Goal: Task Accomplishment & Management: Manage account settings

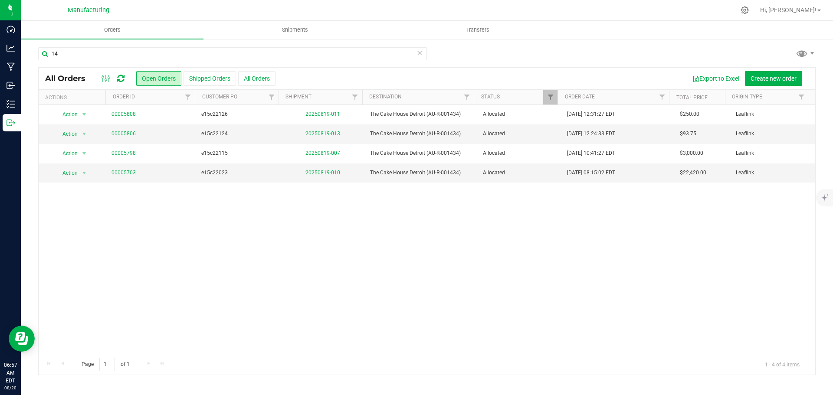
type input "1"
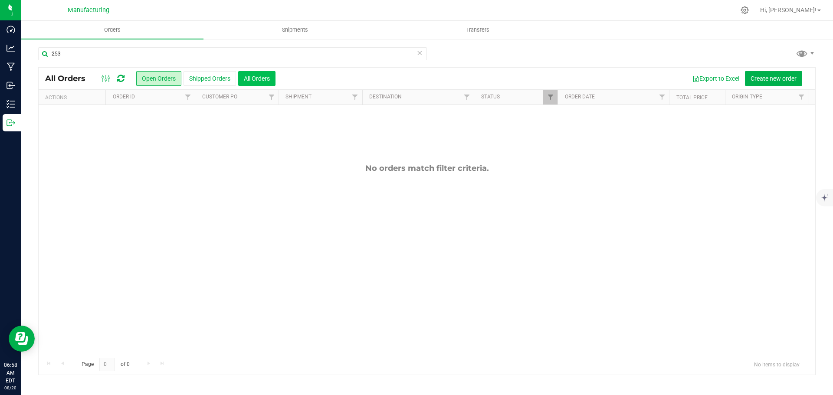
type input "253"
click at [246, 73] on button "All Orders" at bounding box center [256, 78] width 37 height 15
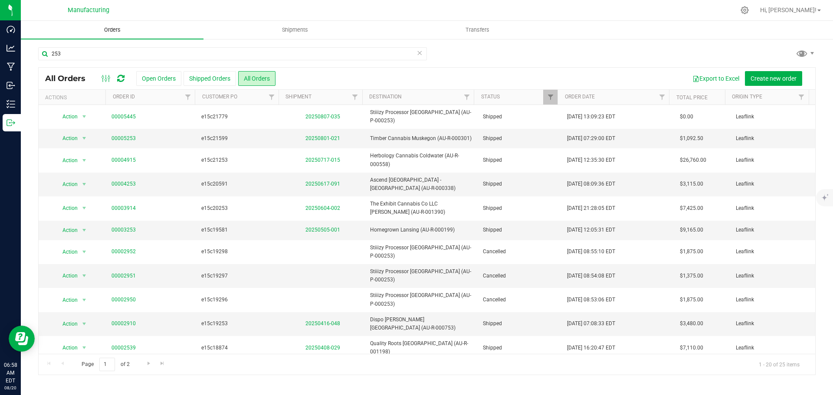
click at [121, 27] on span "Orders" at bounding box center [112, 30] width 40 height 8
drag, startPoint x: 58, startPoint y: 53, endPoint x: 43, endPoint y: 53, distance: 15.2
click at [43, 53] on input "253" at bounding box center [232, 53] width 389 height 13
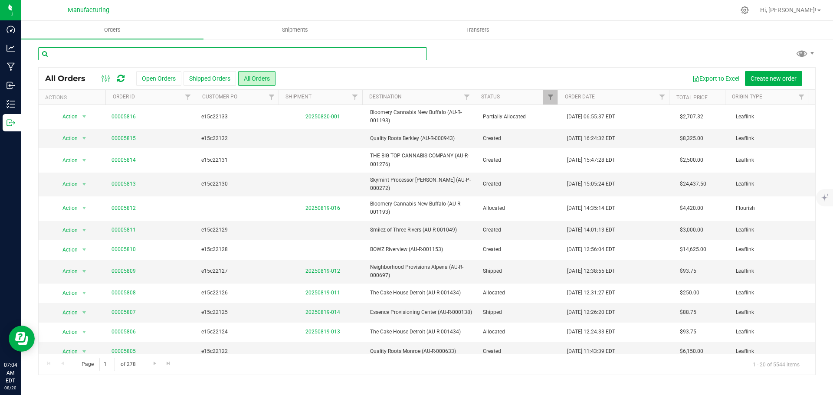
click at [70, 52] on input "text" at bounding box center [232, 53] width 389 height 13
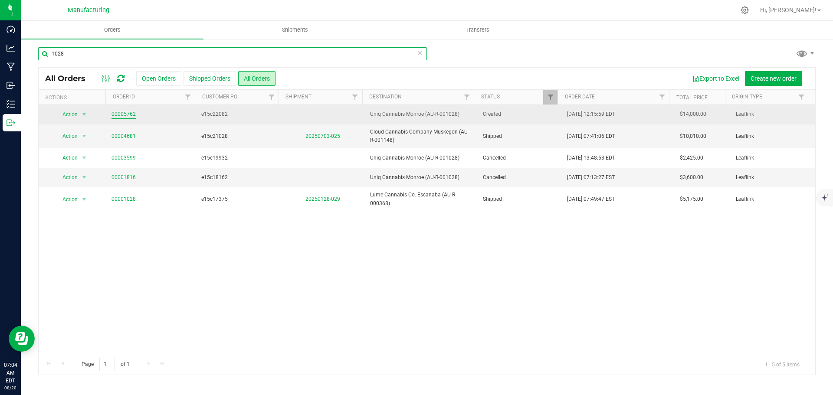
type input "1028"
click at [133, 116] on link "00005762" at bounding box center [124, 114] width 24 height 8
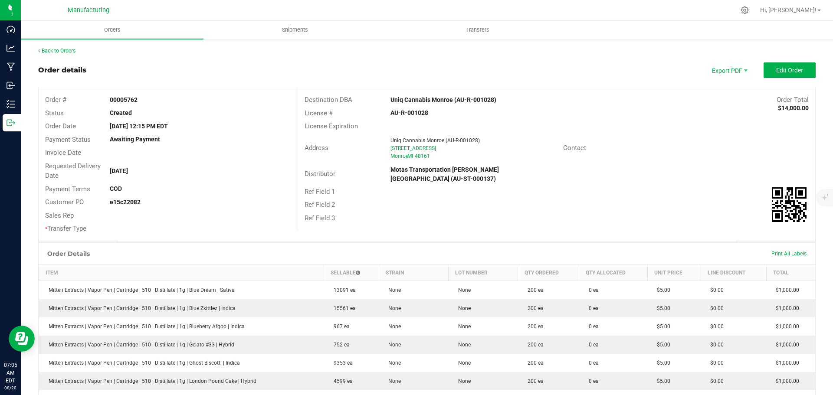
drag, startPoint x: 384, startPoint y: 111, endPoint x: 424, endPoint y: 113, distance: 39.6
click at [424, 113] on div "AU-R-001028" at bounding box center [470, 112] width 172 height 9
copy strong "AU-R-001028"
drag, startPoint x: 387, startPoint y: 98, endPoint x: 450, endPoint y: 105, distance: 63.3
click at [450, 105] on div "Destination DBA Uniq Cannabis Monroe (AU-R-001028) Order Total $14,000.00" at bounding box center [556, 99] width 517 height 13
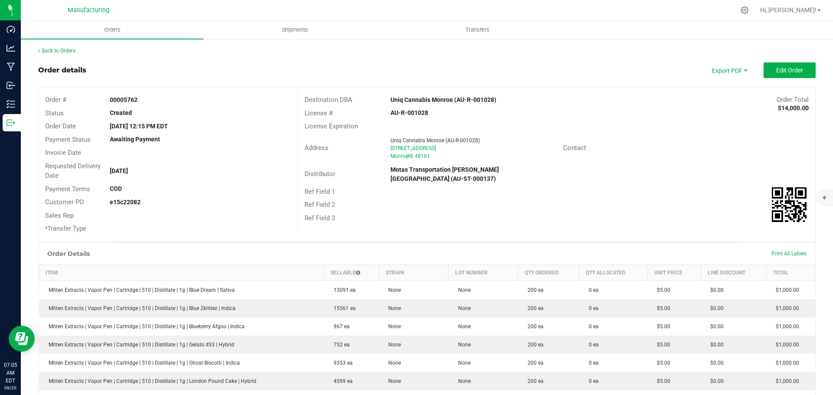
copy div "Uniq Cannabis Monroe"
click at [438, 94] on div "Destination DBA Uniq Cannabis Monroe (AU-R-001028) Order Total $14,000.00" at bounding box center [556, 99] width 517 height 13
click at [430, 102] on strong "Uniq Cannabis Monroe (AU-R-001028)" at bounding box center [444, 99] width 106 height 7
drag, startPoint x: 390, startPoint y: 99, endPoint x: 452, endPoint y: 102, distance: 62.1
click at [452, 102] on div "Uniq Cannabis Monroe (AU-R-001028)" at bounding box center [492, 99] width 216 height 9
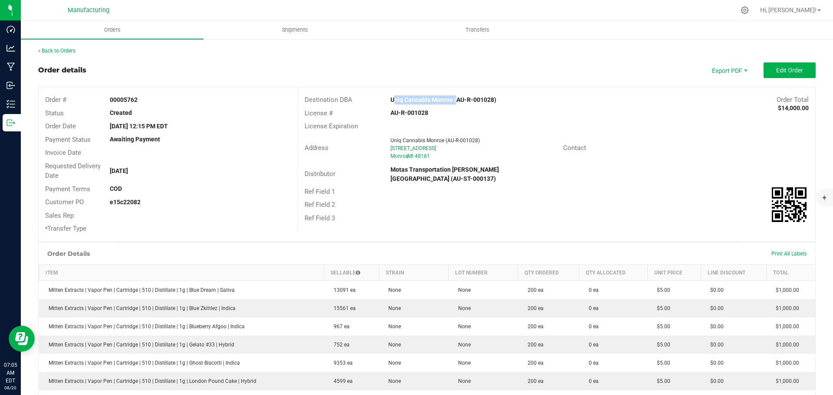
copy strong "Uniq Cannabis Monroe"
click at [504, 120] on div "License Expiration" at bounding box center [556, 126] width 517 height 13
click at [781, 66] on button "Edit Order" at bounding box center [790, 70] width 52 height 16
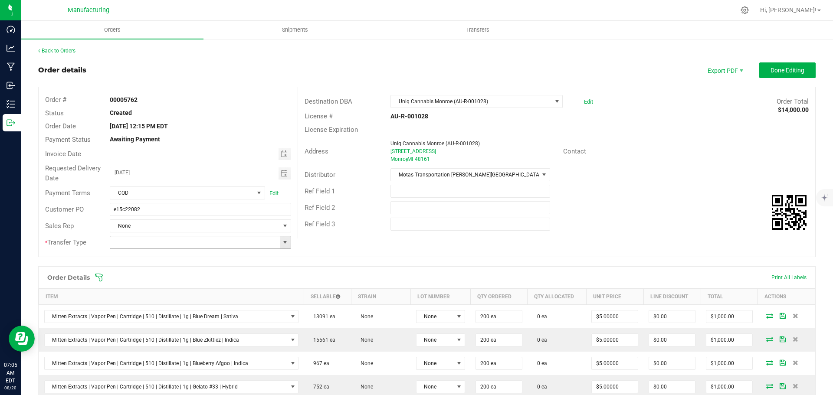
click at [282, 243] on span at bounding box center [285, 242] width 7 height 7
click at [152, 314] on li "Wholesale Transfer" at bounding box center [199, 315] width 179 height 15
type input "Wholesale Transfer"
click at [99, 276] on icon at bounding box center [99, 277] width 9 height 9
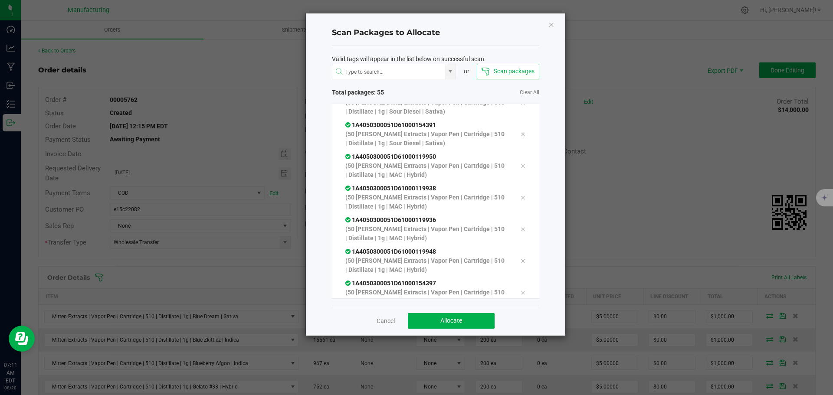
scroll to position [1570, 0]
click at [453, 315] on button "Allocate" at bounding box center [451, 321] width 87 height 16
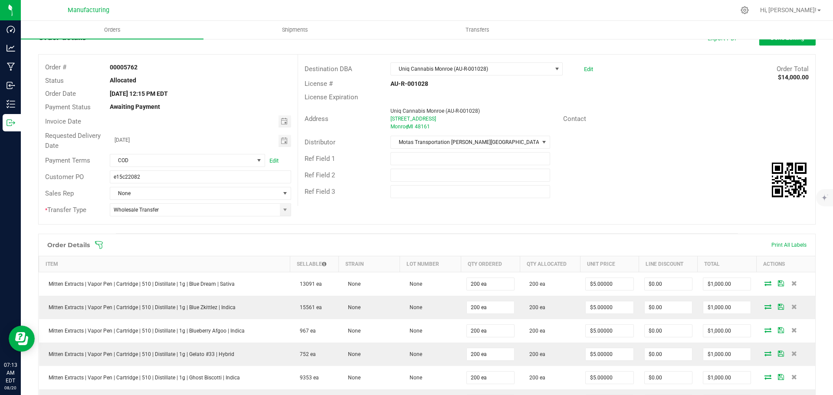
scroll to position [0, 0]
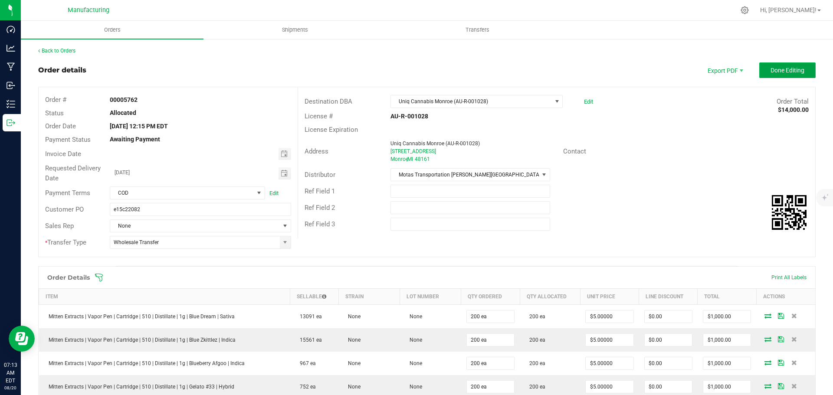
click at [775, 72] on span "Done Editing" at bounding box center [788, 70] width 34 height 7
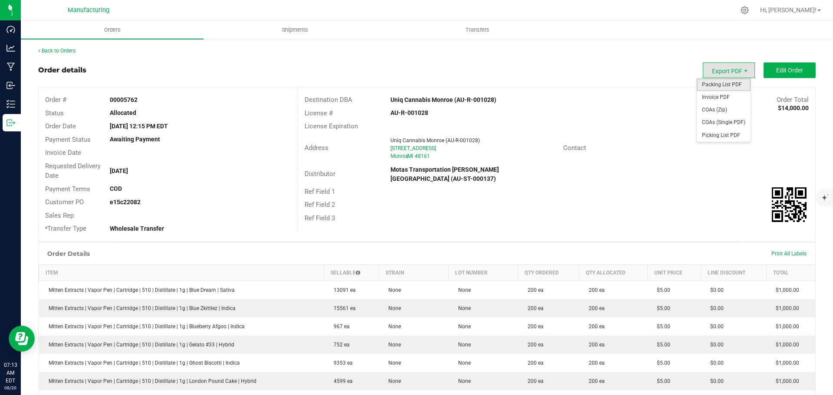
click at [729, 82] on span "Packing List PDF" at bounding box center [724, 85] width 54 height 13
click at [64, 51] on link "Back to Orders" at bounding box center [56, 51] width 37 height 6
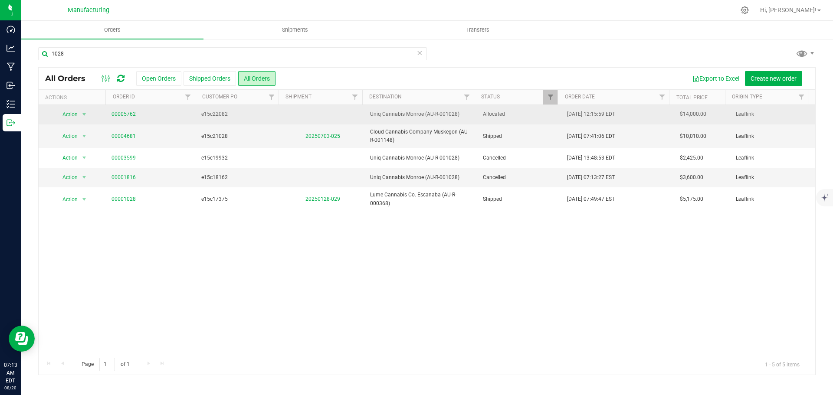
click at [525, 118] on span "Allocated" at bounding box center [520, 114] width 74 height 8
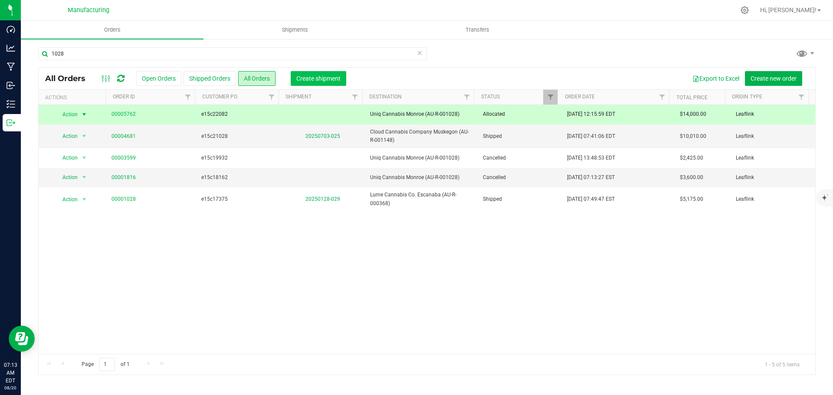
click at [323, 83] on button "Create shipment" at bounding box center [319, 78] width 56 height 15
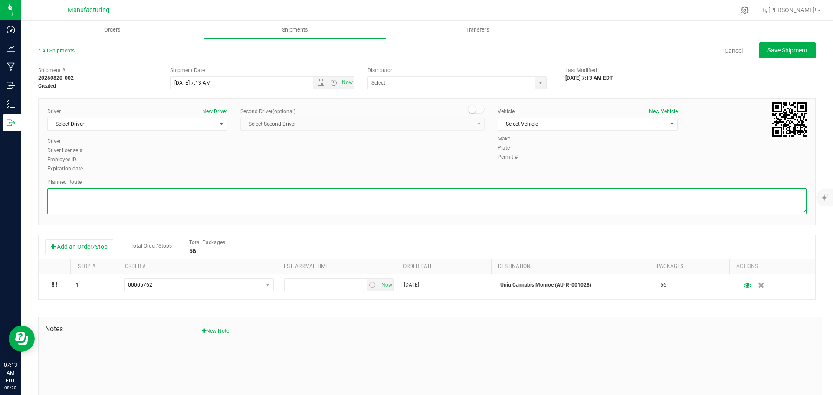
click at [523, 199] on textarea at bounding box center [426, 201] width 759 height 26
paste textarea "Mitten Distro Dimondale To Motas -- Head south 246 ft -- Turn right 325 ft -- T…"
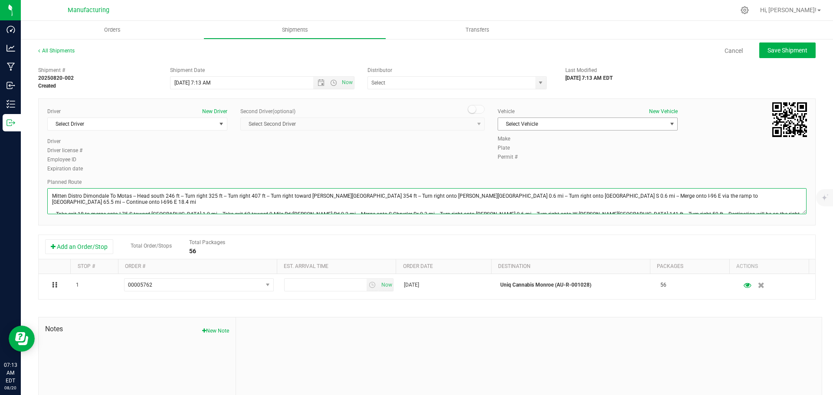
type textarea "Mitten Distro Dimondale To Motas -- Head south 246 ft -- Turn right 325 ft -- T…"
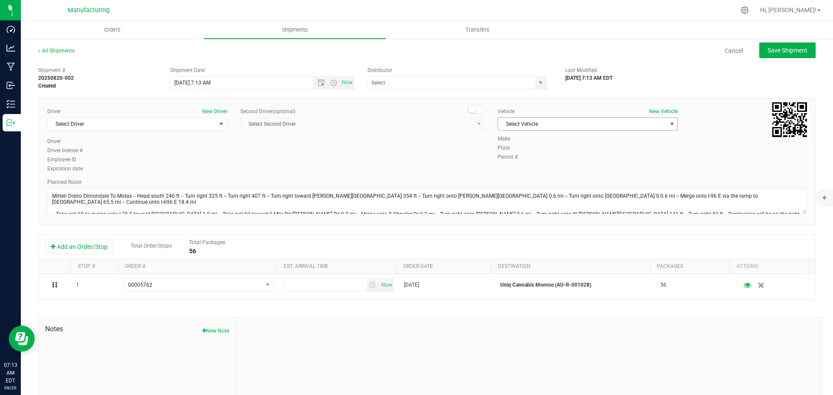
click at [667, 120] on span "select" at bounding box center [672, 124] width 11 height 12
click at [529, 163] on li "[MEDICAL_DATA]" at bounding box center [583, 164] width 177 height 13
click at [538, 81] on span "select" at bounding box center [540, 82] width 7 height 7
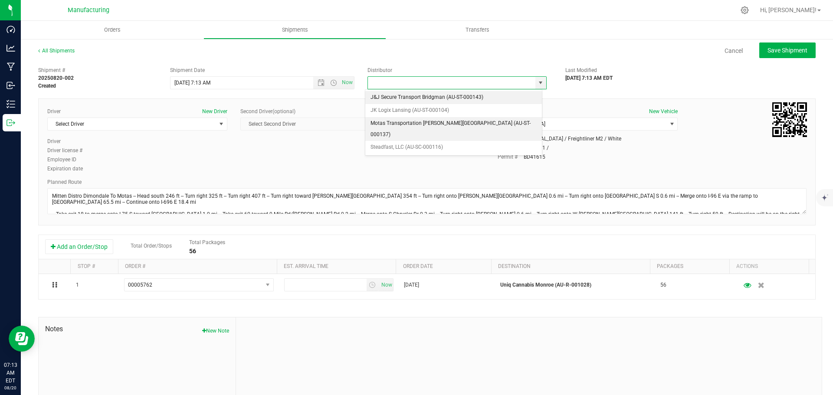
click at [407, 121] on li "Motas Transportation [PERSON_NAME][GEOGRAPHIC_DATA] (AU-ST-000137)" at bounding box center [453, 129] width 177 height 24
type input "Motas Transportation [PERSON_NAME][GEOGRAPHIC_DATA] (AU-ST-000137)"
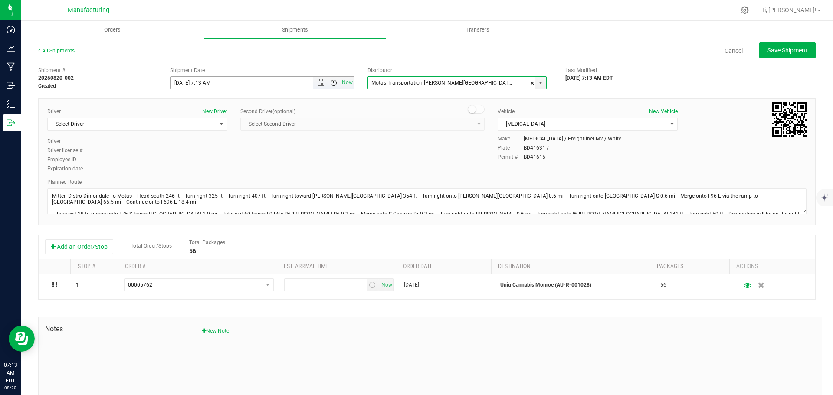
click at [332, 81] on span "Open the time view" at bounding box center [333, 82] width 7 height 7
click at [212, 176] on li "11:30 AM" at bounding box center [259, 179] width 181 height 11
click at [221, 125] on span "select" at bounding box center [221, 124] width 7 height 7
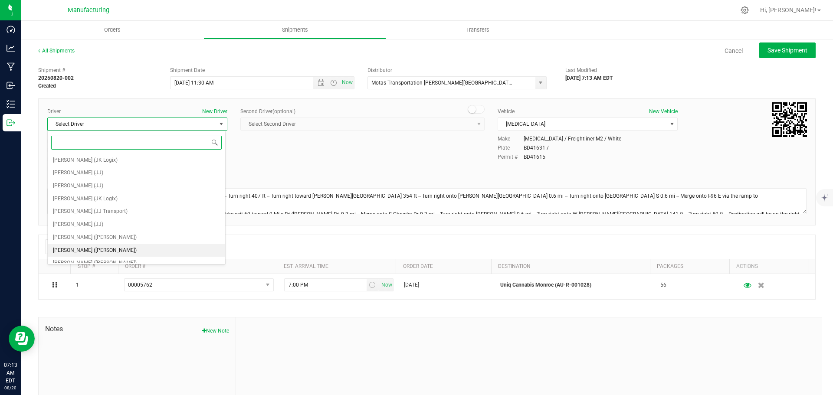
click at [97, 249] on span "[PERSON_NAME] ([PERSON_NAME])" at bounding box center [95, 250] width 84 height 11
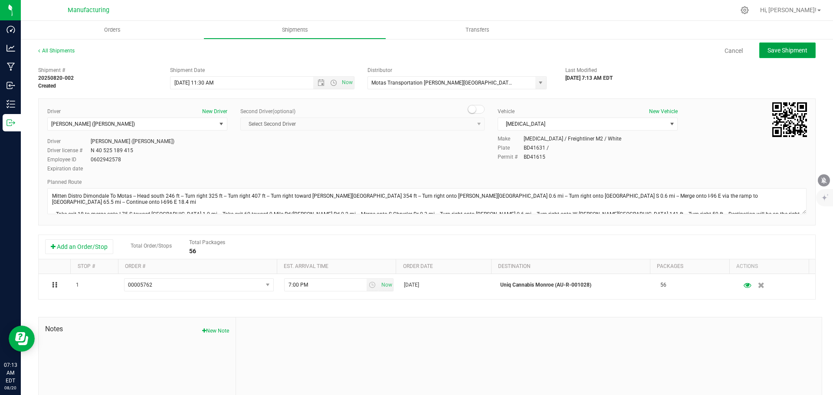
click at [770, 52] on span "Save Shipment" at bounding box center [788, 50] width 40 height 7
type input "[DATE] 3:30 PM"
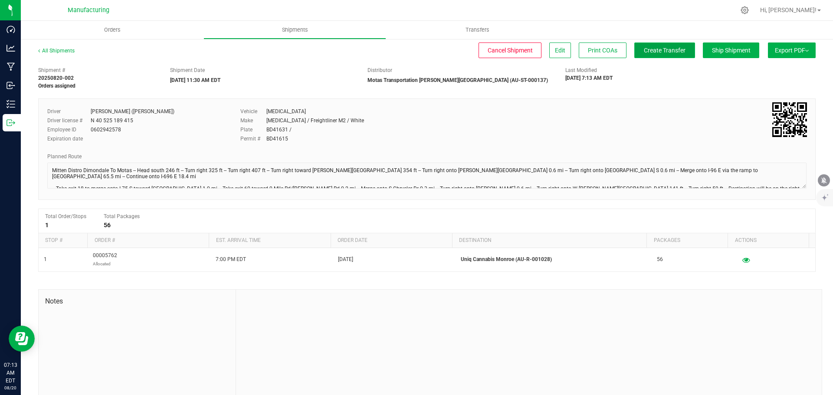
click at [670, 49] on span "Create Transfer" at bounding box center [665, 50] width 42 height 7
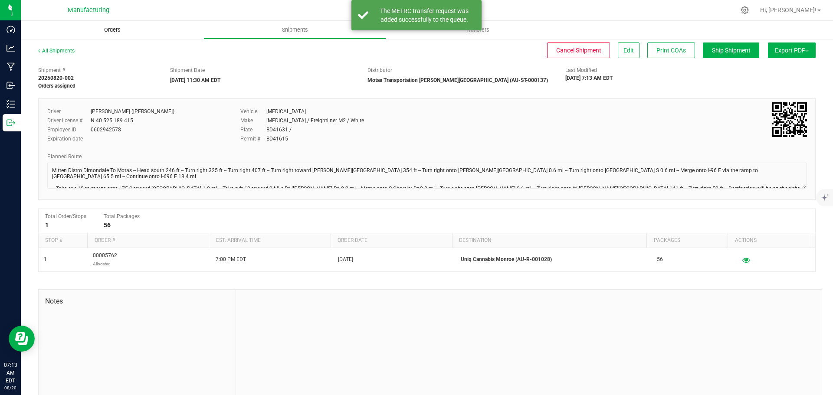
click at [114, 28] on span "Orders" at bounding box center [112, 30] width 40 height 8
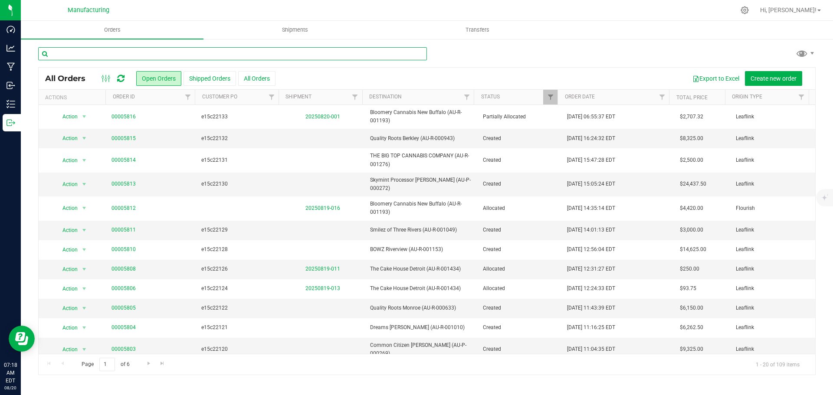
click at [87, 52] on input "text" at bounding box center [232, 53] width 389 height 13
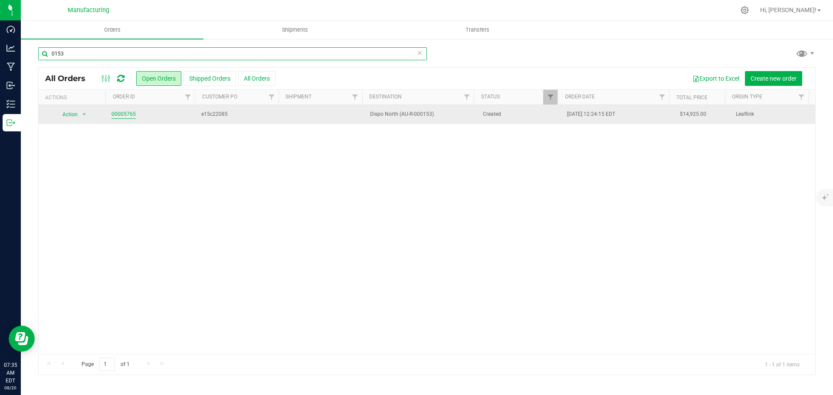
type input "0153"
click at [127, 113] on link "00005765" at bounding box center [124, 114] width 24 height 8
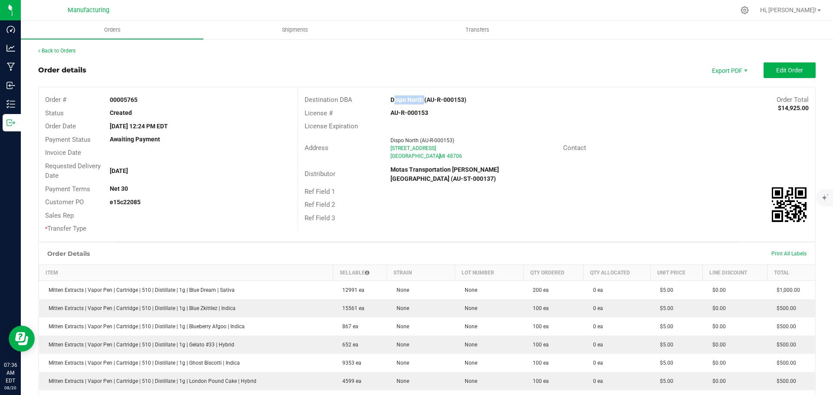
drag, startPoint x: 385, startPoint y: 99, endPoint x: 419, endPoint y: 101, distance: 33.9
click at [419, 101] on div "Dispo North (AU-R-000153)" at bounding box center [492, 99] width 216 height 9
copy strong "Dispo North"
click at [568, 111] on div "License # AU-R-000153" at bounding box center [556, 113] width 517 height 13
click at [776, 67] on span "Edit Order" at bounding box center [789, 70] width 27 height 7
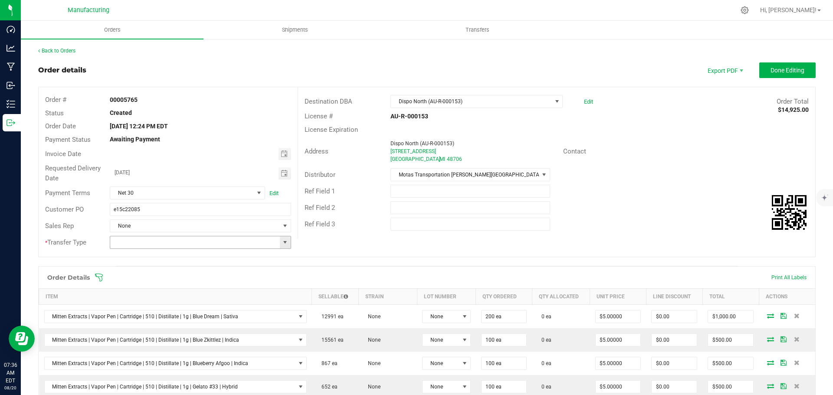
click at [282, 241] on span at bounding box center [285, 242] width 7 height 7
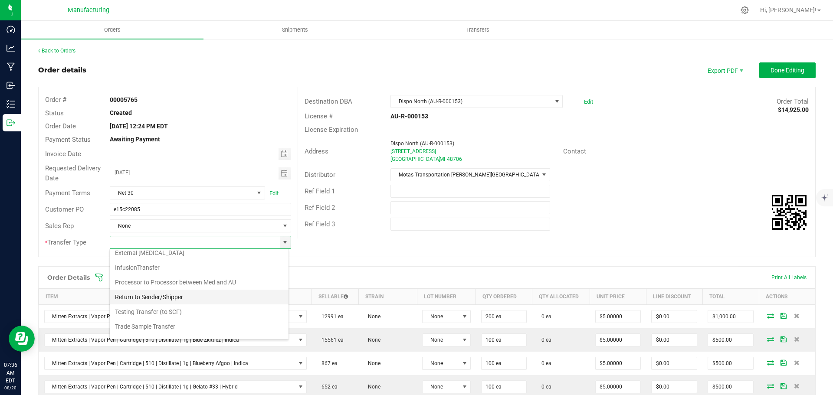
scroll to position [43, 0]
click at [148, 330] on li "Wholesale Transfer" at bounding box center [199, 332] width 179 height 15
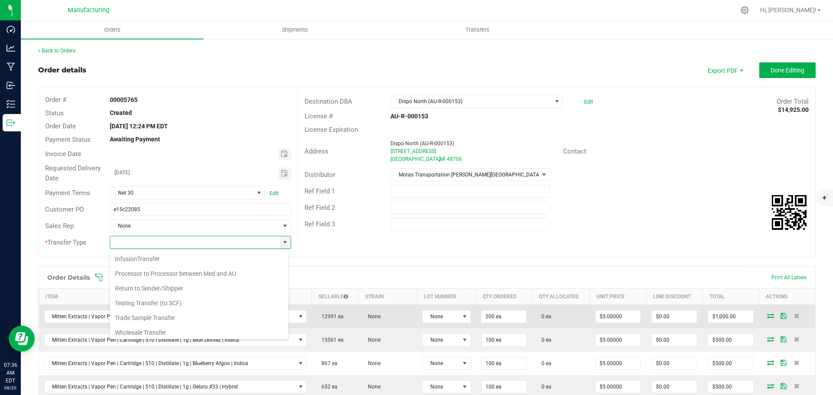
type input "Wholesale Transfer"
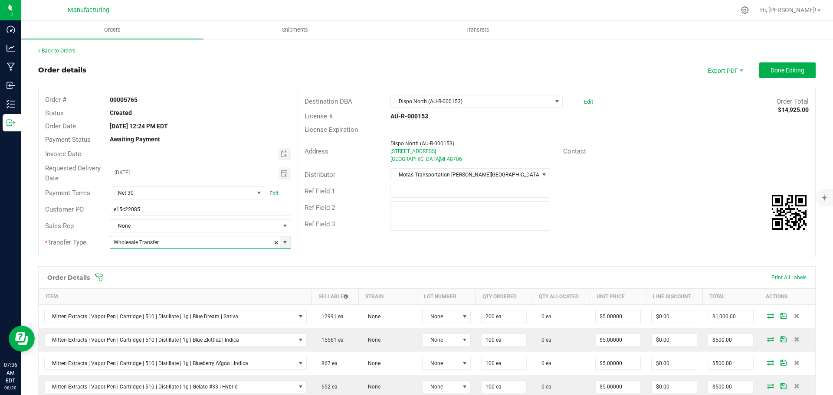
click at [99, 276] on icon at bounding box center [99, 277] width 9 height 9
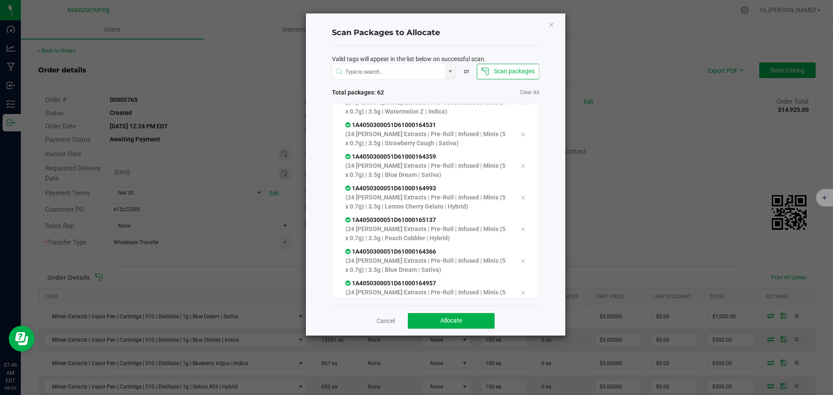
scroll to position [1760, 0]
click at [473, 324] on button "Allocate" at bounding box center [451, 321] width 87 height 16
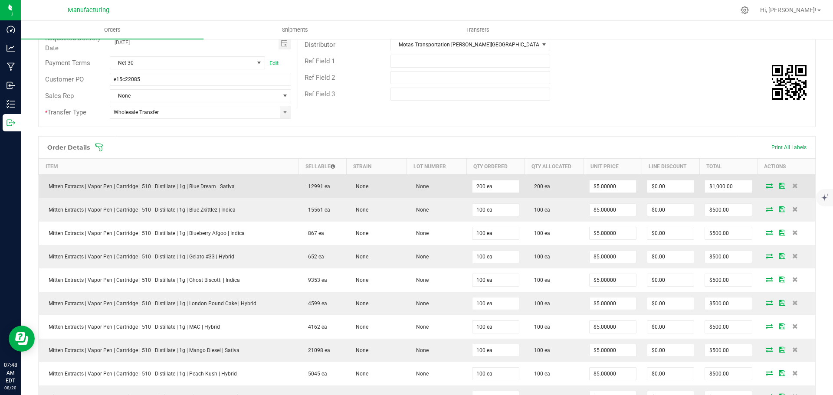
scroll to position [0, 0]
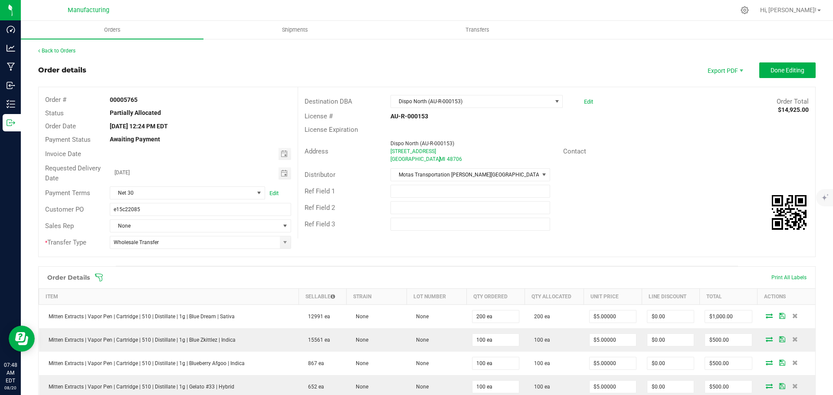
click at [101, 278] on icon at bounding box center [99, 277] width 9 height 9
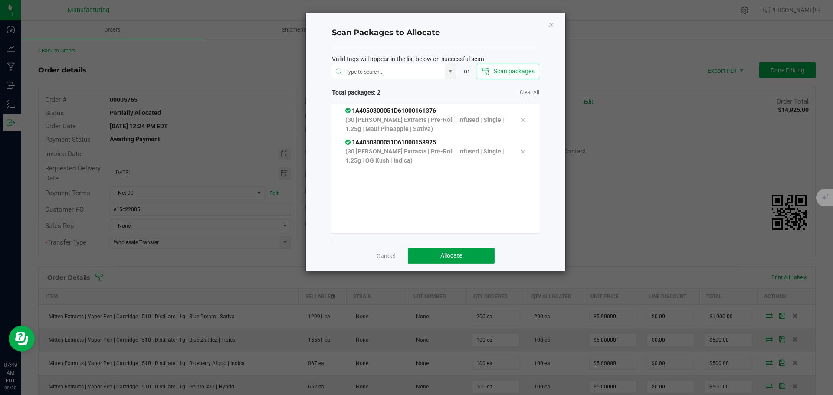
click at [446, 255] on span "Allocate" at bounding box center [451, 255] width 22 height 7
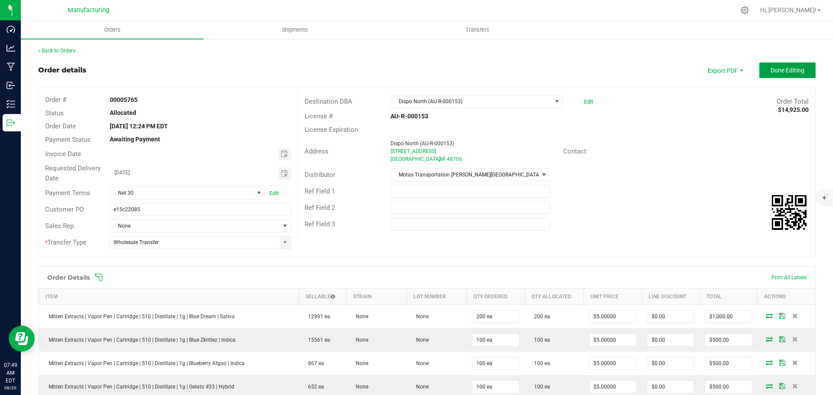
click at [775, 68] on span "Done Editing" at bounding box center [788, 70] width 34 height 7
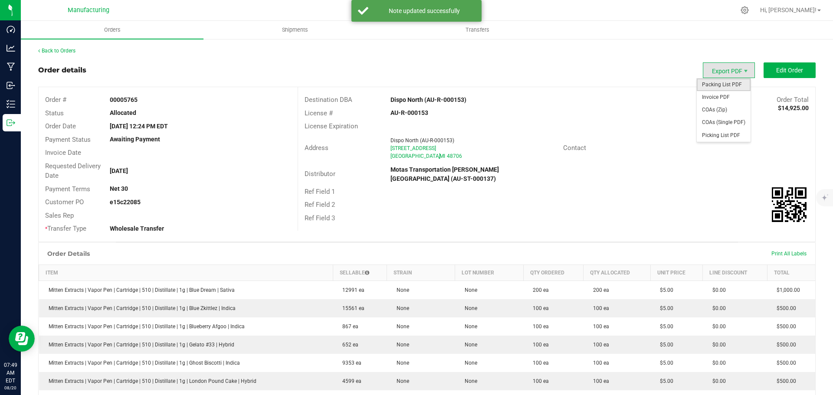
click at [723, 83] on span "Packing List PDF" at bounding box center [724, 85] width 54 height 13
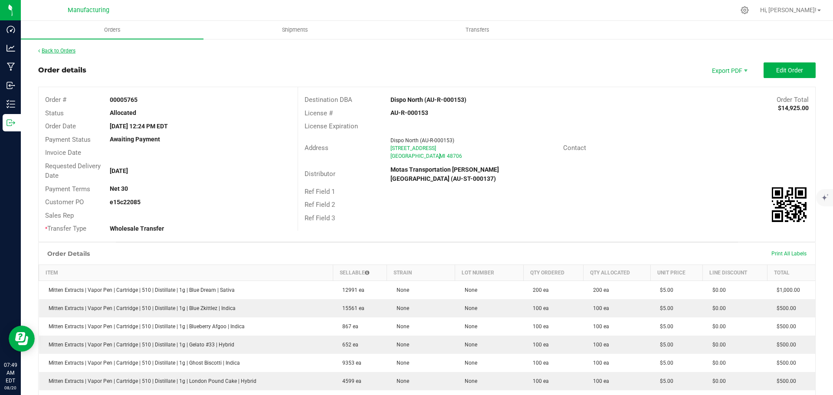
click at [63, 49] on link "Back to Orders" at bounding box center [56, 51] width 37 height 6
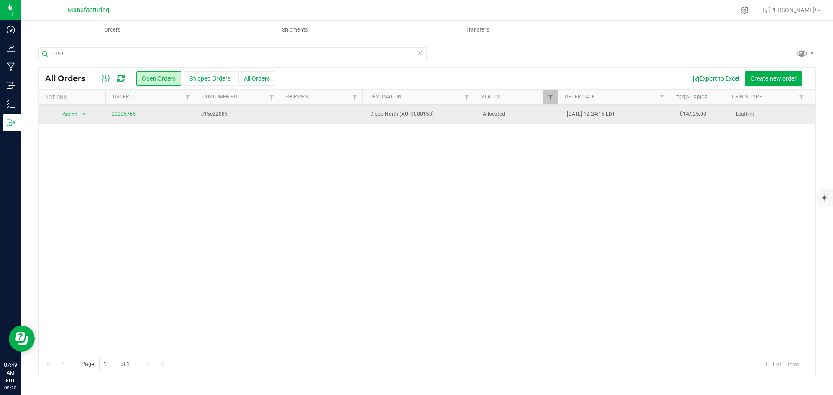
click at [526, 118] on span "Allocated" at bounding box center [520, 114] width 74 height 8
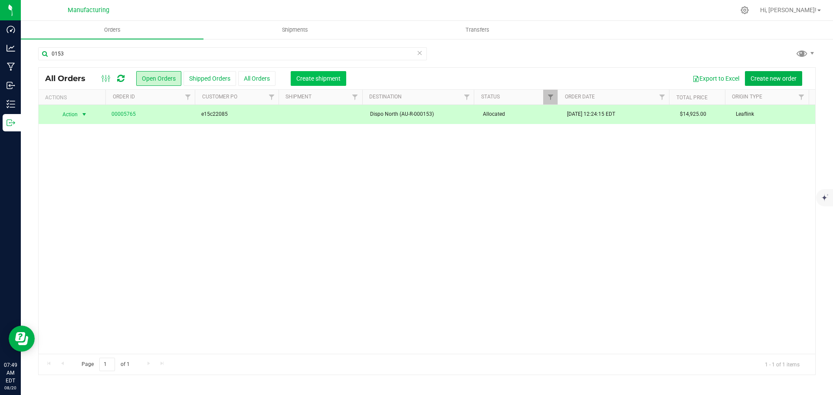
click at [327, 76] on span "Create shipment" at bounding box center [318, 78] width 44 height 7
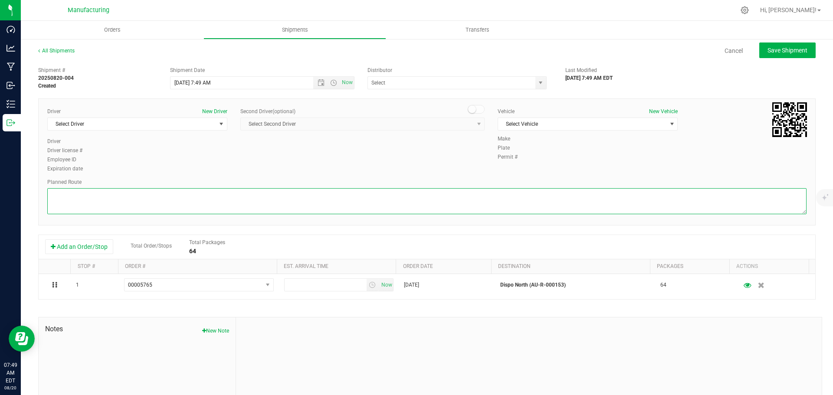
drag, startPoint x: 652, startPoint y: 204, endPoint x: 642, endPoint y: 206, distance: 10.6
click at [653, 204] on textarea at bounding box center [426, 201] width 759 height 26
paste textarea "Mitten Distro Dimondale To Motas -- Head south 246 ft -- Turn right 325 ft -- T…"
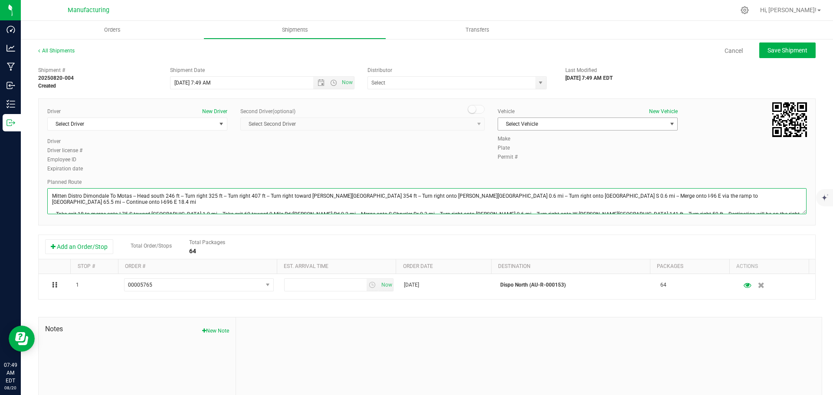
type textarea "Mitten Distro Dimondale To Motas -- Head south 246 ft -- Turn right 325 ft -- T…"
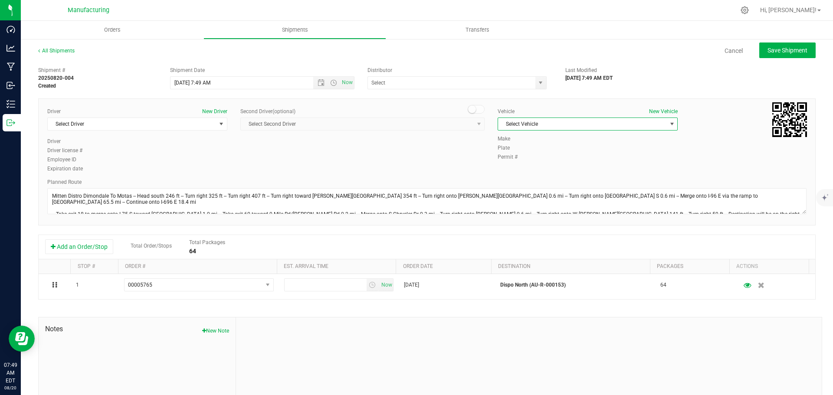
click at [638, 126] on span "Select Vehicle" at bounding box center [582, 124] width 168 height 12
click at [503, 162] on li "[MEDICAL_DATA]" at bounding box center [583, 164] width 177 height 13
click at [207, 126] on span "Select Driver" at bounding box center [132, 124] width 168 height 12
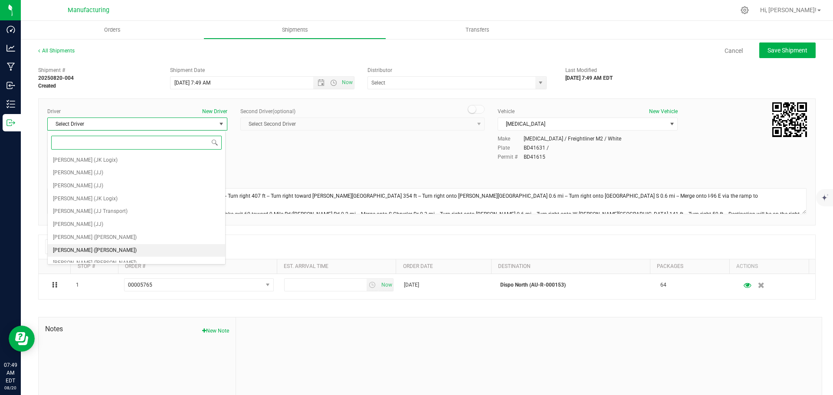
click at [74, 248] on span "[PERSON_NAME] ([PERSON_NAME])" at bounding box center [95, 250] width 84 height 11
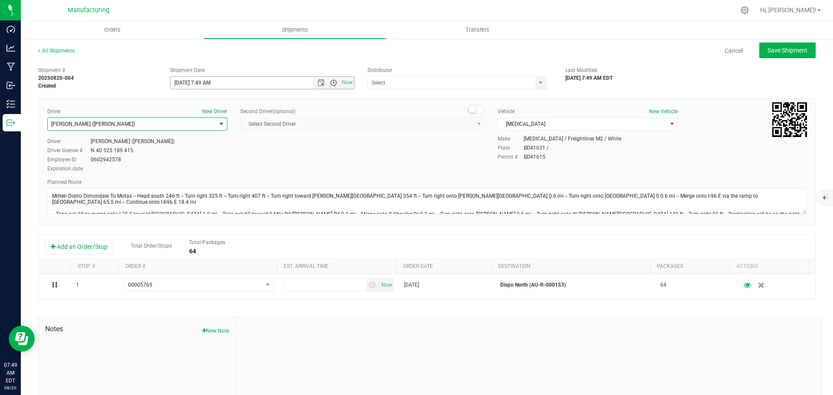
click at [332, 83] on span "Open the time view" at bounding box center [333, 82] width 7 height 7
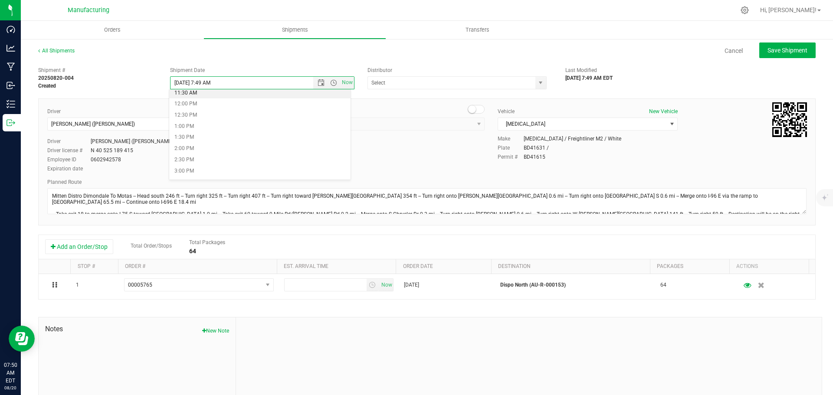
click at [192, 93] on li "11:30 AM" at bounding box center [259, 93] width 181 height 11
type input "[DATE] 11:30 AM"
click at [537, 82] on span "select" at bounding box center [540, 82] width 7 height 7
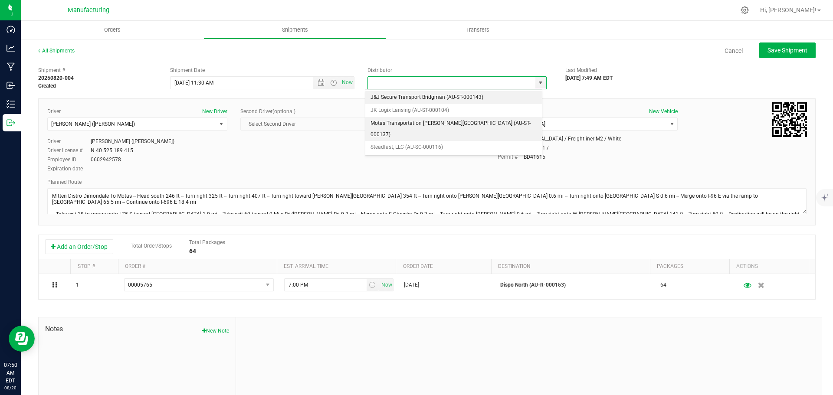
click at [370, 127] on li "Motas Transportation [PERSON_NAME][GEOGRAPHIC_DATA] (AU-ST-000137)" at bounding box center [453, 129] width 177 height 24
type input "Motas Transportation [PERSON_NAME][GEOGRAPHIC_DATA] (AU-ST-000137)"
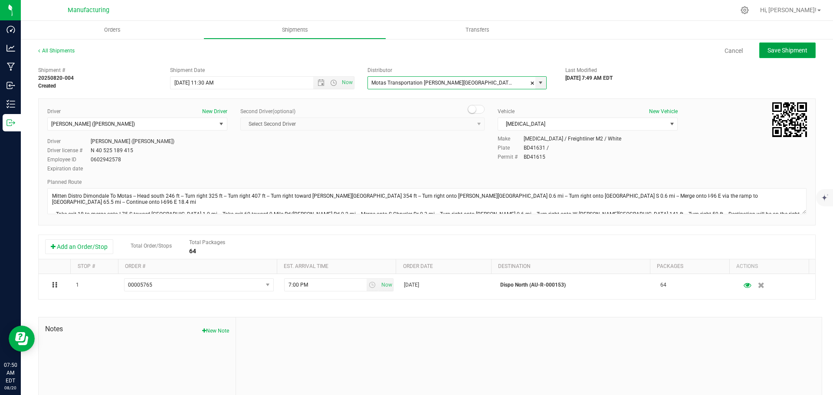
click at [769, 51] on span "Save Shipment" at bounding box center [788, 50] width 40 height 7
type input "[DATE] 3:30 PM"
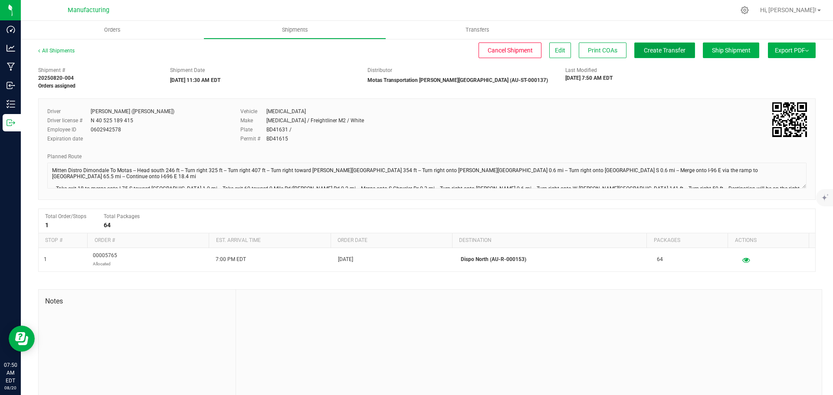
click at [634, 51] on button "Create Transfer" at bounding box center [664, 51] width 61 height 16
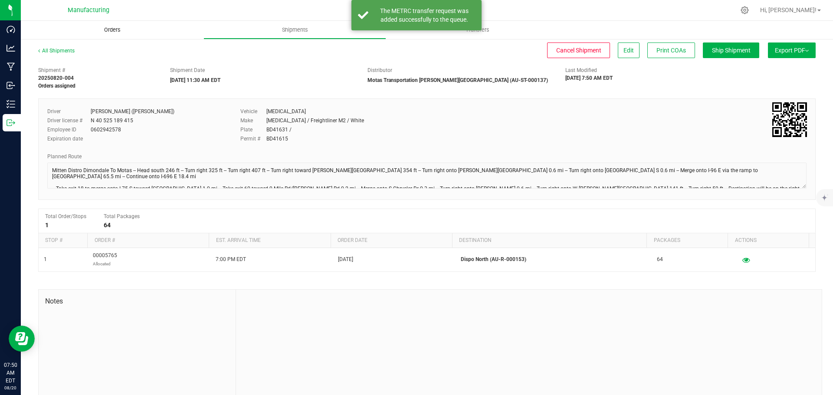
click at [116, 30] on span "Orders" at bounding box center [112, 30] width 40 height 8
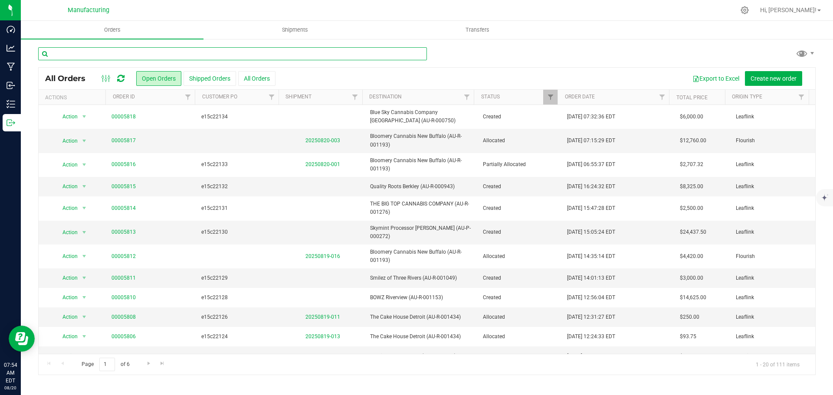
click at [143, 56] on input "text" at bounding box center [232, 53] width 389 height 13
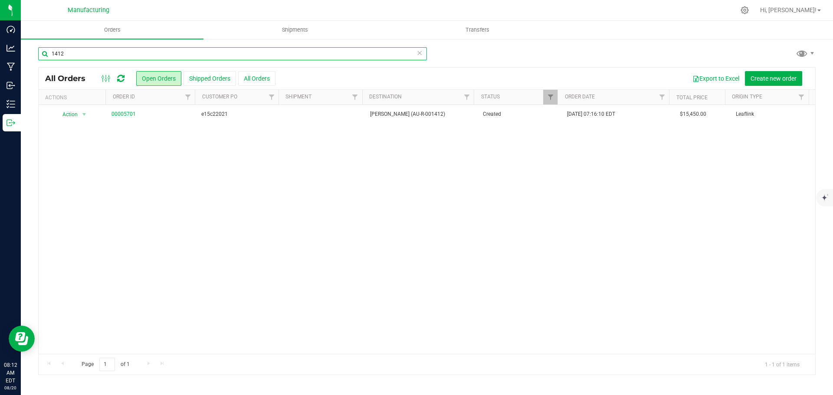
type input "1412"
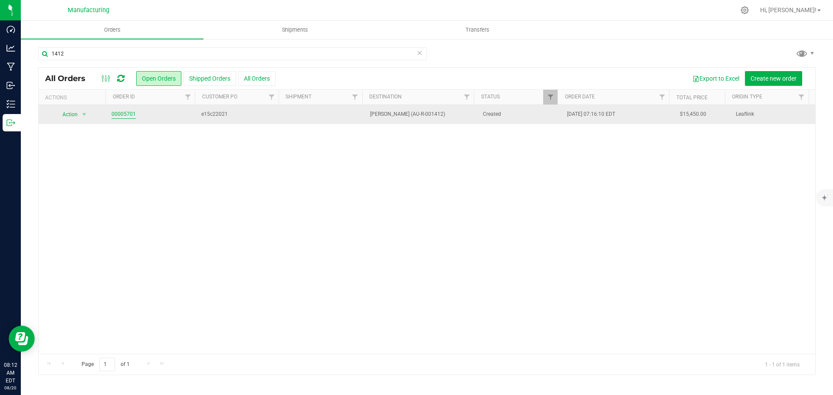
click at [129, 118] on link "00005701" at bounding box center [124, 114] width 24 height 8
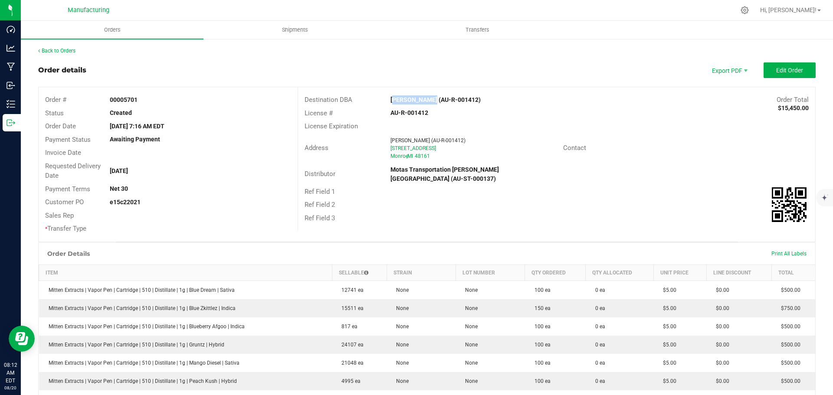
drag, startPoint x: 382, startPoint y: 95, endPoint x: 421, endPoint y: 101, distance: 39.0
click at [425, 101] on div "Dacut Monroe (AU-R-001412)" at bounding box center [492, 99] width 216 height 9
copy strong "Dacut Monroe"
drag, startPoint x: 704, startPoint y: 172, endPoint x: 727, endPoint y: 113, distance: 63.5
click at [704, 172] on div "Distributor Motas Transportation Hazel Park (AU-ST-000137)" at bounding box center [556, 175] width 517 height 22
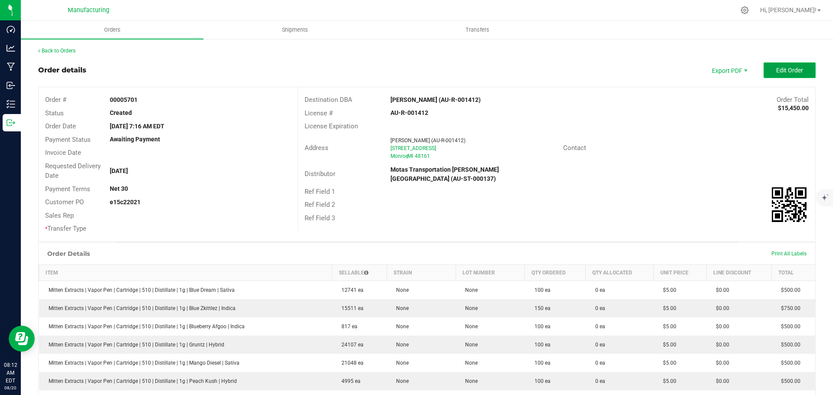
click at [777, 70] on span "Edit Order" at bounding box center [789, 70] width 27 height 7
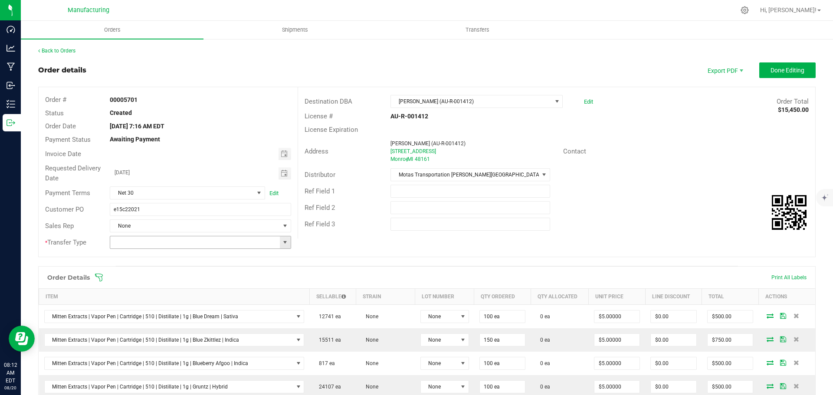
click at [285, 242] on span at bounding box center [285, 242] width 7 height 7
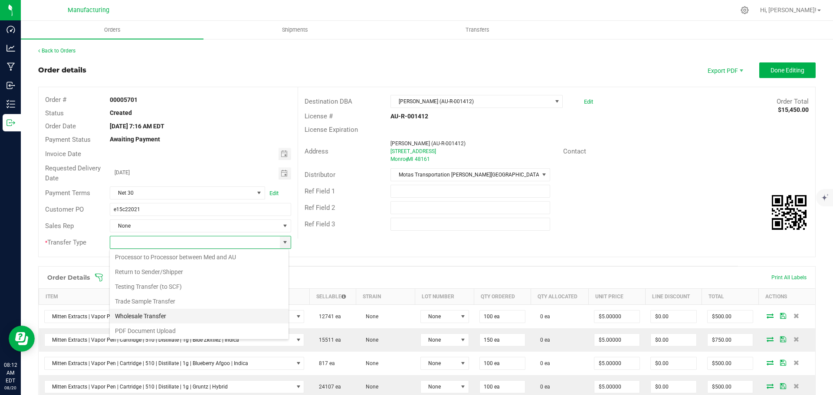
scroll to position [61, 0]
click at [149, 312] on li "Wholesale Transfer" at bounding box center [199, 315] width 179 height 15
type input "Wholesale Transfer"
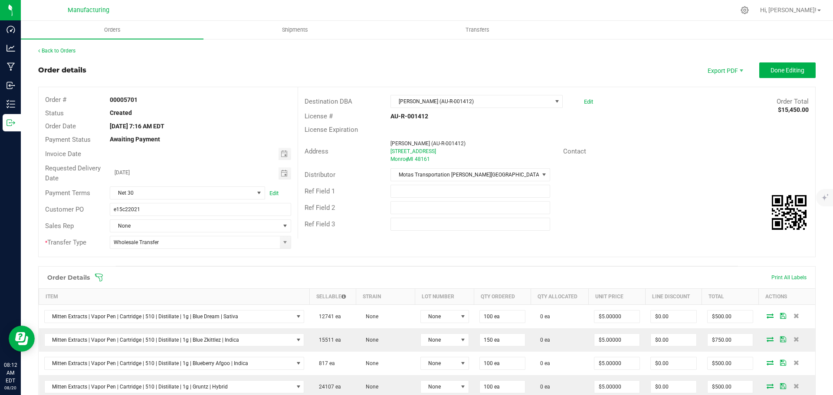
click at [100, 276] on icon at bounding box center [99, 277] width 9 height 9
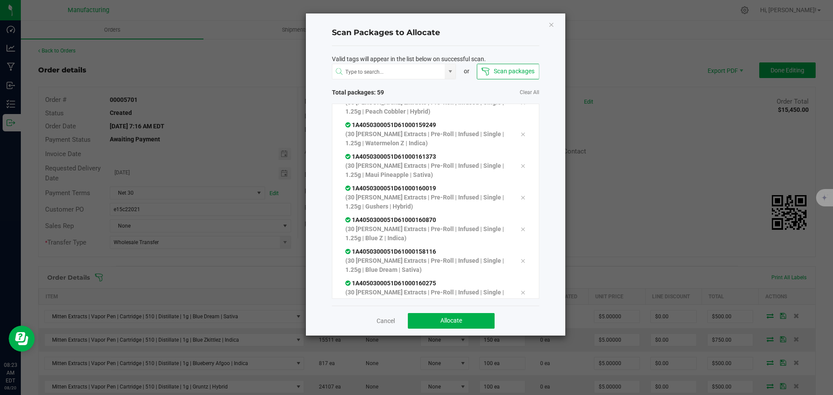
scroll to position [1665, 0]
click at [470, 322] on button "Allocate" at bounding box center [451, 321] width 87 height 16
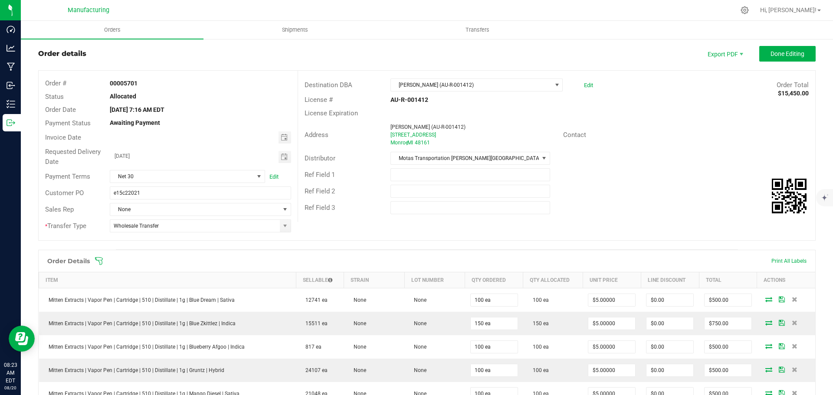
scroll to position [0, 0]
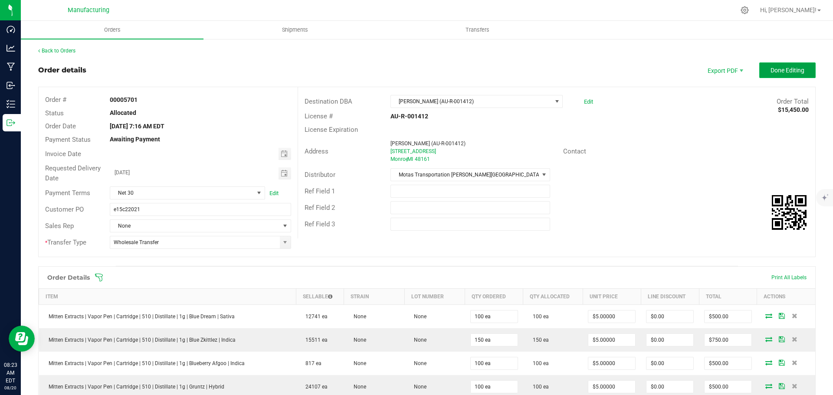
click at [774, 64] on button "Done Editing" at bounding box center [787, 70] width 56 height 16
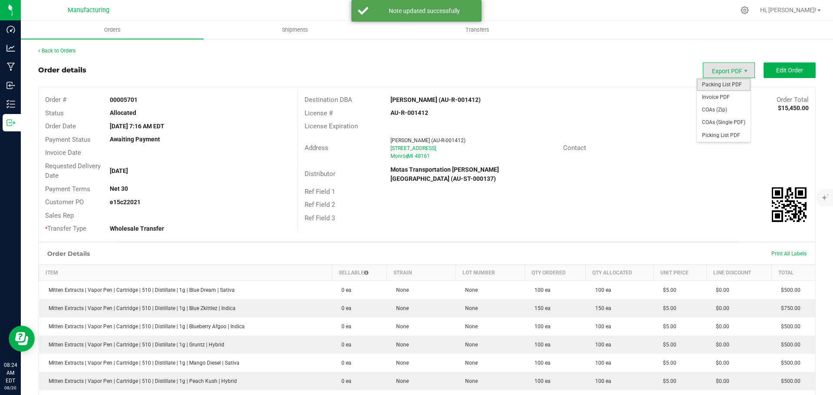
click at [710, 85] on span "Packing List PDF" at bounding box center [724, 85] width 54 height 13
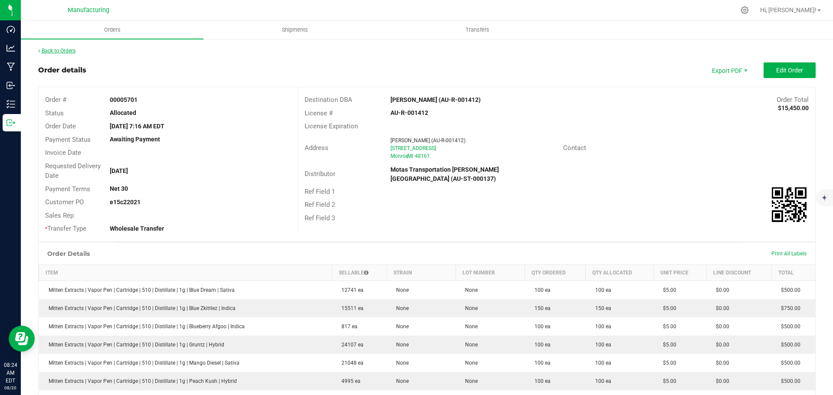
click at [67, 53] on link "Back to Orders" at bounding box center [56, 51] width 37 height 6
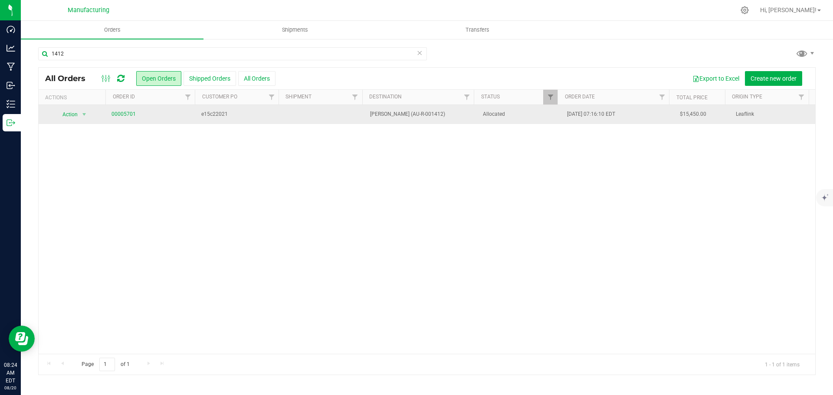
click at [522, 118] on span "Allocated" at bounding box center [520, 114] width 74 height 8
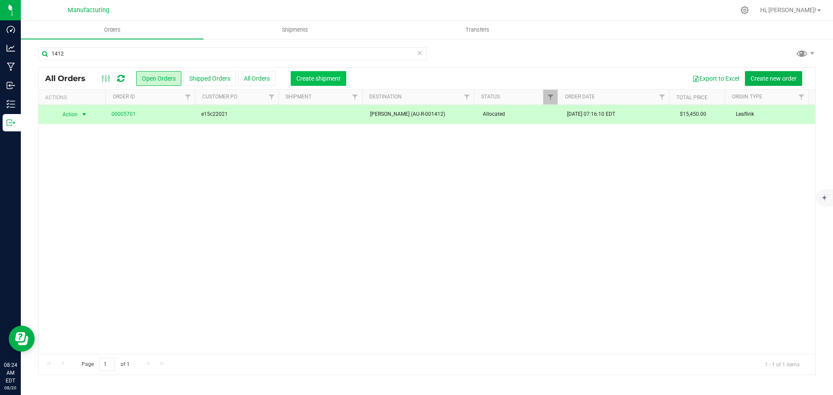
click at [310, 78] on span "Create shipment" at bounding box center [318, 78] width 44 height 7
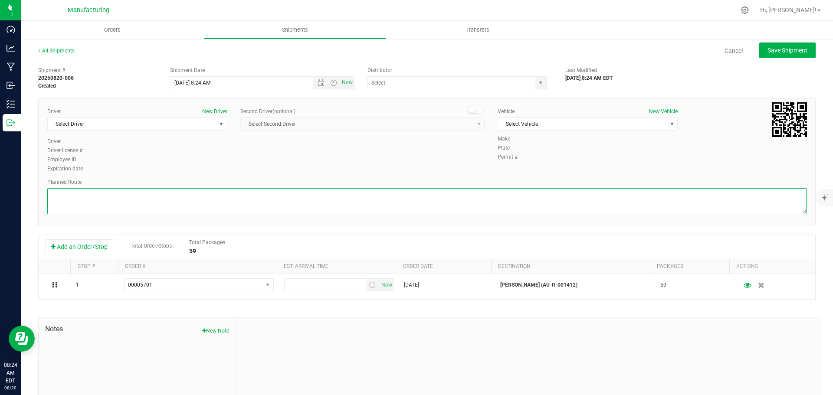
click at [504, 204] on textarea at bounding box center [426, 201] width 759 height 26
paste textarea "Mitten Distro Dimondale To Motas -- Head south 246 ft -- Turn right 325 ft -- T…"
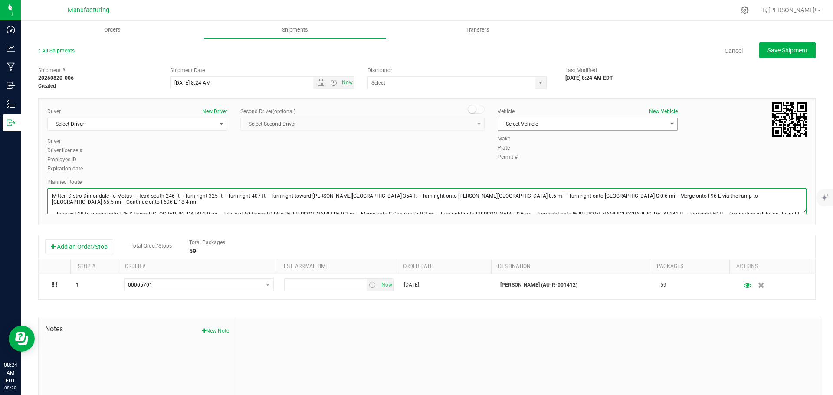
type textarea "Mitten Distro Dimondale To Motas -- Head south 246 ft -- Turn right 325 ft -- T…"
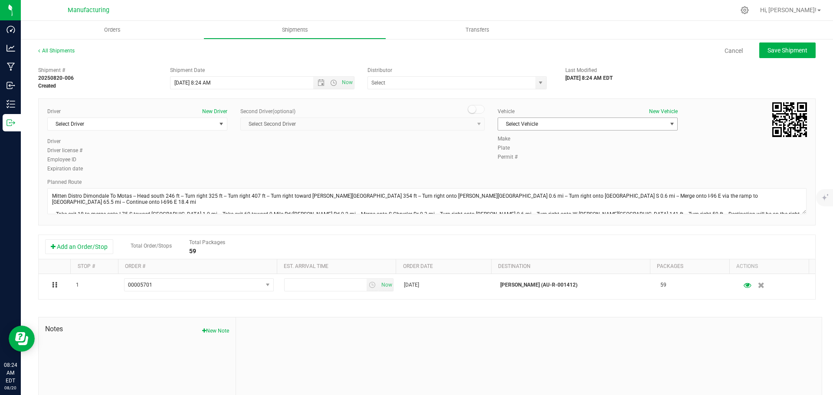
click at [556, 124] on span "Select Vehicle" at bounding box center [582, 124] width 168 height 12
click at [516, 163] on li "[MEDICAL_DATA]" at bounding box center [583, 164] width 177 height 13
click at [536, 86] on span "select" at bounding box center [541, 83] width 11 height 12
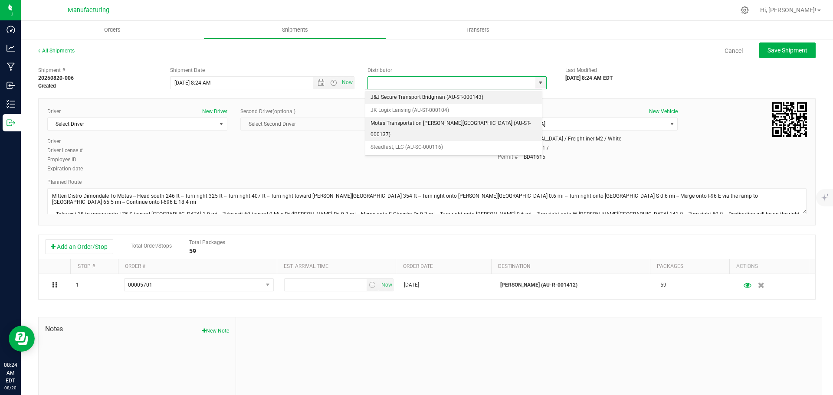
click at [387, 121] on li "Motas Transportation [PERSON_NAME][GEOGRAPHIC_DATA] (AU-ST-000137)" at bounding box center [453, 129] width 177 height 24
type input "Motas Transportation [PERSON_NAME][GEOGRAPHIC_DATA] (AU-ST-000137)"
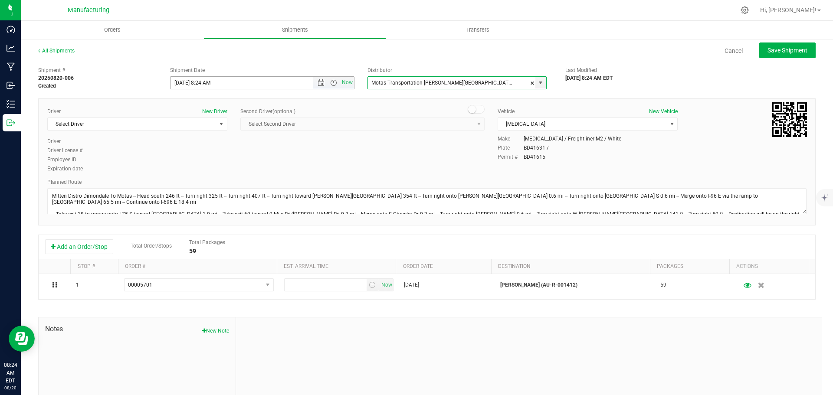
click at [332, 83] on span "Open the time view" at bounding box center [333, 82] width 7 height 7
click at [196, 176] on li "11:30 AM" at bounding box center [259, 179] width 181 height 11
click at [219, 122] on span "select" at bounding box center [221, 124] width 7 height 7
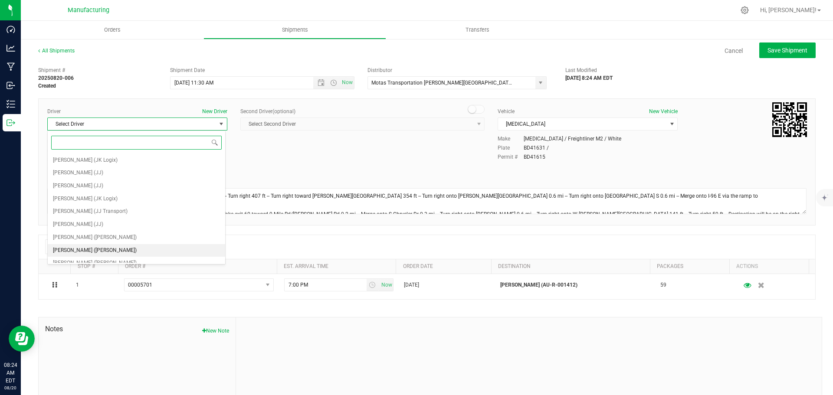
click at [104, 250] on li "[PERSON_NAME] ([PERSON_NAME])" at bounding box center [136, 250] width 177 height 13
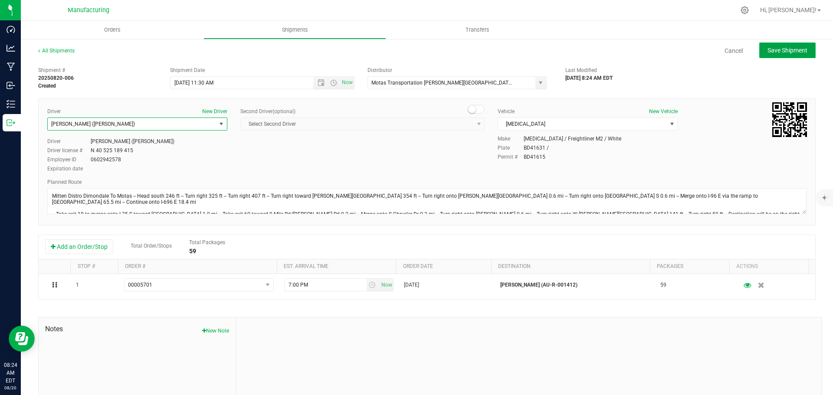
click at [779, 49] on span "Save Shipment" at bounding box center [788, 50] width 40 height 7
type input "[DATE] 3:30 PM"
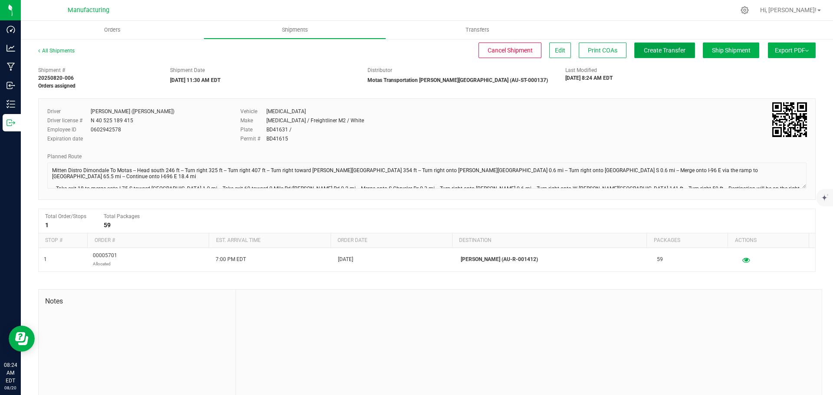
click at [649, 48] on span "Create Transfer" at bounding box center [665, 50] width 42 height 7
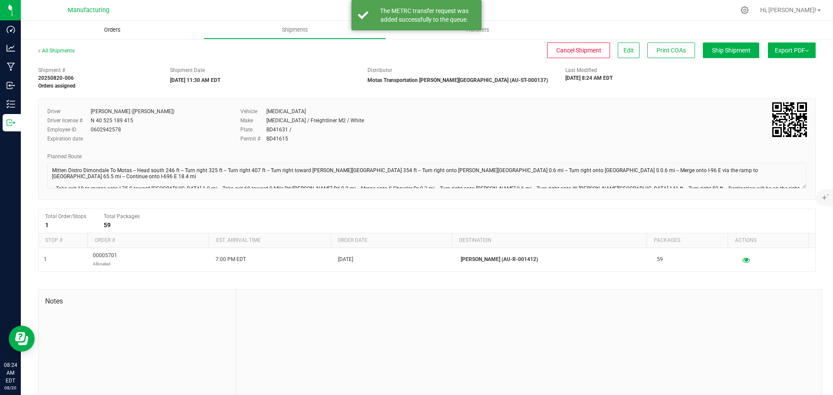
click at [115, 28] on span "Orders" at bounding box center [112, 30] width 40 height 8
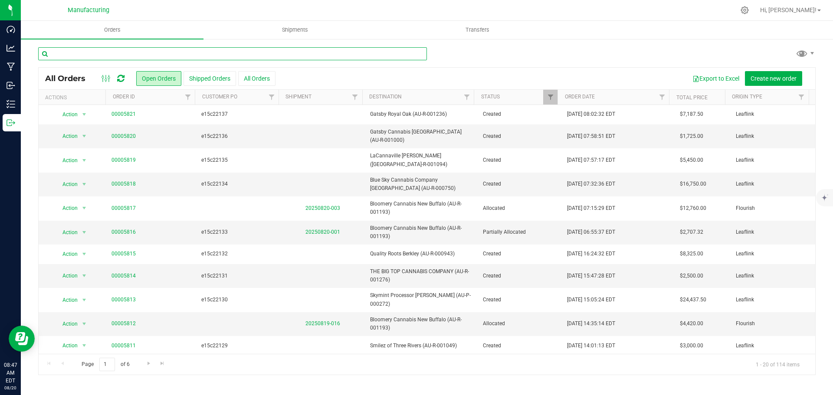
click at [136, 55] on input "text" at bounding box center [232, 53] width 389 height 13
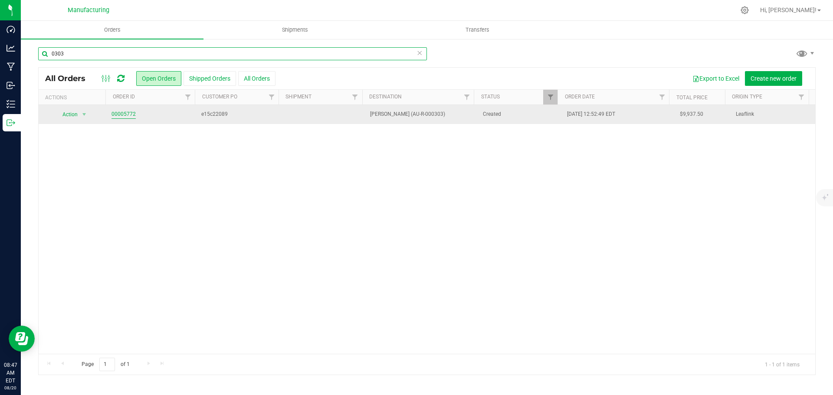
type input "0303"
click at [130, 115] on link "00005772" at bounding box center [124, 114] width 24 height 8
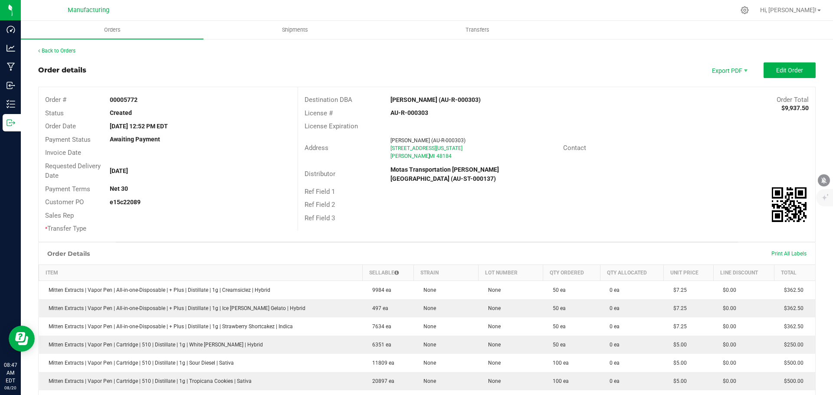
drag, startPoint x: 379, startPoint y: 95, endPoint x: 420, endPoint y: 102, distance: 41.0
click at [427, 99] on div "Destination DBA Smilez Wayne (AU-R-000303) Order Total $9,937.50" at bounding box center [556, 99] width 517 height 13
copy div "Smilez Wayne"
click at [400, 103] on strong "Smilez Wayne (AU-R-000303)" at bounding box center [436, 99] width 90 height 7
drag, startPoint x: 384, startPoint y: 98, endPoint x: 424, endPoint y: 102, distance: 39.3
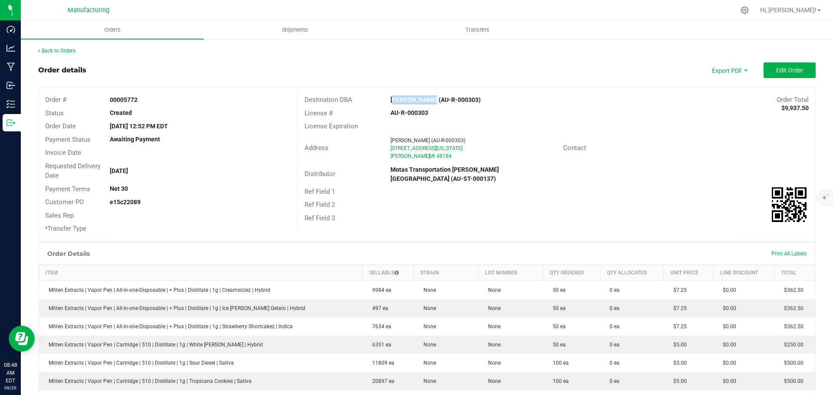
click at [425, 102] on div "Smilez Wayne (AU-R-000303)" at bounding box center [492, 99] width 216 height 9
drag, startPoint x: 625, startPoint y: 108, endPoint x: 633, endPoint y: 106, distance: 8.3
click at [625, 108] on div "License # AU-R-000303" at bounding box center [556, 113] width 517 height 13
click at [780, 73] on span "Edit Order" at bounding box center [789, 70] width 27 height 7
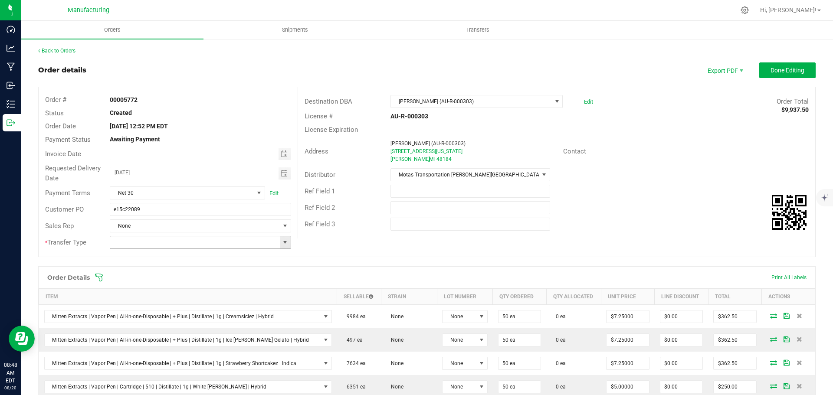
click at [282, 242] on span at bounding box center [285, 242] width 7 height 7
click at [129, 318] on li "Wholesale Transfer" at bounding box center [199, 315] width 179 height 15
type input "Wholesale Transfer"
click at [99, 273] on icon at bounding box center [99, 277] width 9 height 9
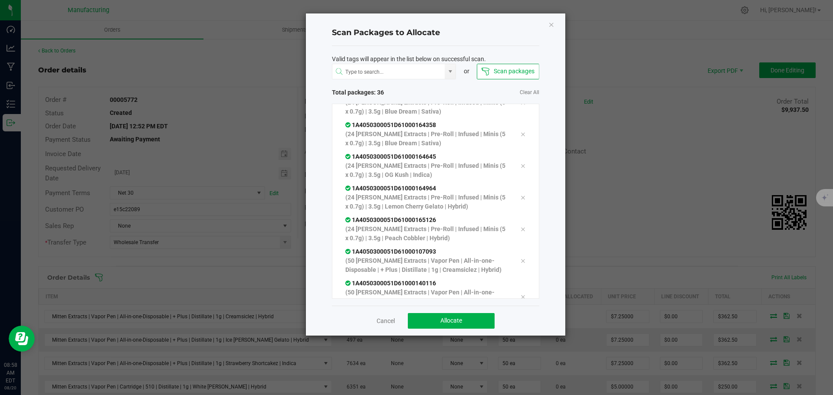
scroll to position [986, 0]
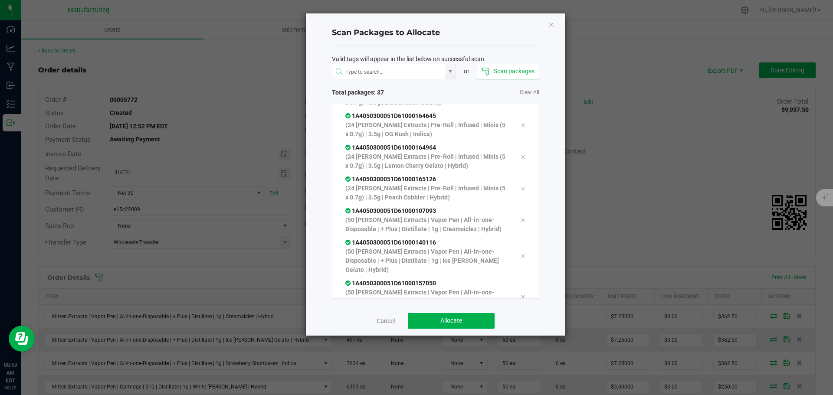
click at [486, 312] on div "Cancel Allocate" at bounding box center [435, 321] width 207 height 30
click at [476, 324] on button "Allocate" at bounding box center [451, 321] width 87 height 16
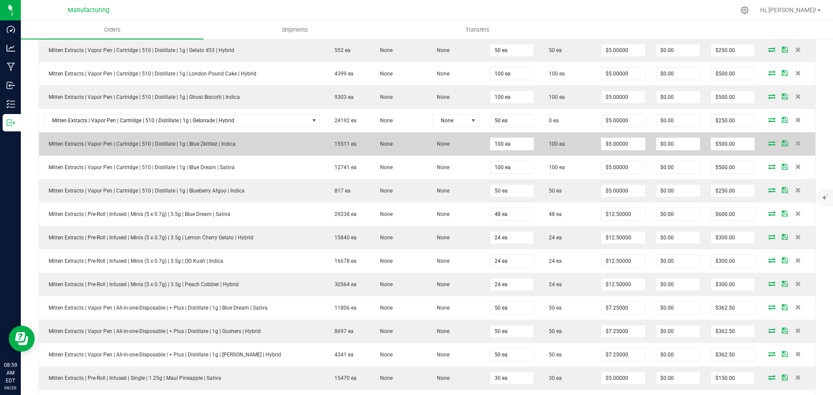
scroll to position [651, 0]
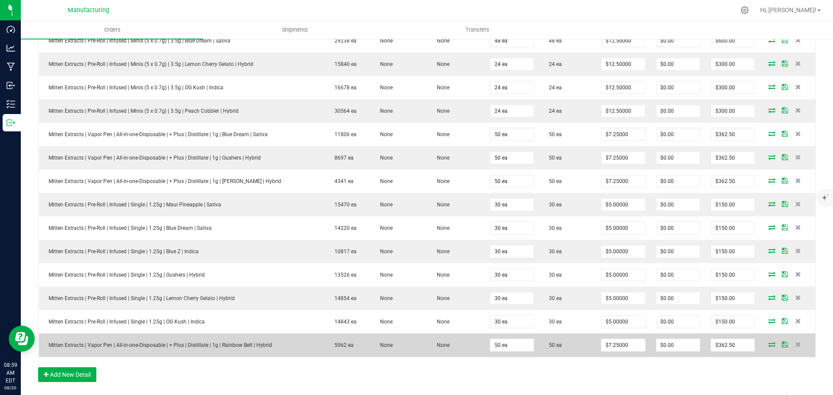
click at [769, 344] on span at bounding box center [772, 344] width 13 height 5
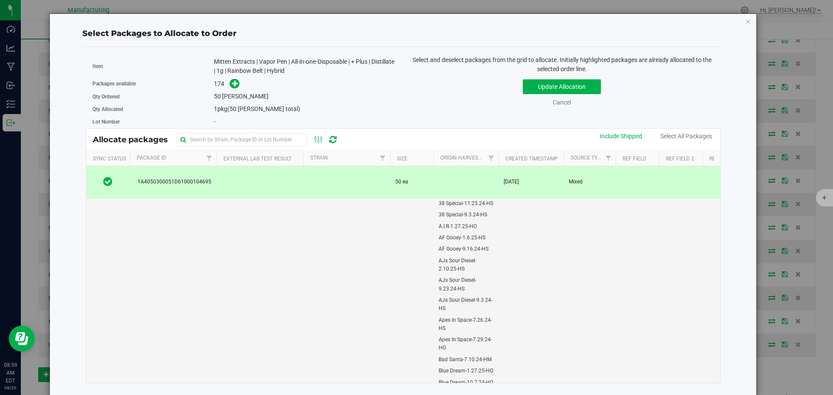
click at [327, 182] on td at bounding box center [346, 182] width 87 height 33
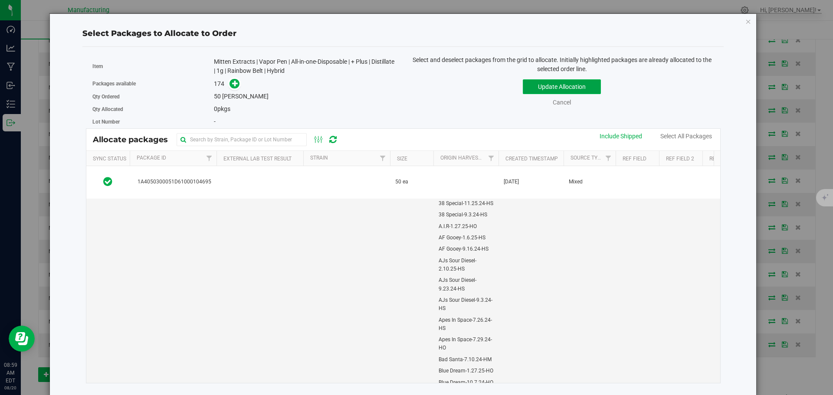
click at [555, 82] on button "Update Allocation" at bounding box center [562, 86] width 78 height 15
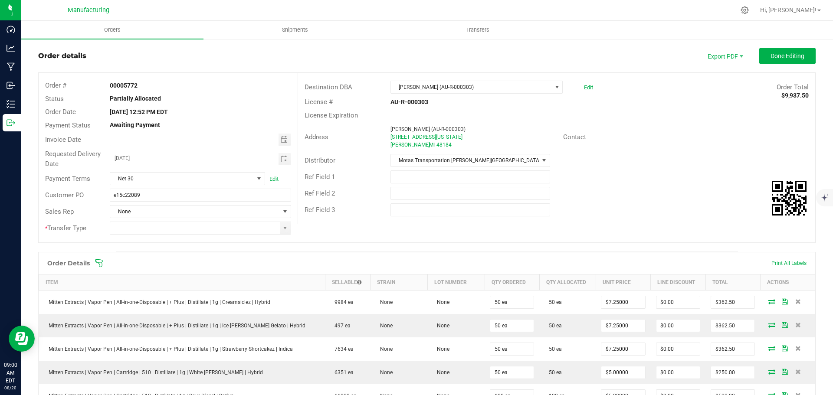
scroll to position [0, 0]
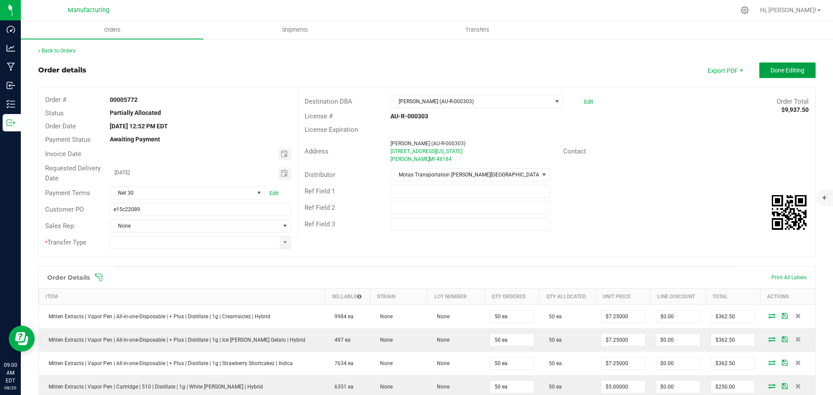
click at [787, 71] on span "Done Editing" at bounding box center [788, 70] width 34 height 7
click at [284, 248] on span at bounding box center [285, 243] width 11 height 12
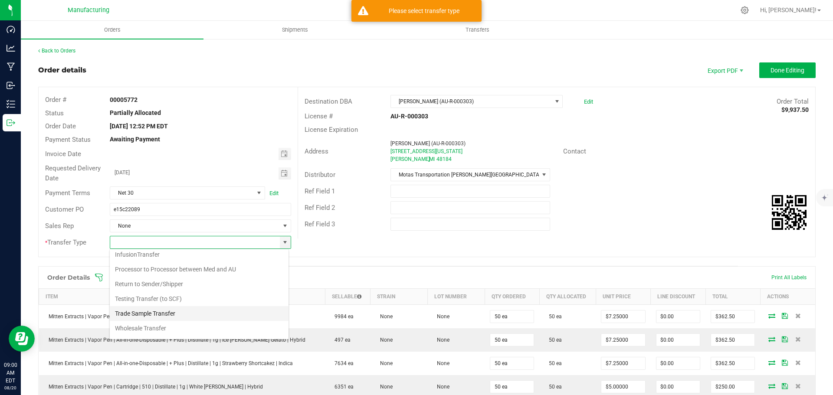
scroll to position [61, 0]
click at [139, 315] on li "Wholesale Transfer" at bounding box center [199, 315] width 179 height 15
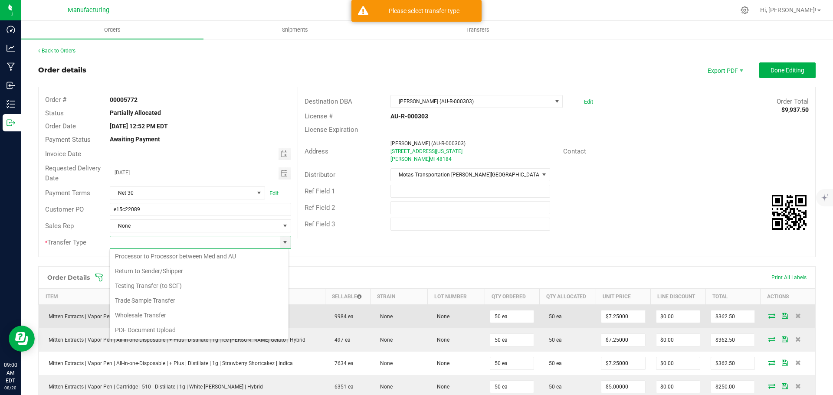
type input "Wholesale Transfer"
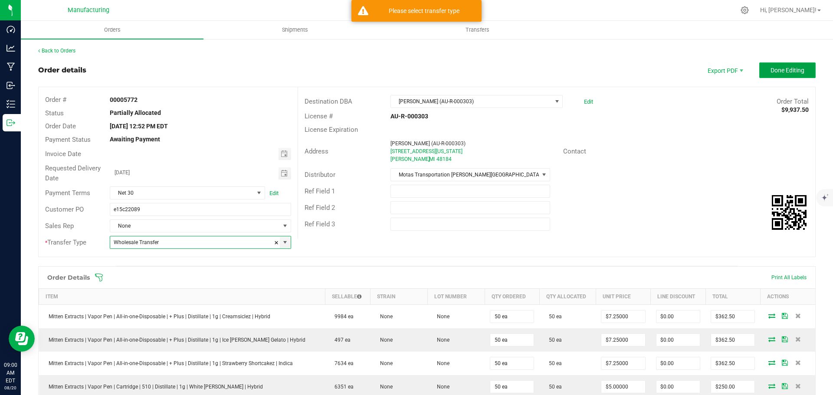
click at [772, 73] on span "Done Editing" at bounding box center [788, 70] width 34 height 7
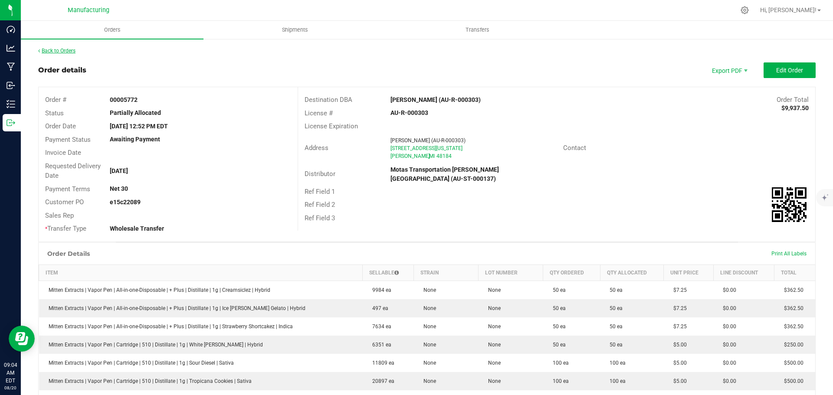
click at [56, 48] on link "Back to Orders" at bounding box center [56, 51] width 37 height 6
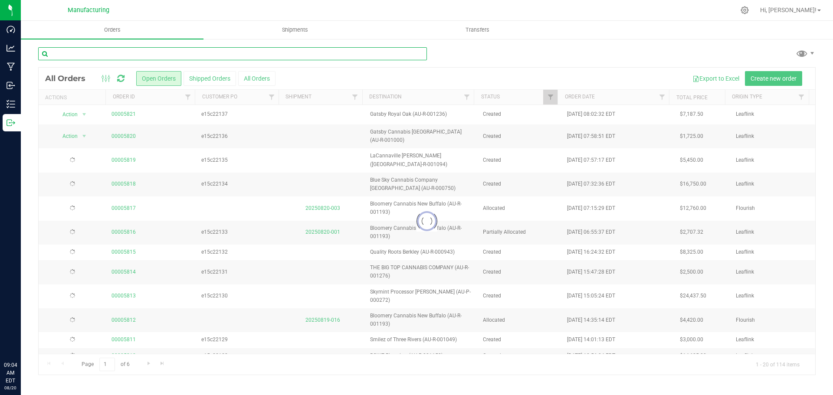
click at [75, 54] on input "text" at bounding box center [232, 53] width 389 height 13
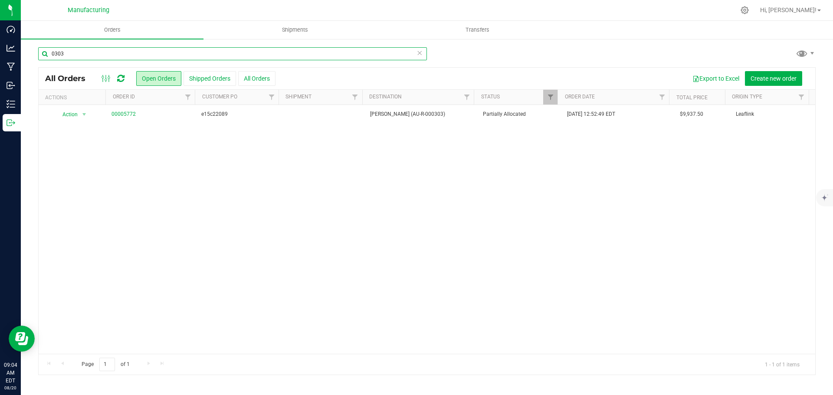
type input "0303"
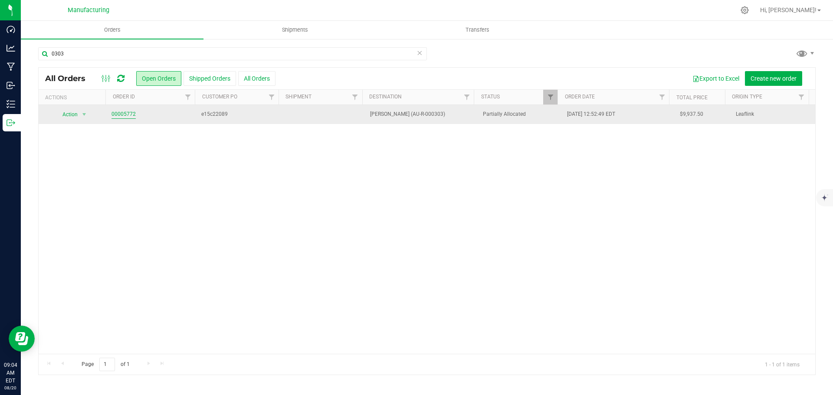
click at [127, 113] on link "00005772" at bounding box center [124, 114] width 24 height 8
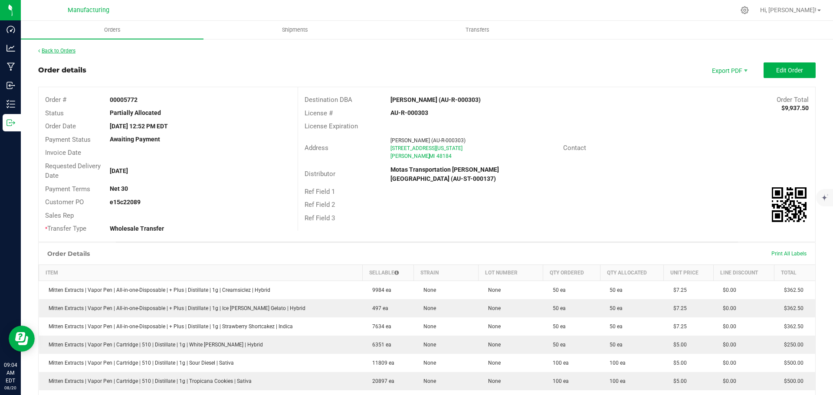
click at [66, 52] on link "Back to Orders" at bounding box center [56, 51] width 37 height 6
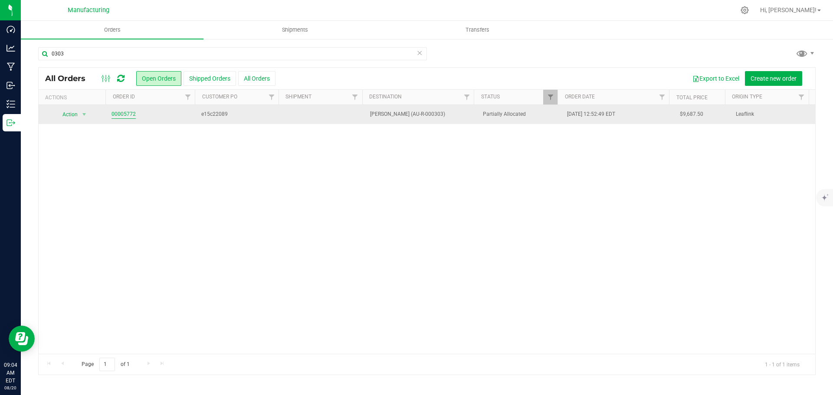
click at [117, 113] on link "00005772" at bounding box center [124, 114] width 24 height 8
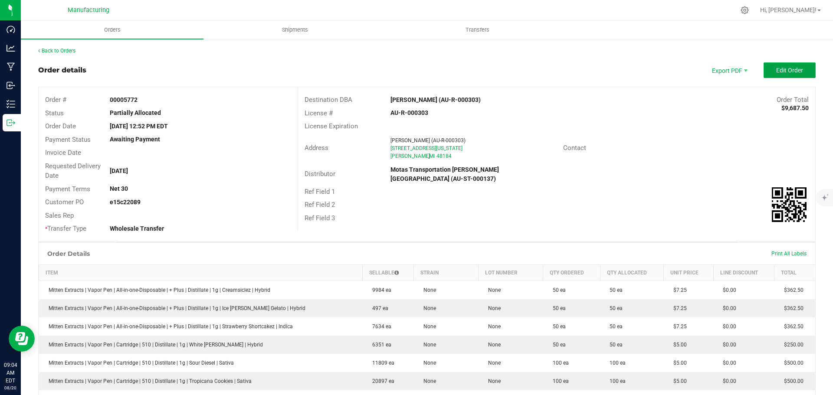
click at [767, 72] on button "Edit Order" at bounding box center [790, 70] width 52 height 16
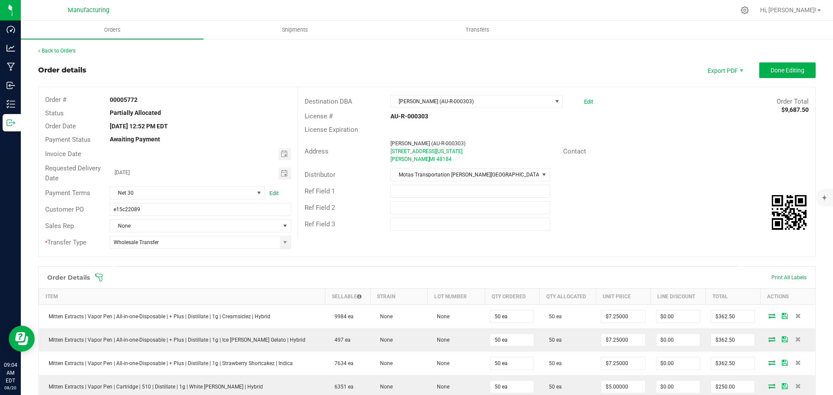
click at [99, 276] on icon at bounding box center [99, 277] width 9 height 9
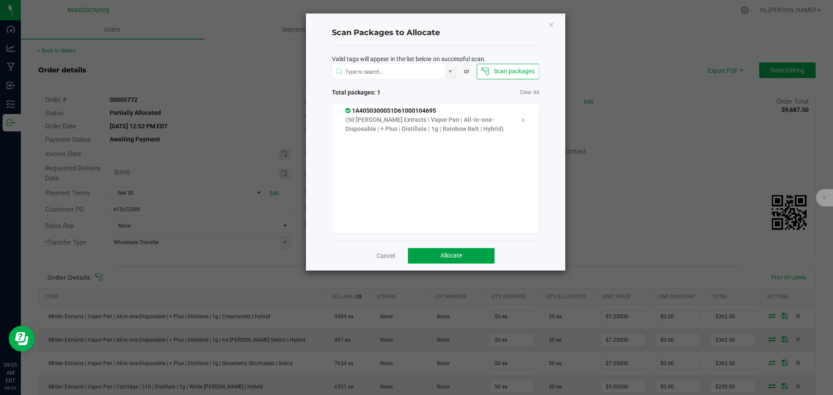
click at [461, 257] on span "Allocate" at bounding box center [451, 255] width 22 height 7
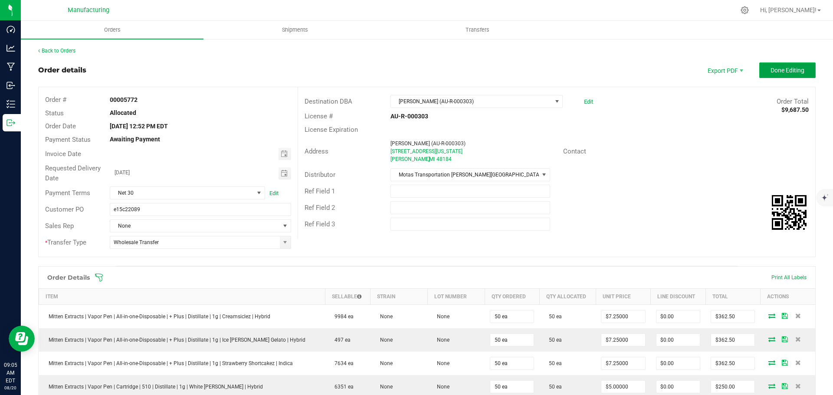
click at [782, 73] on span "Done Editing" at bounding box center [788, 70] width 34 height 7
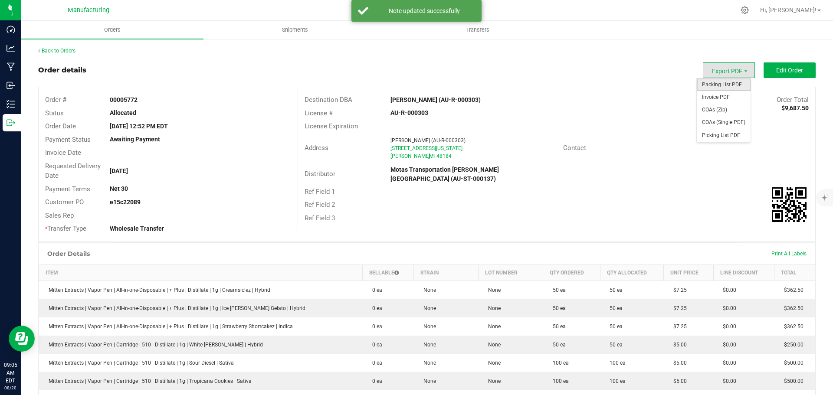
click at [723, 89] on span "Packing List PDF" at bounding box center [724, 85] width 54 height 13
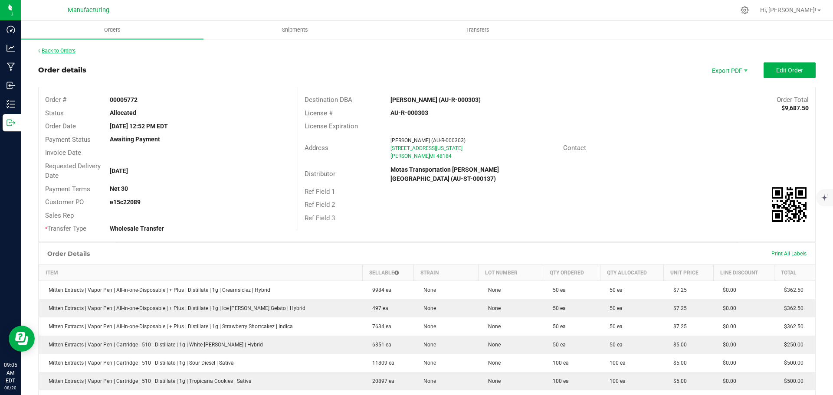
click at [53, 50] on link "Back to Orders" at bounding box center [56, 51] width 37 height 6
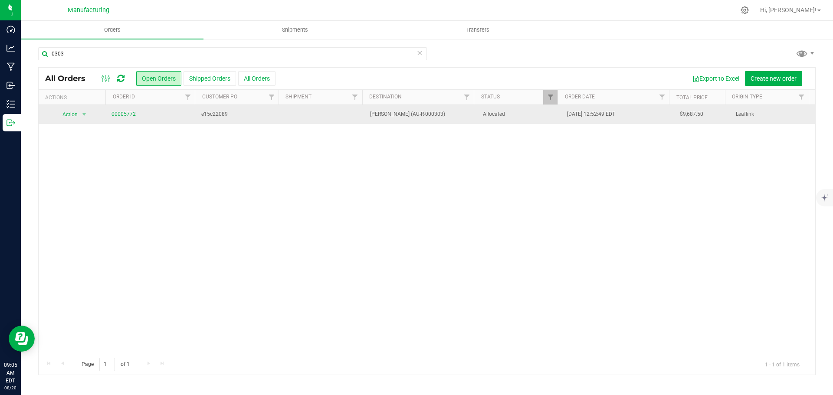
click at [536, 114] on span "Allocated" at bounding box center [520, 114] width 74 height 8
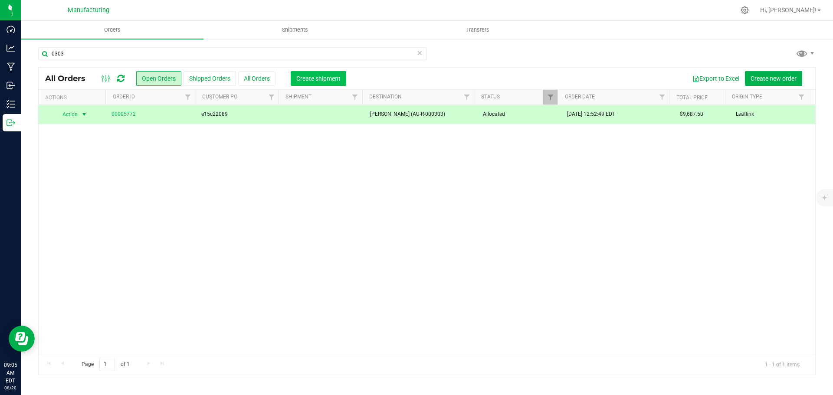
click at [322, 79] on span "Create shipment" at bounding box center [318, 78] width 44 height 7
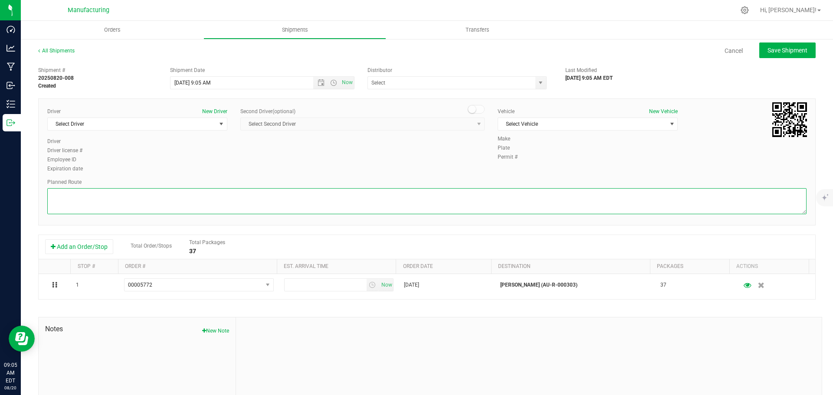
click at [412, 200] on textarea at bounding box center [426, 201] width 759 height 26
paste textarea "Mitten Distro Dimondale To Motas -- Head south 246 ft -- Turn right 325 ft -- T…"
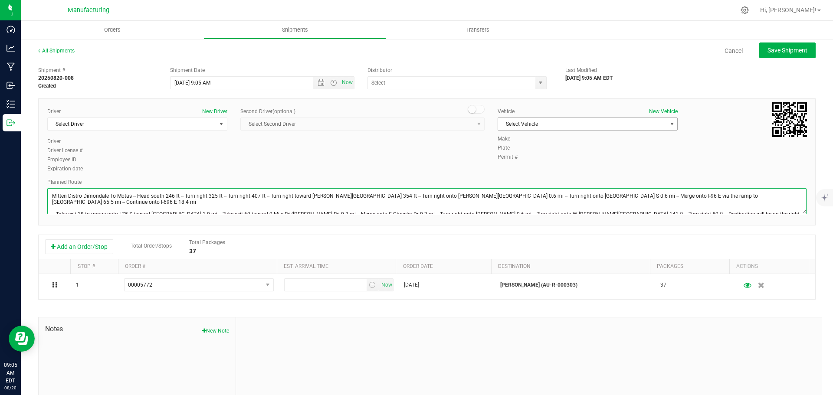
type textarea "Mitten Distro Dimondale To Motas -- Head south 246 ft -- Turn right 325 ft -- T…"
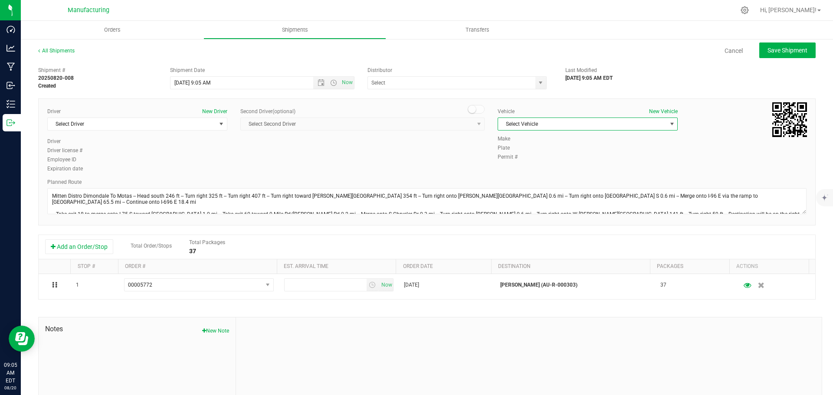
click at [530, 123] on span "Select Vehicle" at bounding box center [582, 124] width 168 height 12
click at [506, 161] on li "[MEDICAL_DATA]" at bounding box center [583, 164] width 177 height 13
click at [537, 84] on span "select" at bounding box center [540, 82] width 7 height 7
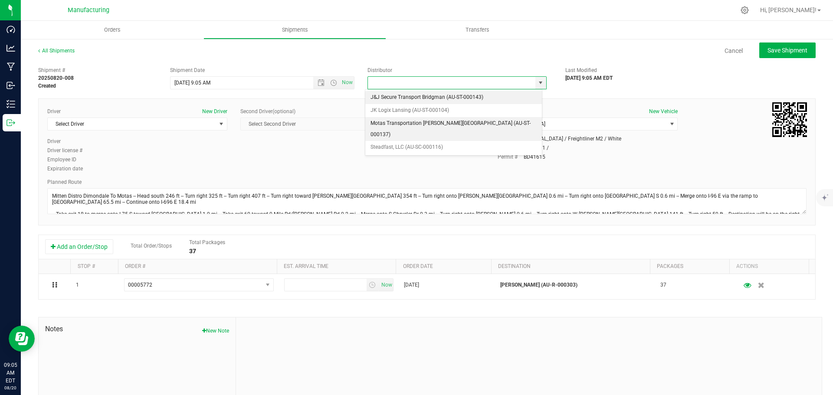
click at [391, 124] on li "Motas Transportation [PERSON_NAME][GEOGRAPHIC_DATA] (AU-ST-000137)" at bounding box center [453, 129] width 177 height 24
type input "Motas Transportation [PERSON_NAME][GEOGRAPHIC_DATA] (AU-ST-000137)"
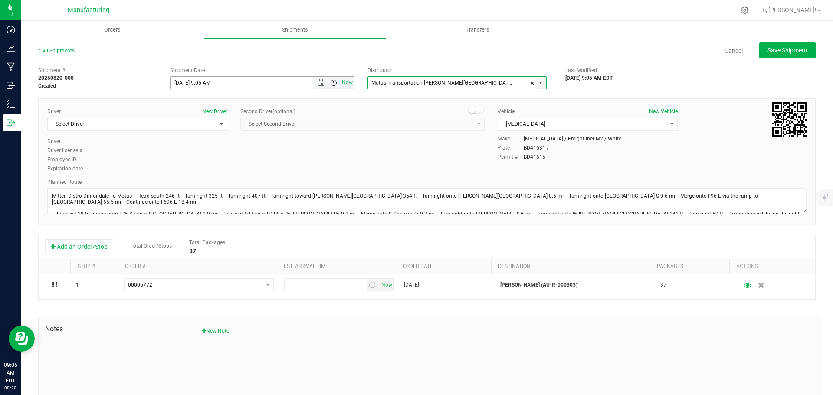
click at [330, 83] on span "Open the time view" at bounding box center [333, 82] width 7 height 7
click at [192, 179] on li "11:30 AM" at bounding box center [259, 179] width 181 height 11
click at [181, 125] on span "Select Driver" at bounding box center [132, 124] width 168 height 12
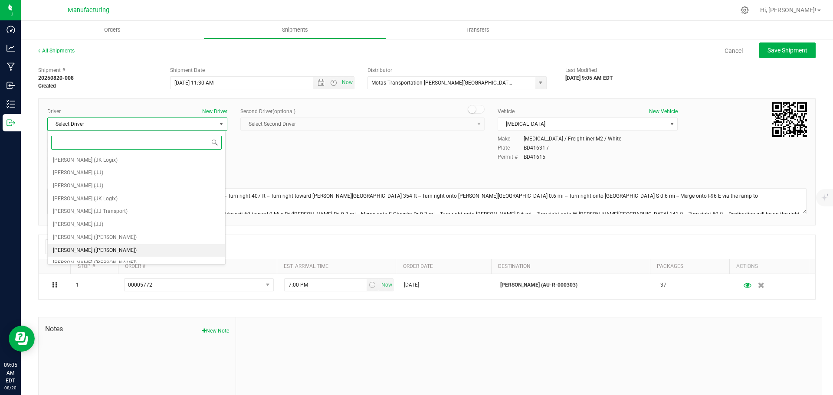
click at [76, 248] on span "[PERSON_NAME] ([PERSON_NAME])" at bounding box center [95, 250] width 84 height 11
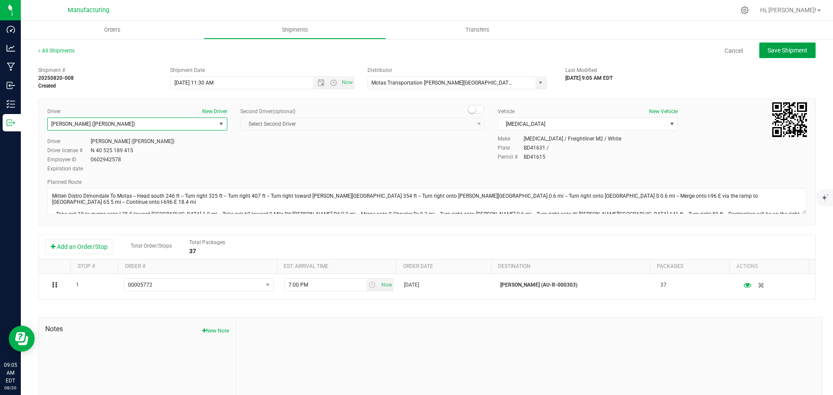
click at [779, 45] on button "Save Shipment" at bounding box center [787, 51] width 56 height 16
type input "[DATE] 3:30 PM"
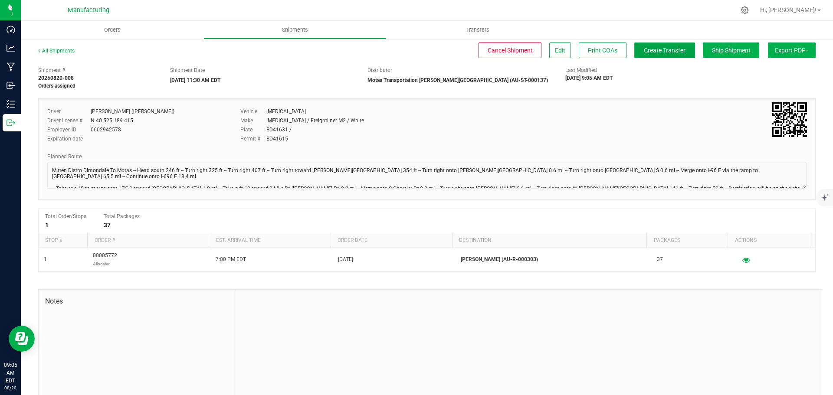
click at [652, 45] on button "Create Transfer" at bounding box center [664, 51] width 61 height 16
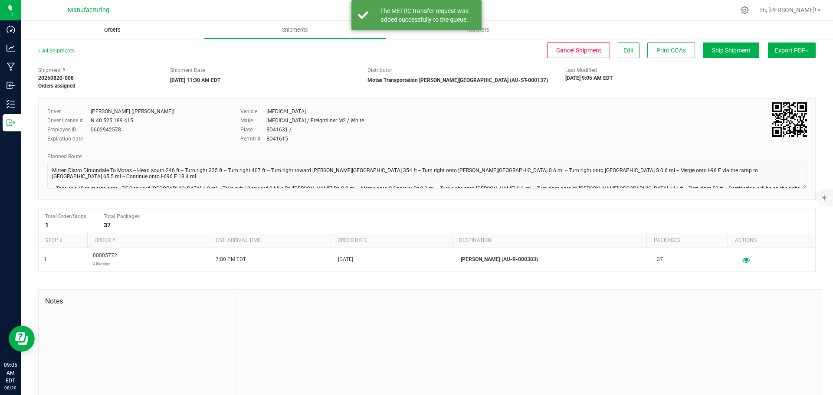
click at [105, 27] on span "Orders" at bounding box center [112, 30] width 40 height 8
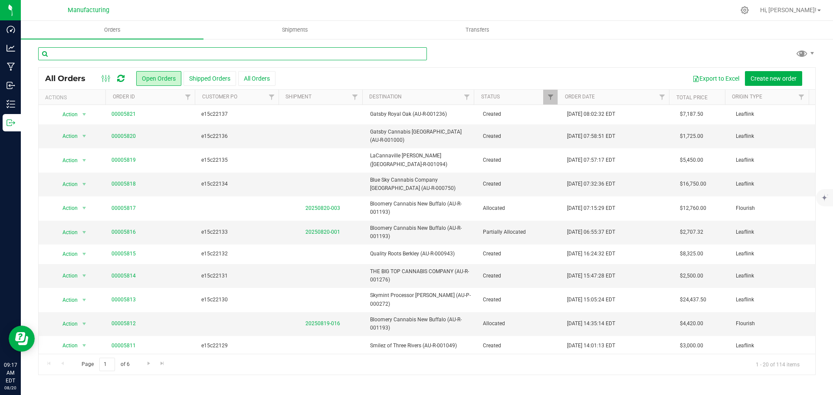
click at [118, 55] on input "text" at bounding box center [232, 53] width 389 height 13
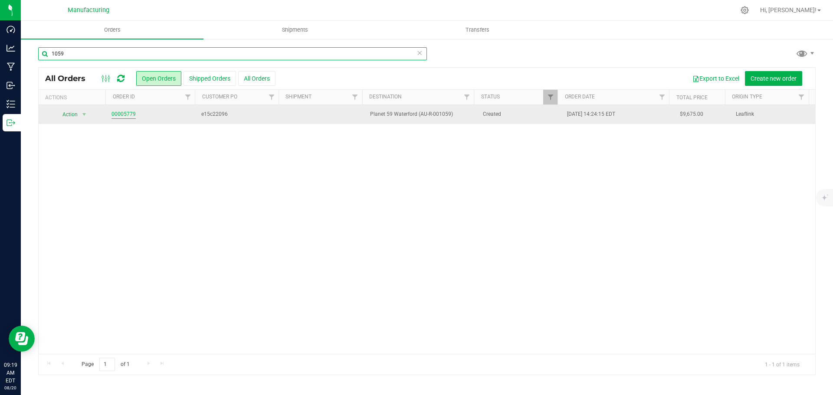
type input "1059"
click at [120, 113] on link "00005779" at bounding box center [124, 114] width 24 height 8
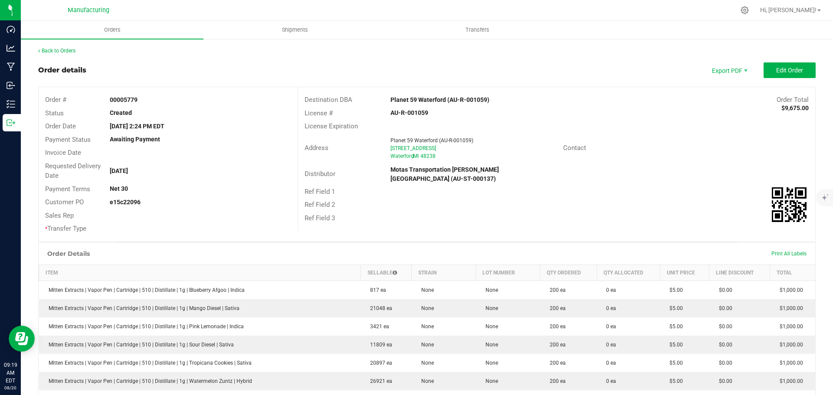
drag, startPoint x: 380, startPoint y: 99, endPoint x: 443, endPoint y: 99, distance: 63.4
click at [443, 99] on div "Destination DBA Planet 59 Waterford (AU-R-001059) Order Total $9,675.00" at bounding box center [556, 99] width 517 height 13
copy div "Planet 59 Waterford"
click at [422, 102] on strong "Planet 59 Waterford (AU-R-001059)" at bounding box center [440, 99] width 99 height 7
click at [391, 97] on strong "Planet 59 Waterford (AU-R-001059)" at bounding box center [440, 99] width 99 height 7
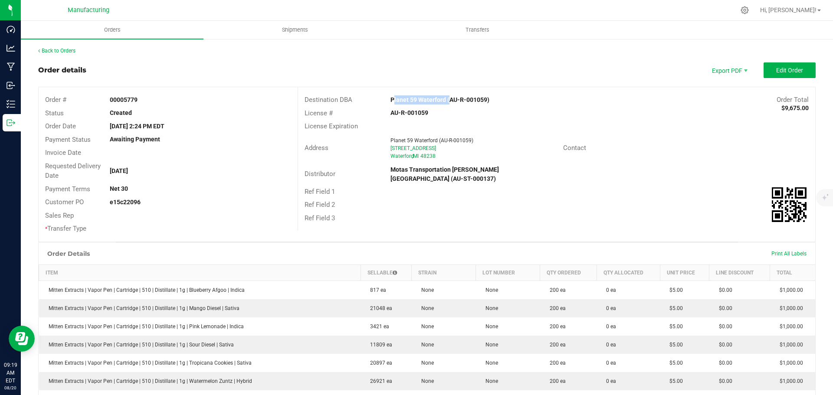
drag, startPoint x: 395, startPoint y: 99, endPoint x: 437, endPoint y: 102, distance: 42.2
click at [444, 102] on div "Planet 59 Waterford (AU-R-001059)" at bounding box center [492, 99] width 216 height 9
copy strong "Planet 59 Waterford"
drag, startPoint x: 609, startPoint y: 149, endPoint x: 636, endPoint y: 123, distance: 37.1
click at [609, 149] on div "Contact" at bounding box center [600, 148] width 86 height 10
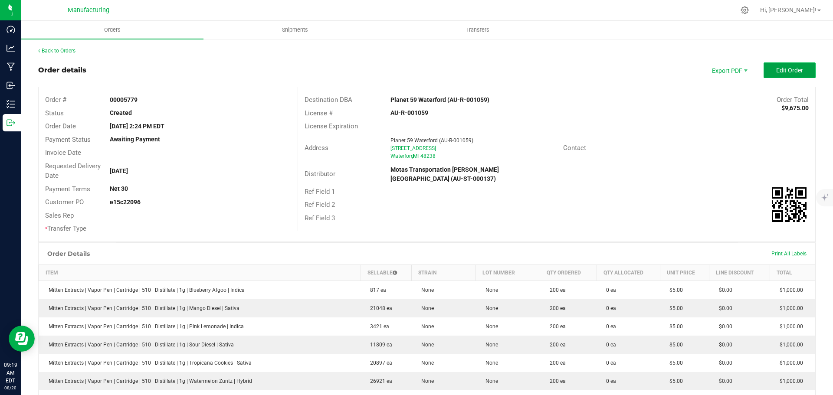
click at [778, 70] on span "Edit Order" at bounding box center [789, 70] width 27 height 7
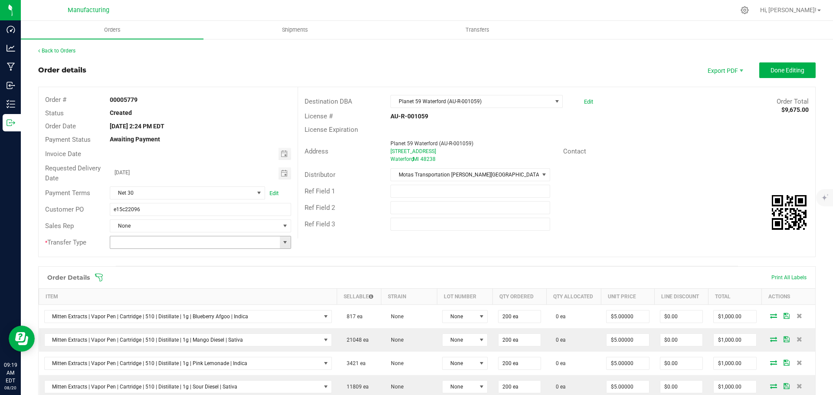
click at [282, 243] on span at bounding box center [285, 242] width 7 height 7
click at [152, 313] on li "Wholesale Transfer" at bounding box center [199, 315] width 179 height 15
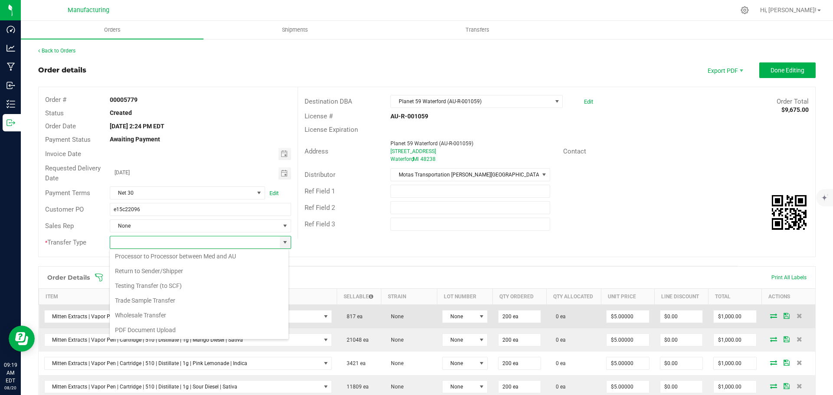
type input "Wholesale Transfer"
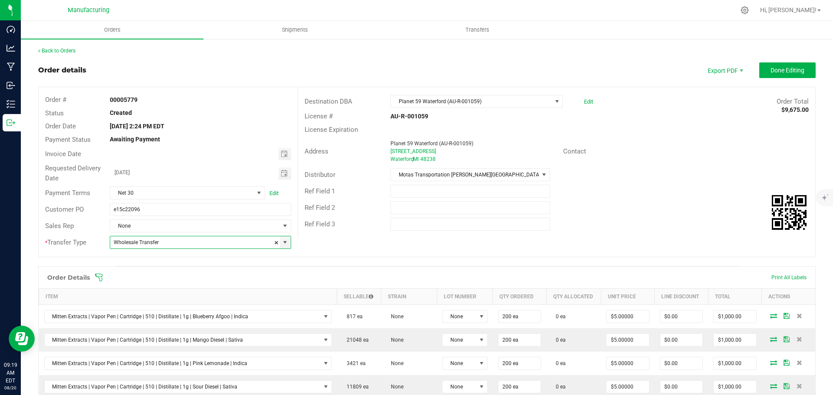
click at [100, 276] on icon at bounding box center [99, 277] width 9 height 9
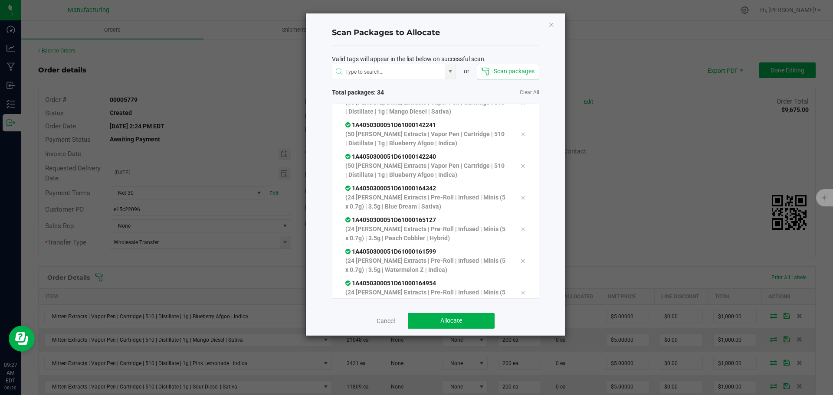
scroll to position [923, 0]
click at [476, 319] on button "Allocate" at bounding box center [451, 321] width 87 height 16
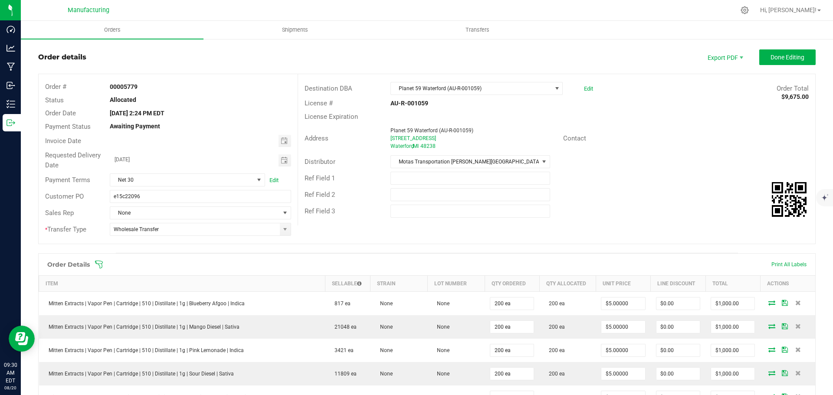
scroll to position [0, 0]
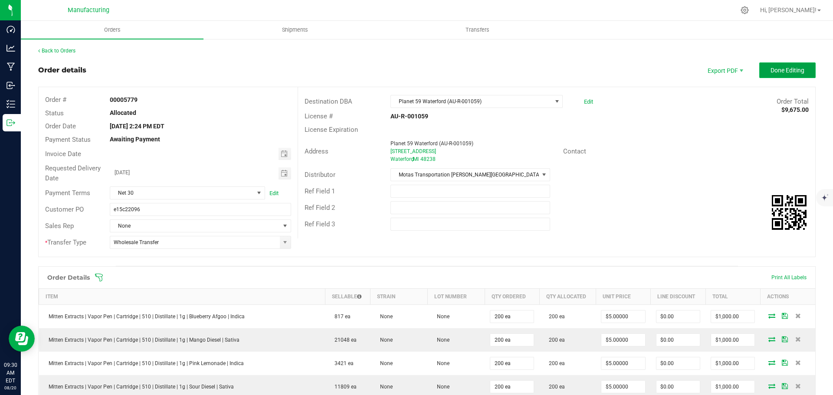
click at [782, 69] on span "Done Editing" at bounding box center [788, 70] width 34 height 7
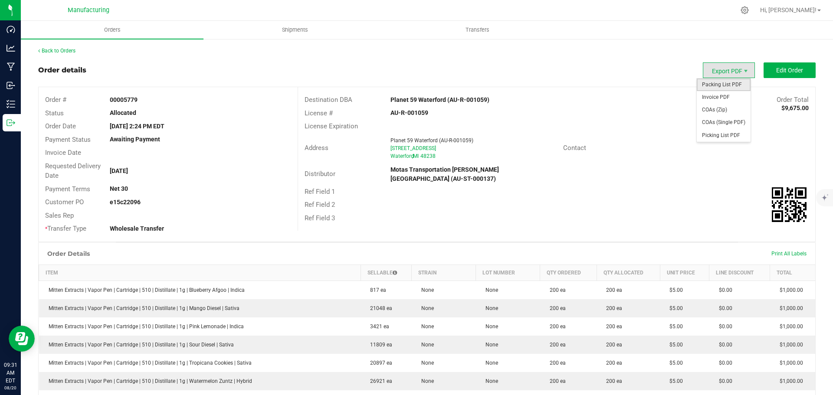
click at [718, 83] on span "Packing List PDF" at bounding box center [724, 85] width 54 height 13
click at [62, 50] on link "Back to Orders" at bounding box center [56, 51] width 37 height 6
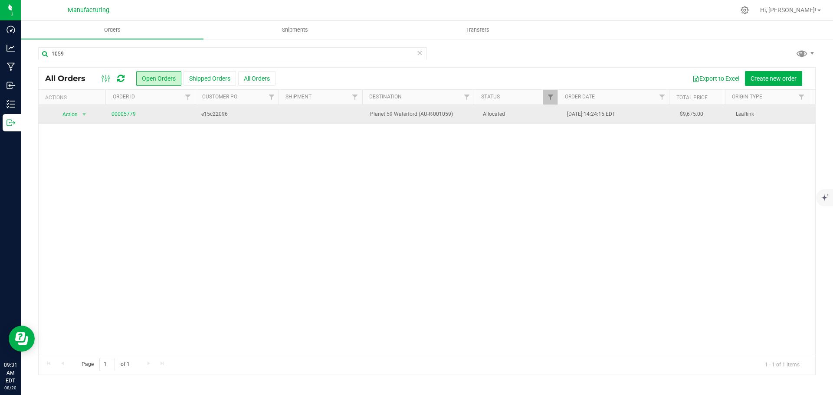
click at [525, 122] on td "Allocated" at bounding box center [520, 114] width 85 height 19
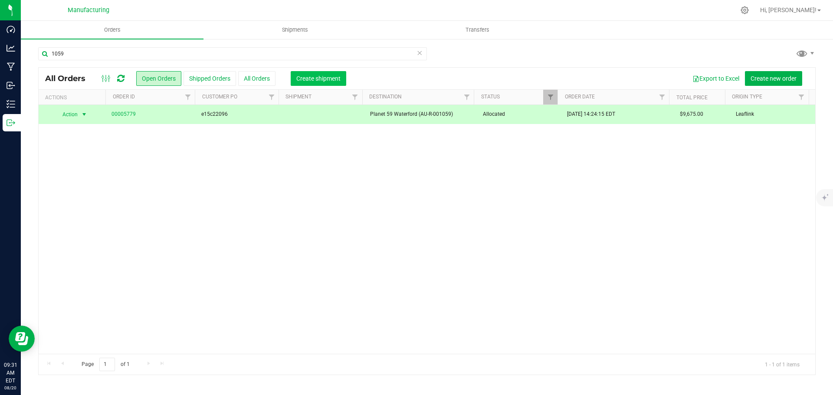
click at [317, 79] on span "Create shipment" at bounding box center [318, 78] width 44 height 7
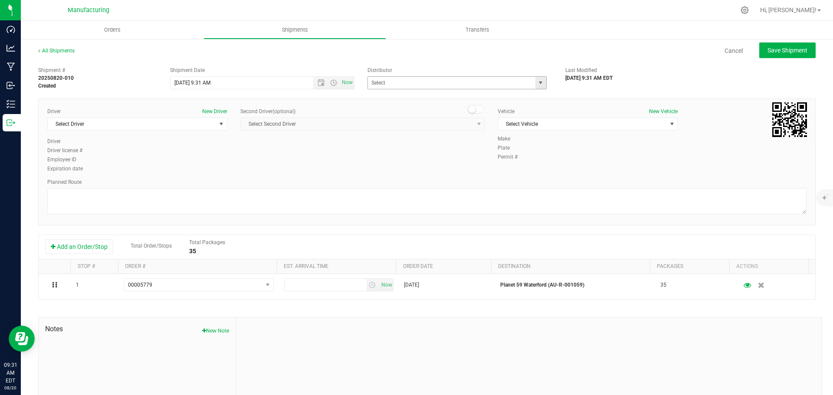
click at [537, 82] on span "select" at bounding box center [540, 82] width 7 height 7
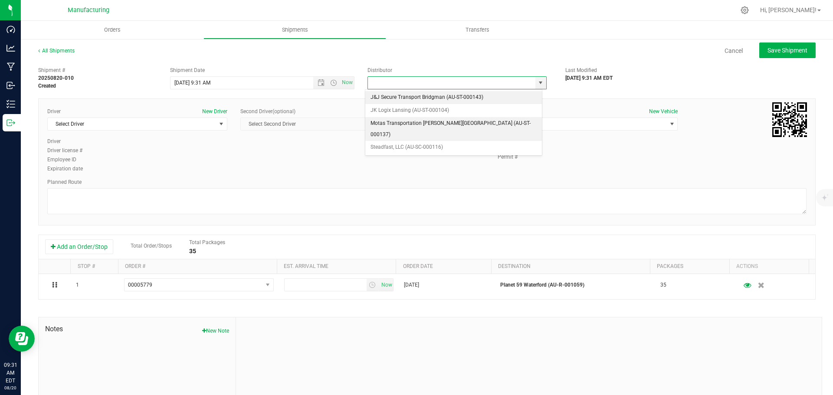
click at [401, 121] on li "Motas Transportation [PERSON_NAME][GEOGRAPHIC_DATA] (AU-ST-000137)" at bounding box center [453, 129] width 177 height 24
type input "Motas Transportation [PERSON_NAME][GEOGRAPHIC_DATA] (AU-ST-000137)"
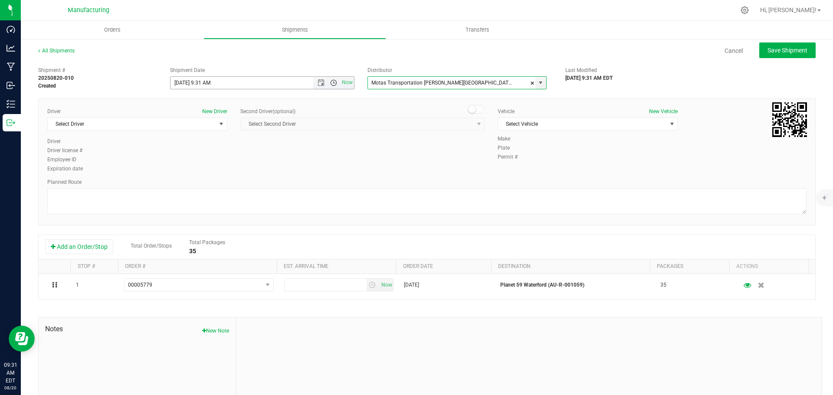
click at [330, 81] on span "Open the time view" at bounding box center [333, 82] width 7 height 7
click at [191, 177] on li "11:30 AM" at bounding box center [259, 179] width 181 height 11
type input "[DATE] 11:30 AM"
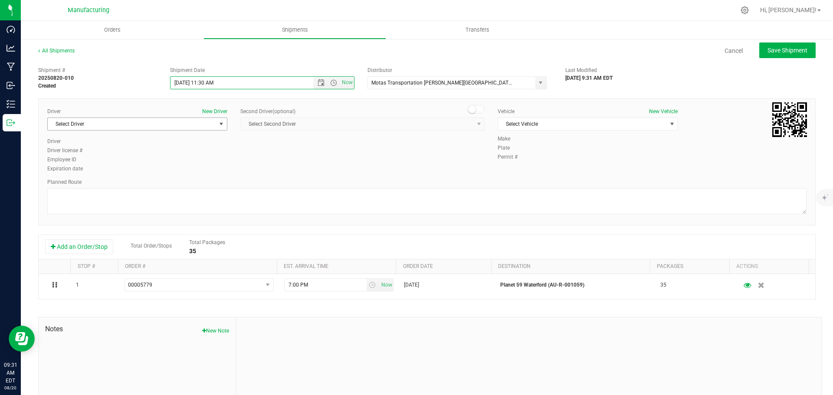
click at [219, 124] on span "select" at bounding box center [221, 124] width 7 height 7
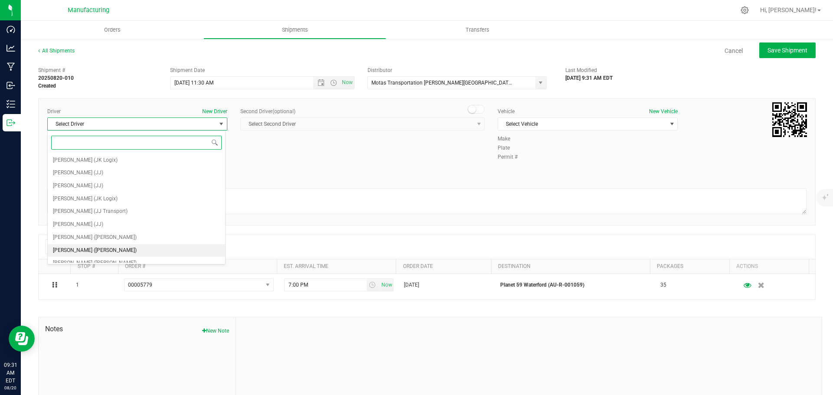
click at [88, 250] on span "[PERSON_NAME] ([PERSON_NAME])" at bounding box center [95, 250] width 84 height 11
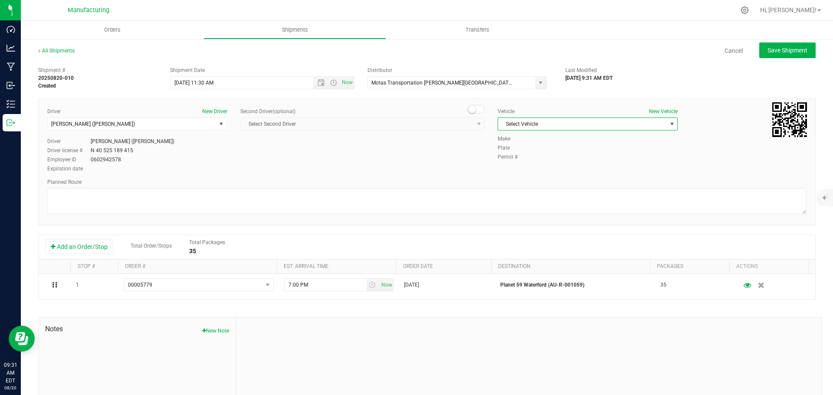
click at [536, 124] on span "Select Vehicle" at bounding box center [582, 124] width 168 height 12
click at [513, 162] on li "[MEDICAL_DATA]" at bounding box center [583, 164] width 177 height 13
click at [509, 196] on textarea at bounding box center [426, 201] width 759 height 26
paste textarea "Mitten Distro Dimondale To Motas -- Head south 246 ft -- Turn right 325 ft -- T…"
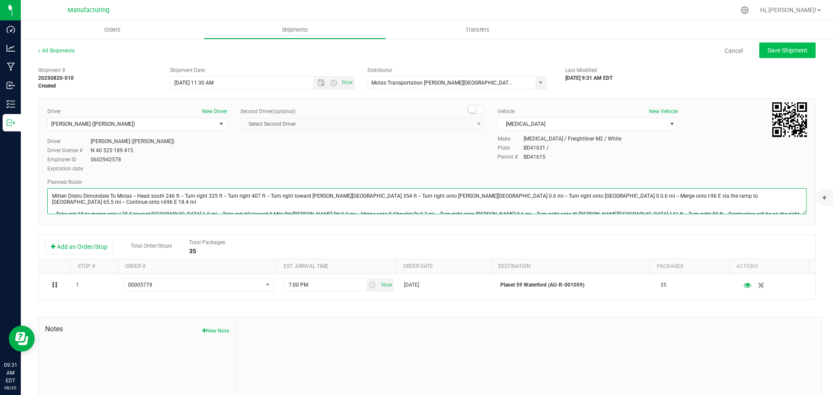
type textarea "Mitten Distro Dimondale To Motas -- Head south 246 ft -- Turn right 325 ft -- T…"
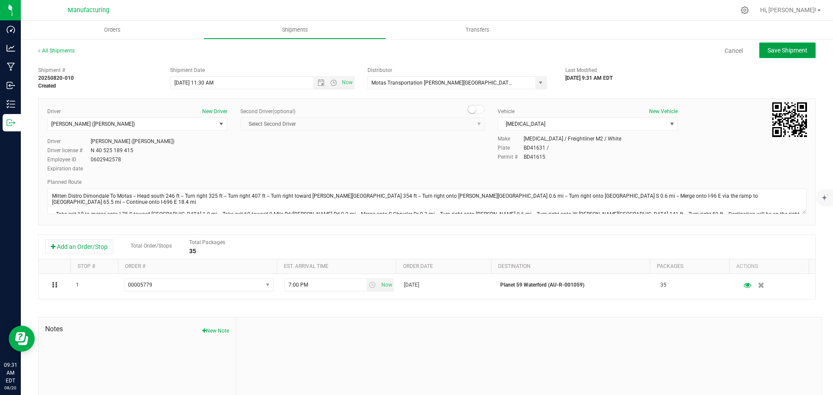
click at [795, 52] on span "Save Shipment" at bounding box center [788, 50] width 40 height 7
type input "[DATE] 3:30 PM"
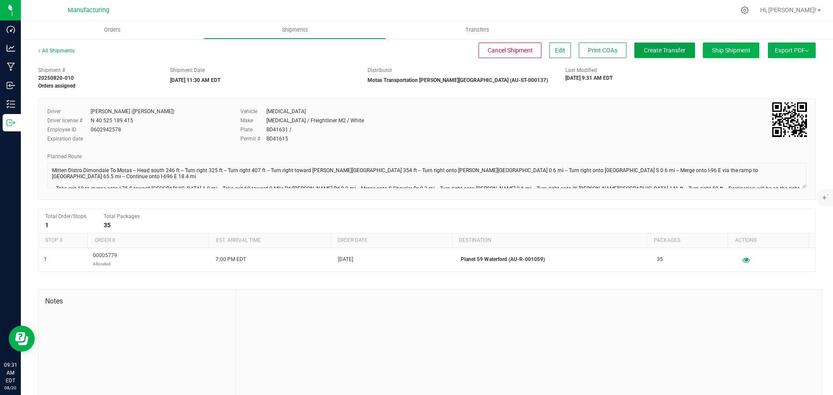
click at [648, 50] on span "Create Transfer" at bounding box center [665, 50] width 42 height 7
click at [104, 29] on span "Orders" at bounding box center [112, 30] width 40 height 8
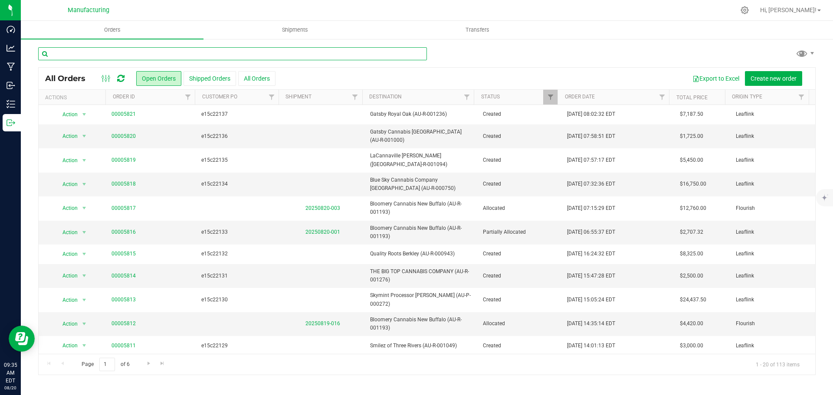
click at [128, 58] on input "text" at bounding box center [232, 53] width 389 height 13
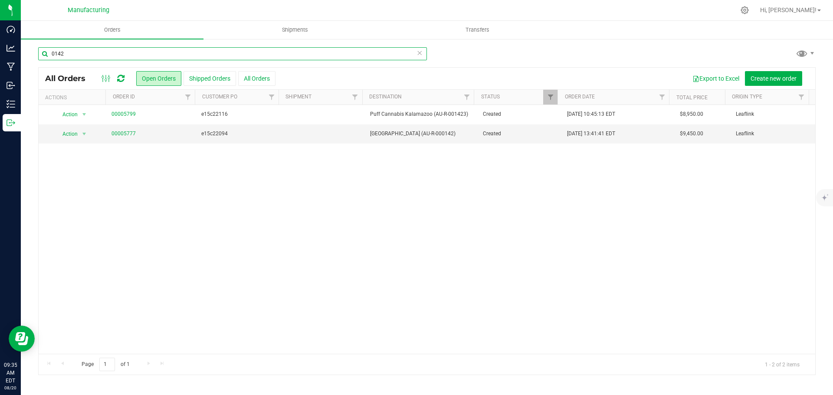
type input "0142"
click at [116, 133] on link "00005777" at bounding box center [124, 134] width 24 height 8
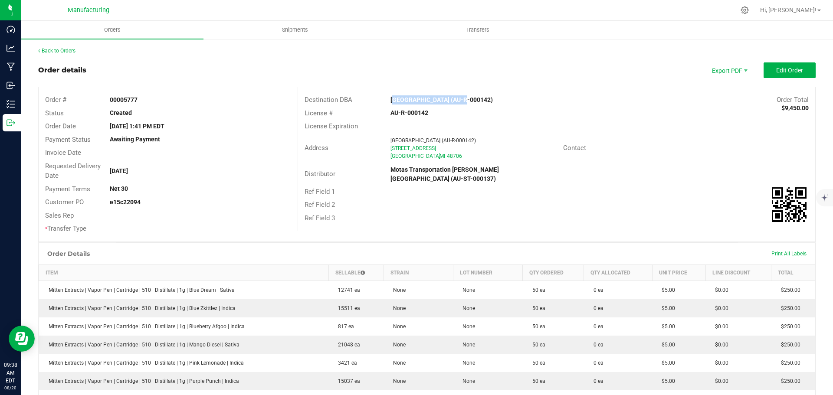
drag, startPoint x: 383, startPoint y: 101, endPoint x: 450, endPoint y: 105, distance: 67.4
click at [450, 105] on div "Destination DBA Puff Cannabis Bay City (AU-R-000142) Order Total $9,450.00" at bounding box center [556, 99] width 517 height 13
copy strong "Puff Cannabis Bay City"
click at [673, 174] on div "Distributor Motas Transportation Hazel Park (AU-ST-000137)" at bounding box center [556, 175] width 517 height 22
click at [776, 70] on span "Edit Order" at bounding box center [789, 70] width 27 height 7
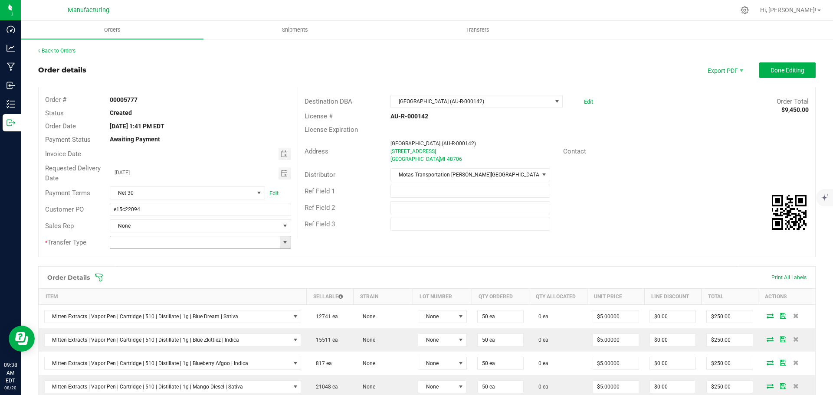
click at [282, 246] on span at bounding box center [285, 242] width 7 height 7
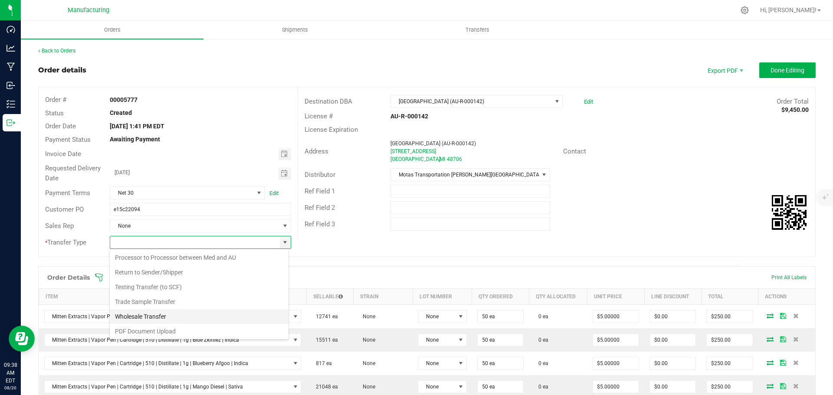
scroll to position [61, 0]
click at [147, 313] on li "Wholesale Transfer" at bounding box center [199, 315] width 179 height 15
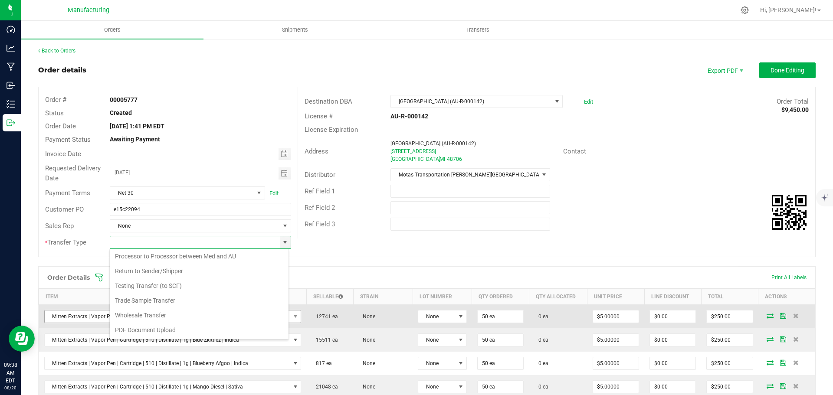
type input "Wholesale Transfer"
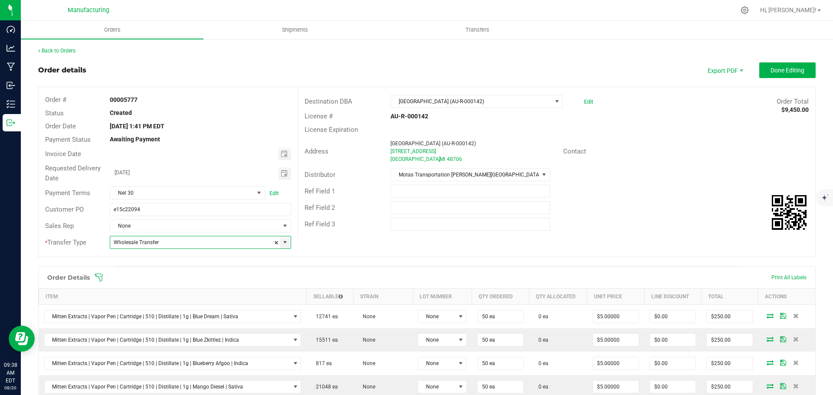
click at [99, 277] on icon at bounding box center [99, 278] width 8 height 8
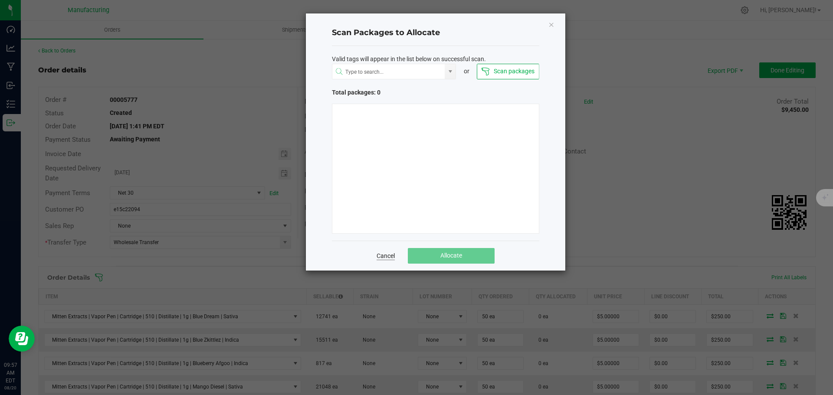
click at [380, 257] on link "Cancel" at bounding box center [386, 256] width 18 height 9
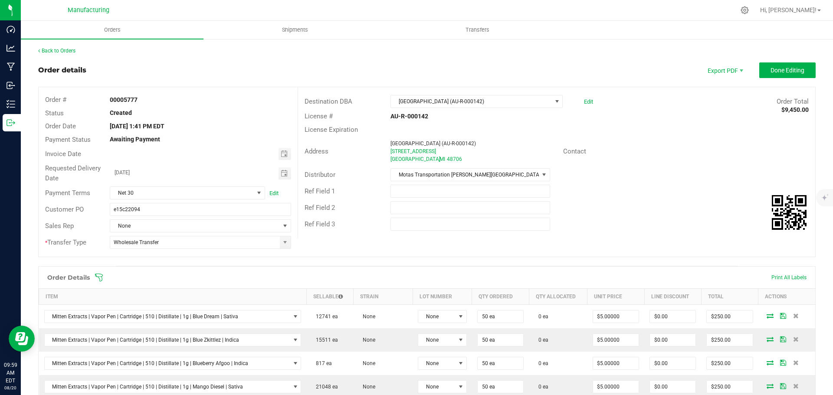
click at [771, 68] on span "Done Editing" at bounding box center [788, 70] width 34 height 7
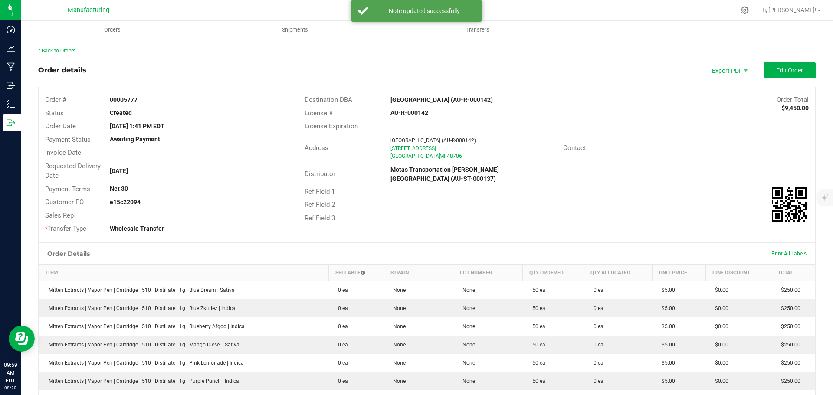
click at [53, 53] on link "Back to Orders" at bounding box center [56, 51] width 37 height 6
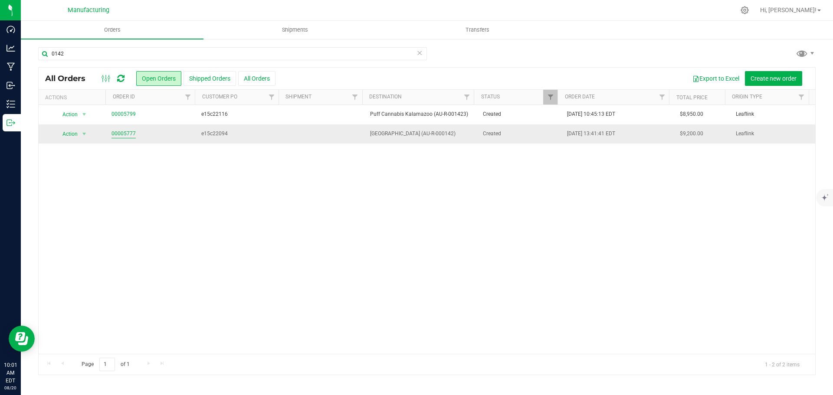
click at [117, 135] on link "00005777" at bounding box center [124, 134] width 24 height 8
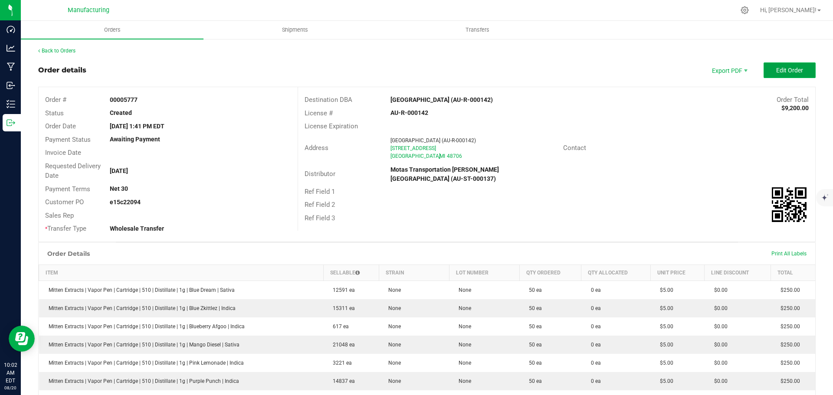
click at [776, 72] on span "Edit Order" at bounding box center [789, 70] width 27 height 7
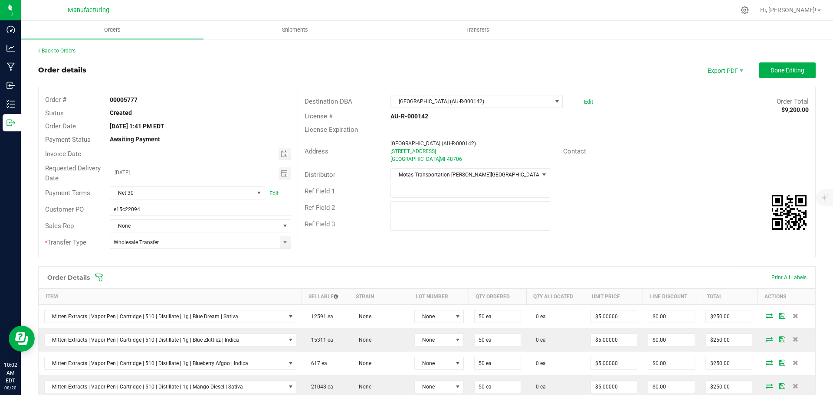
click at [96, 277] on icon at bounding box center [99, 277] width 9 height 9
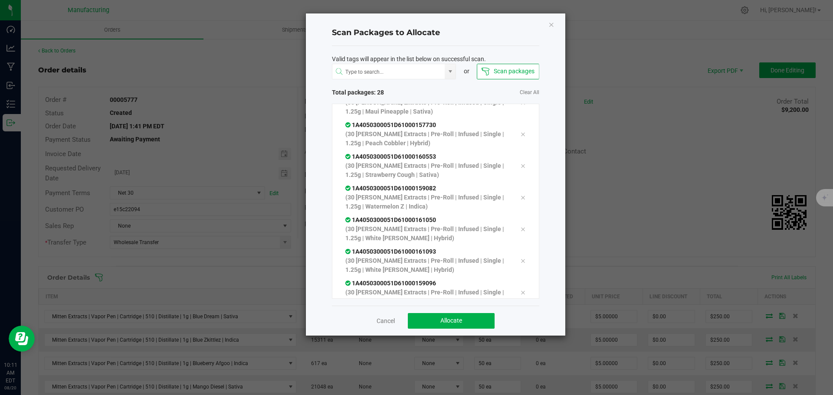
scroll to position [683, 0]
click at [472, 322] on button "Allocate" at bounding box center [451, 321] width 87 height 16
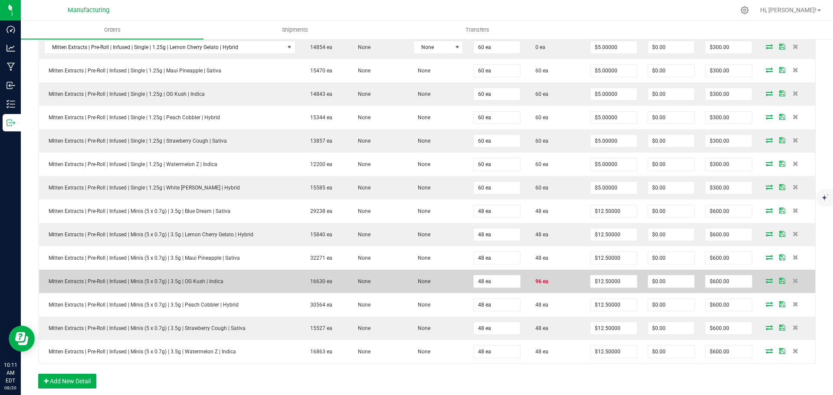
scroll to position [564, 0]
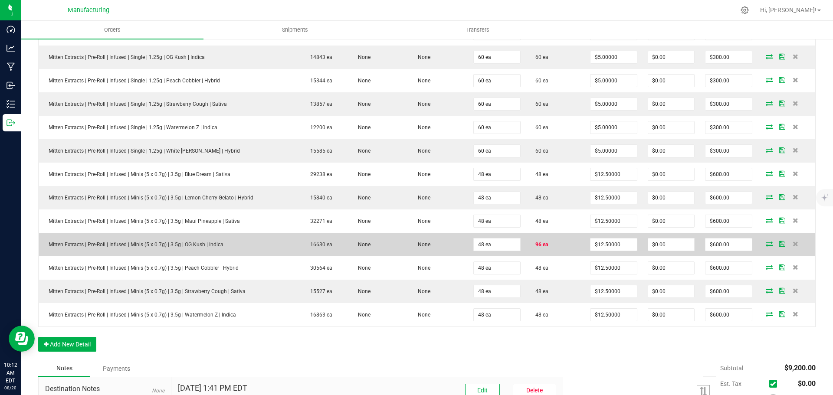
click at [766, 245] on icon at bounding box center [769, 243] width 7 height 5
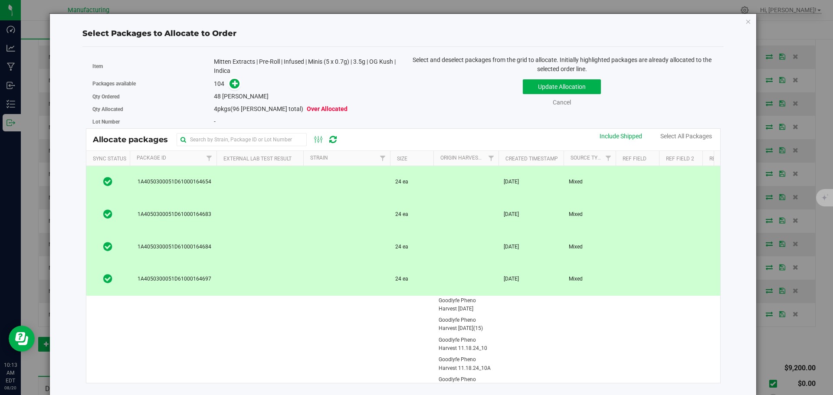
click at [211, 210] on td "1A4050300051D61000164683" at bounding box center [173, 215] width 87 height 33
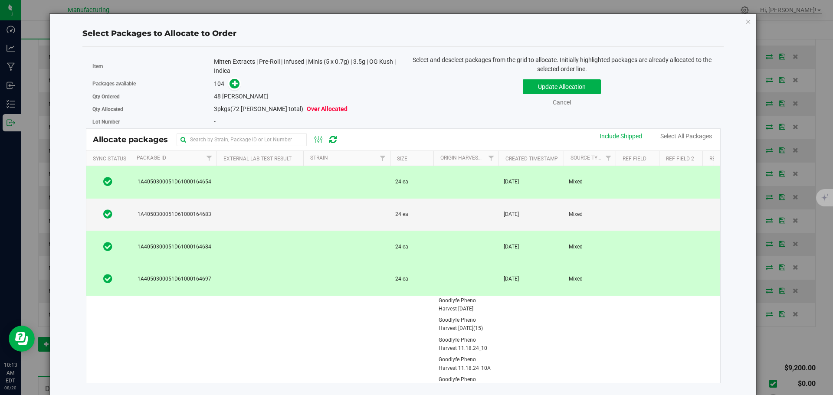
click at [211, 181] on td "1A4050300051D61000164654" at bounding box center [173, 182] width 87 height 33
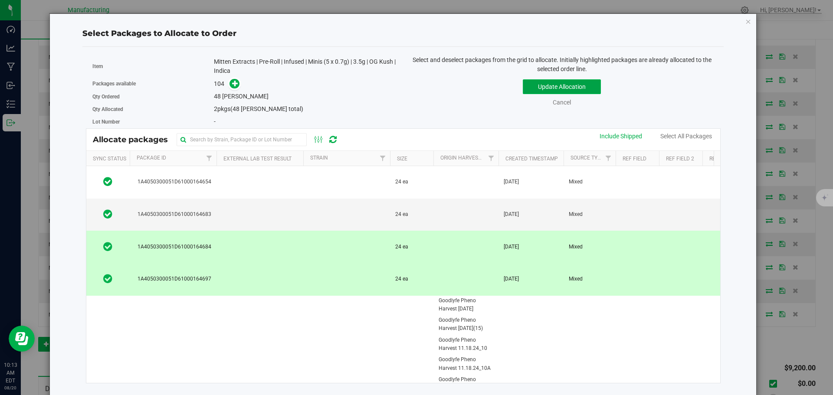
click at [559, 84] on button "Update Allocation" at bounding box center [562, 86] width 78 height 15
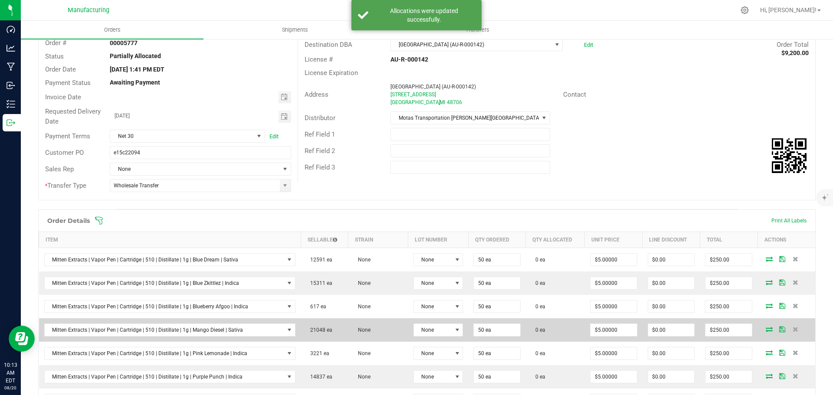
scroll to position [0, 0]
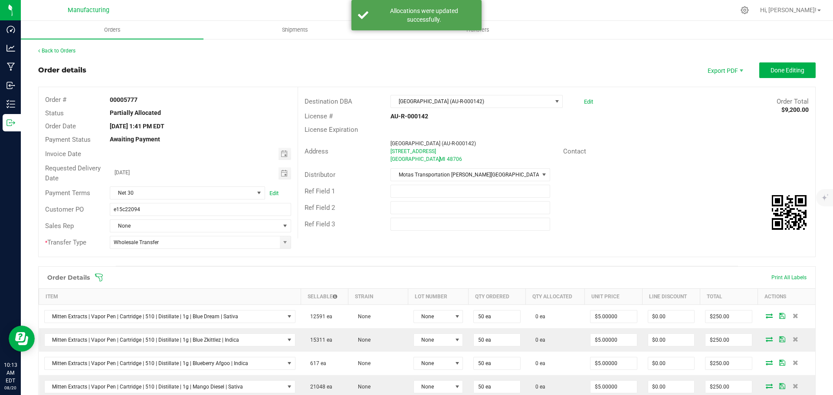
click at [101, 278] on icon at bounding box center [99, 277] width 9 height 9
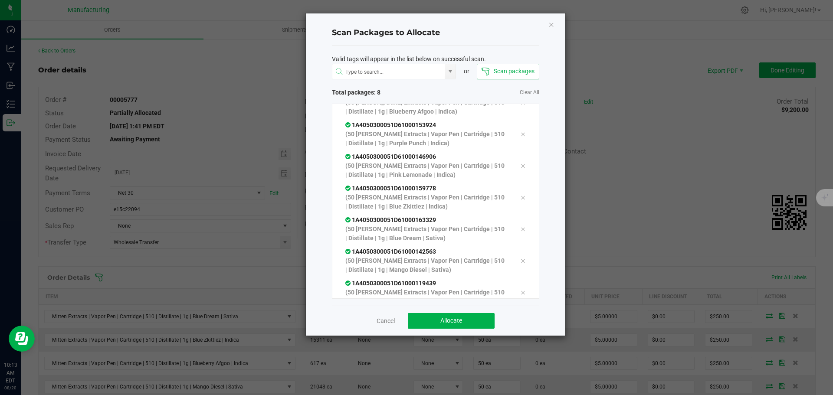
scroll to position [49, 0]
click at [424, 324] on button "Allocate" at bounding box center [451, 321] width 87 height 16
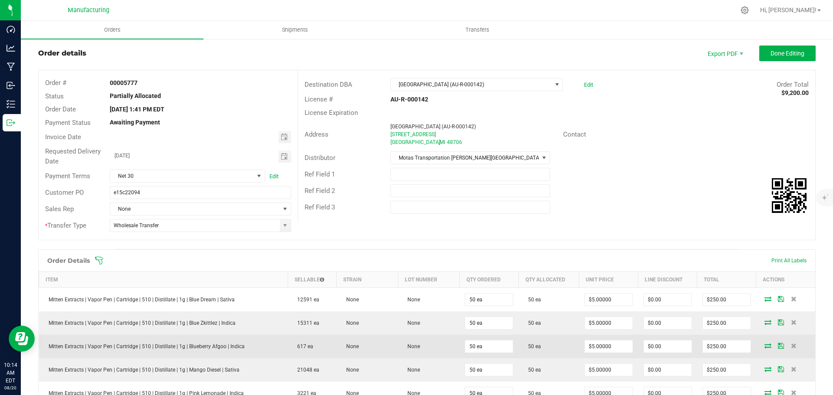
scroll to position [0, 0]
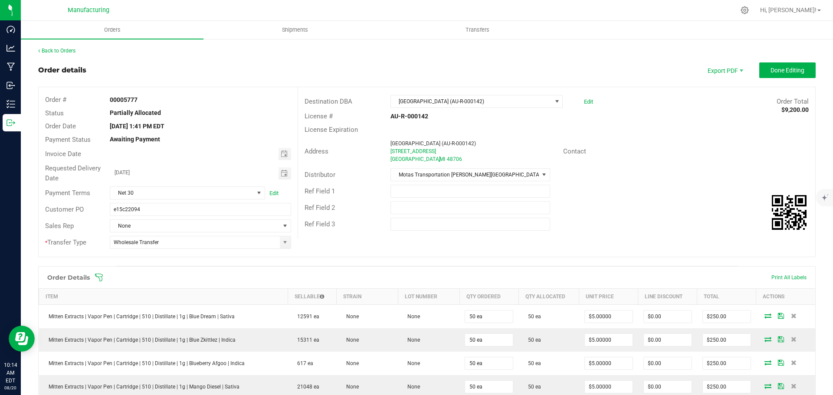
click at [100, 277] on icon at bounding box center [99, 277] width 9 height 9
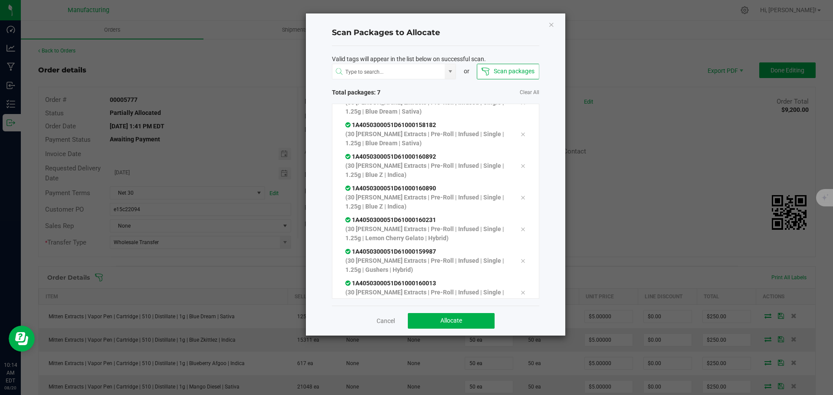
scroll to position [49, 0]
click at [471, 324] on button "Allocate" at bounding box center [451, 321] width 87 height 16
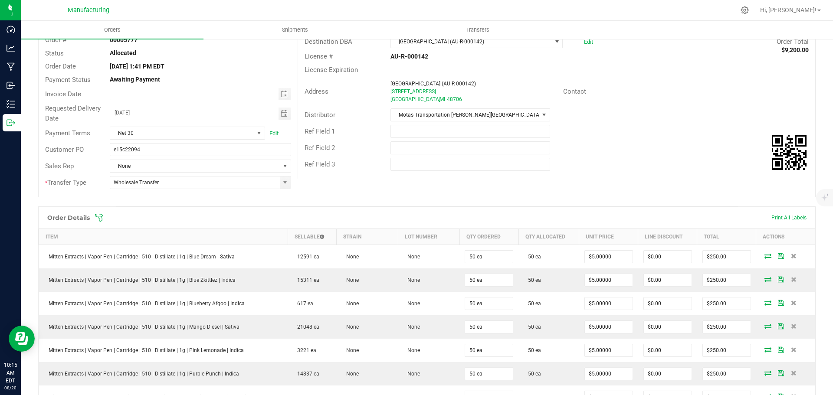
scroll to position [0, 0]
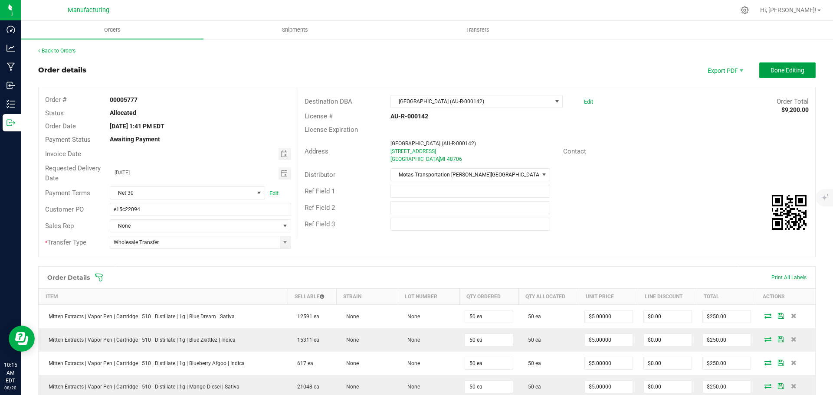
click at [773, 69] on span "Done Editing" at bounding box center [788, 70] width 34 height 7
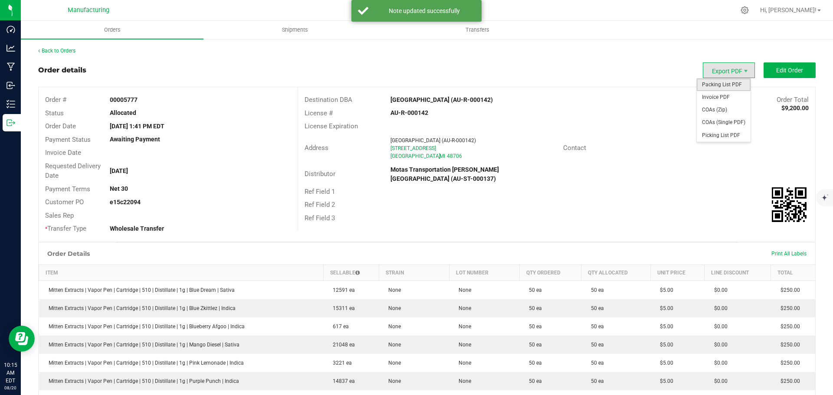
click at [726, 85] on span "Packing List PDF" at bounding box center [724, 85] width 54 height 13
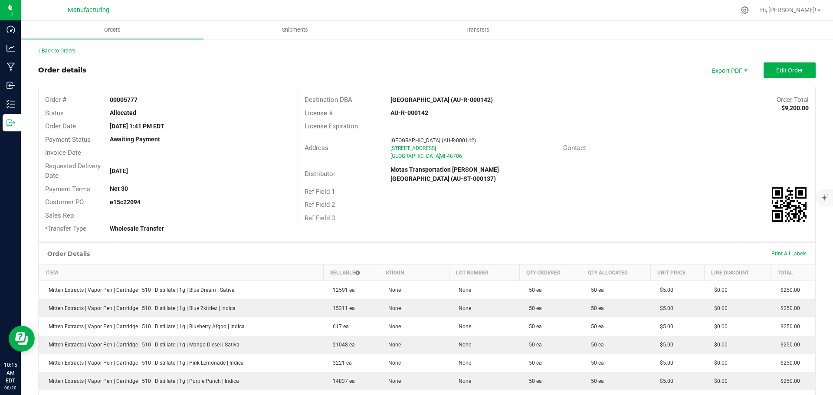
click at [69, 50] on link "Back to Orders" at bounding box center [56, 51] width 37 height 6
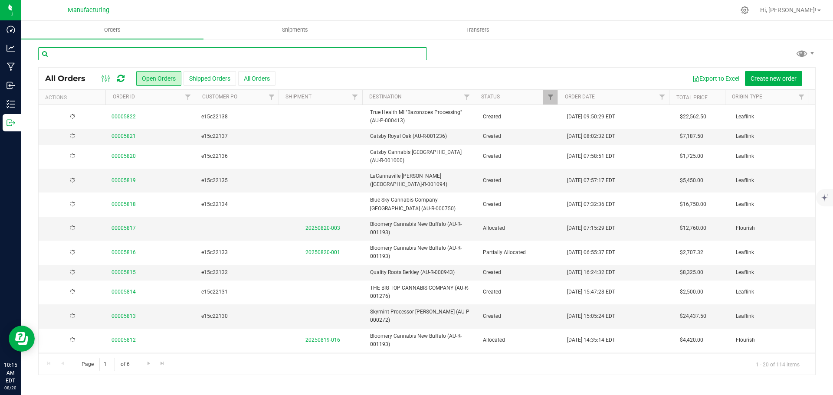
click at [134, 58] on input "text" at bounding box center [232, 53] width 389 height 13
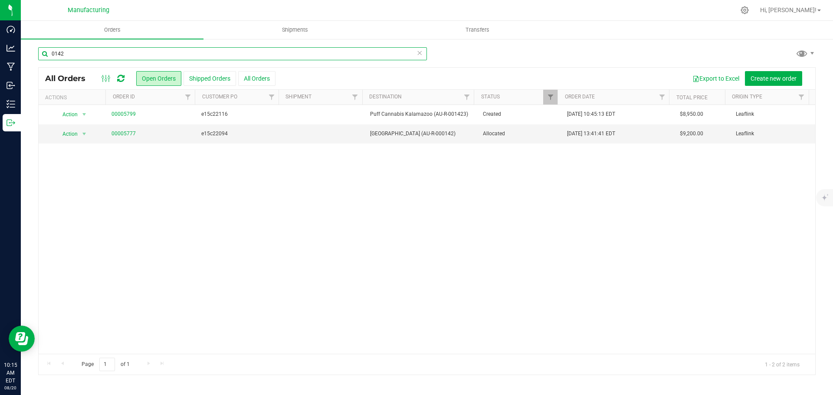
type input "0142"
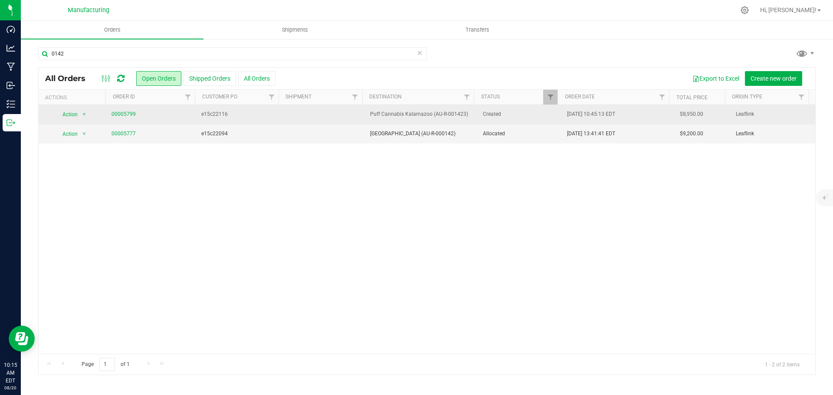
drag, startPoint x: 534, startPoint y: 138, endPoint x: 461, endPoint y: 116, distance: 76.2
click at [534, 138] on span "Allocated" at bounding box center [520, 134] width 74 height 8
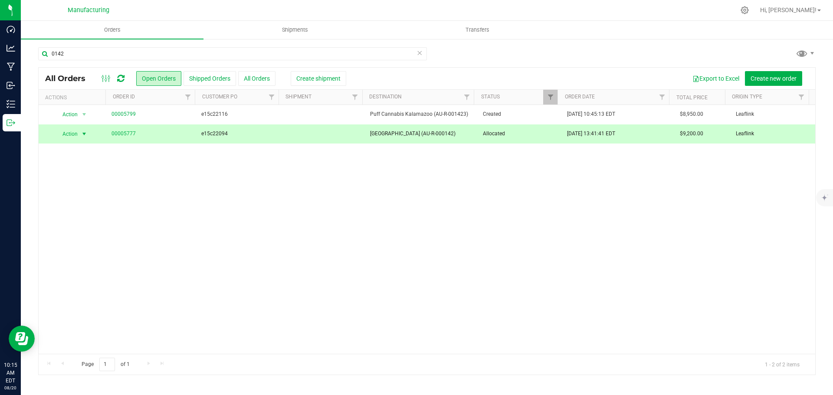
click at [342, 77] on div "Export to Excel Create new order" at bounding box center [574, 78] width 469 height 15
click at [312, 74] on button "Create shipment" at bounding box center [319, 78] width 56 height 15
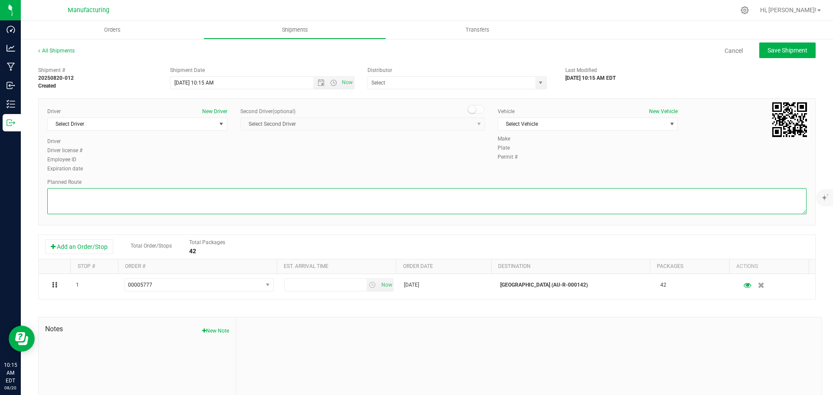
click at [303, 204] on textarea at bounding box center [426, 201] width 759 height 26
paste textarea "Mitten Distro Dimondale To Motas -- Head south 246 ft -- Turn right 325 ft -- T…"
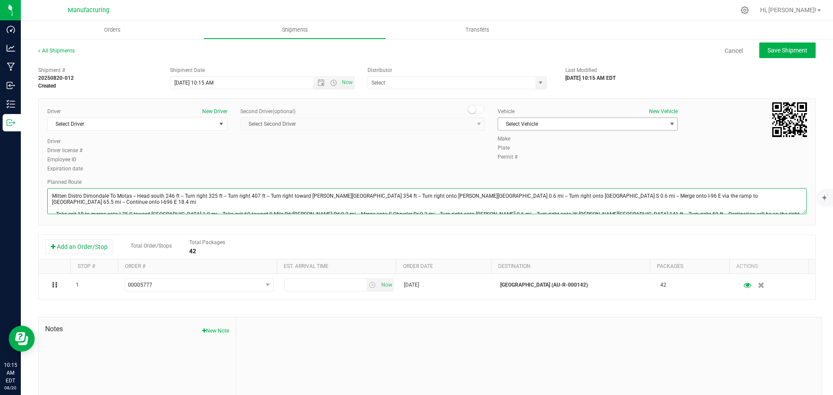
type textarea "Mitten Distro Dimondale To Motas -- Head south 246 ft -- Turn right 325 ft -- T…"
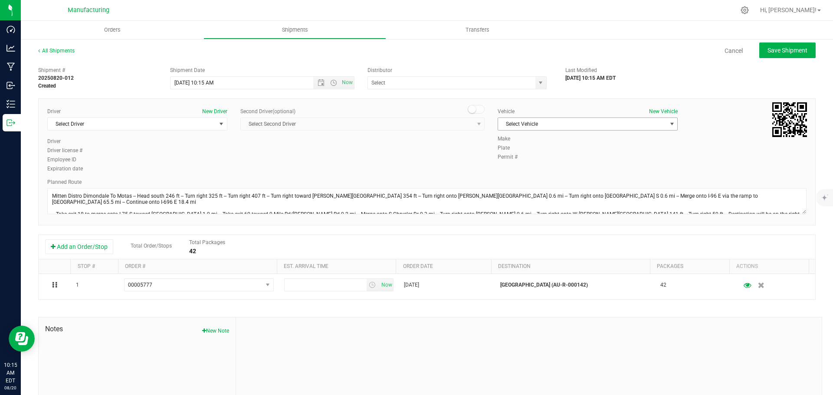
click at [529, 124] on span "Select Vehicle" at bounding box center [582, 124] width 168 height 12
click at [510, 164] on li "[MEDICAL_DATA]" at bounding box center [583, 164] width 177 height 13
click at [538, 82] on span "select" at bounding box center [540, 82] width 7 height 7
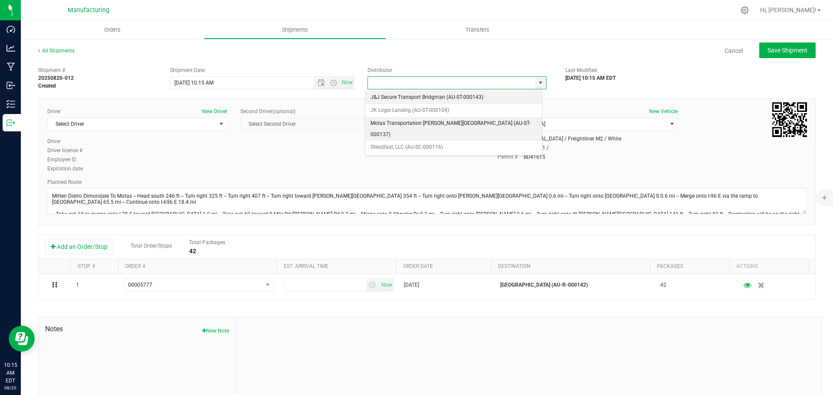
click at [422, 119] on li "Motas Transportation [PERSON_NAME][GEOGRAPHIC_DATA] (AU-ST-000137)" at bounding box center [453, 129] width 177 height 24
type input "Motas Transportation [PERSON_NAME][GEOGRAPHIC_DATA] (AU-ST-000137)"
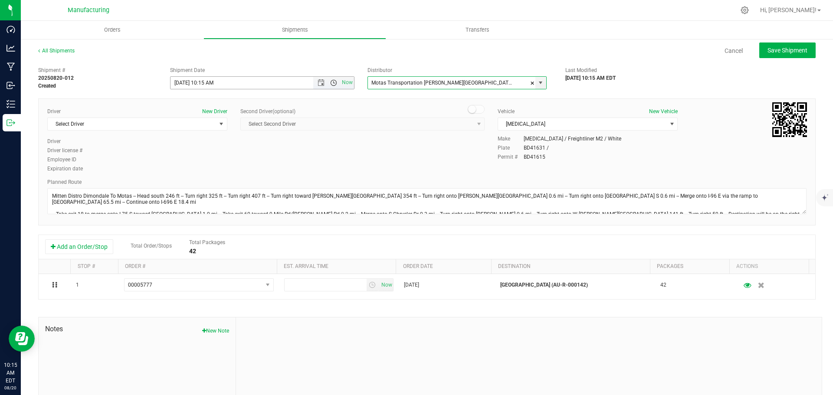
click at [332, 82] on span "Open the time view" at bounding box center [333, 82] width 7 height 7
click at [183, 177] on li "11:30 AM" at bounding box center [259, 179] width 181 height 11
click at [220, 124] on span "select" at bounding box center [221, 124] width 7 height 7
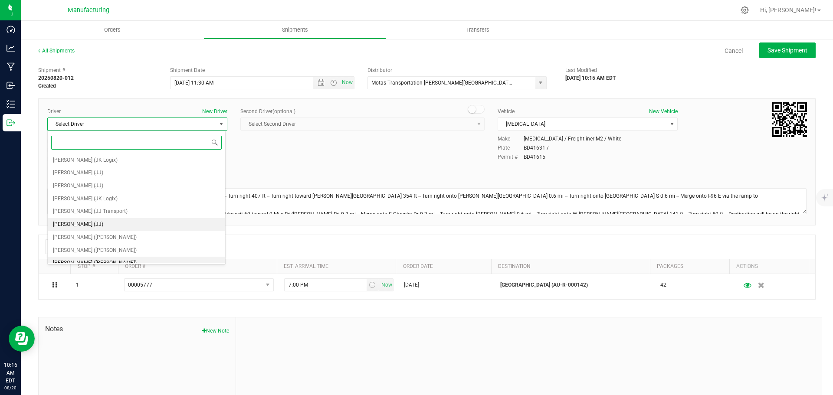
scroll to position [46, 0]
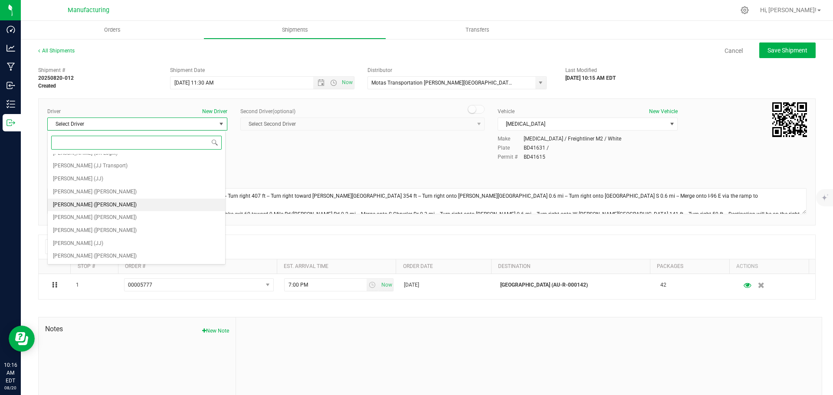
click at [77, 202] on span "[PERSON_NAME] ([PERSON_NAME])" at bounding box center [95, 205] width 84 height 11
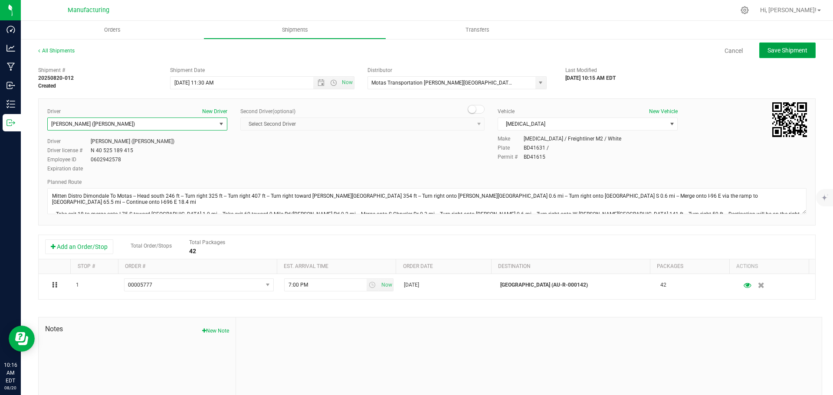
click at [784, 51] on span "Save Shipment" at bounding box center [788, 50] width 40 height 7
type input "[DATE] 3:30 PM"
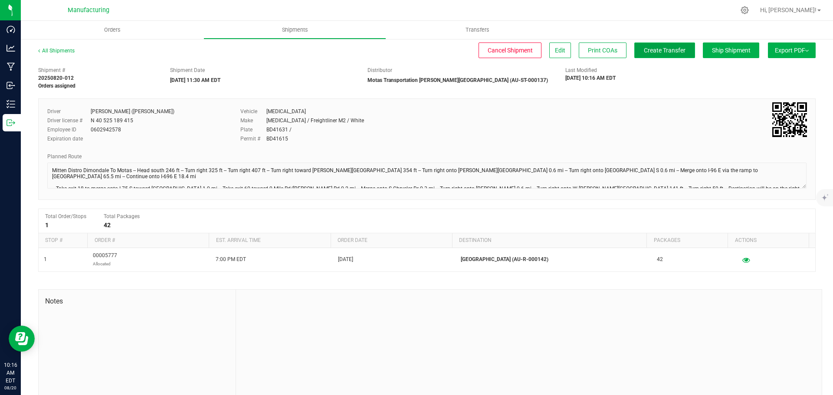
click at [634, 50] on button "Create Transfer" at bounding box center [664, 51] width 61 height 16
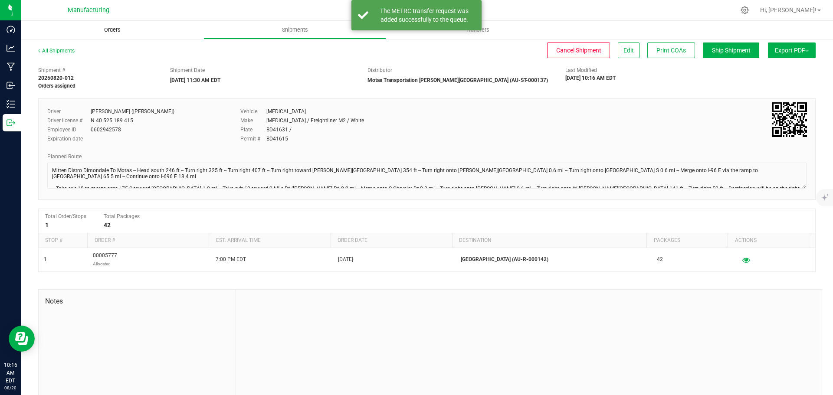
click at [113, 29] on span "Orders" at bounding box center [112, 30] width 40 height 8
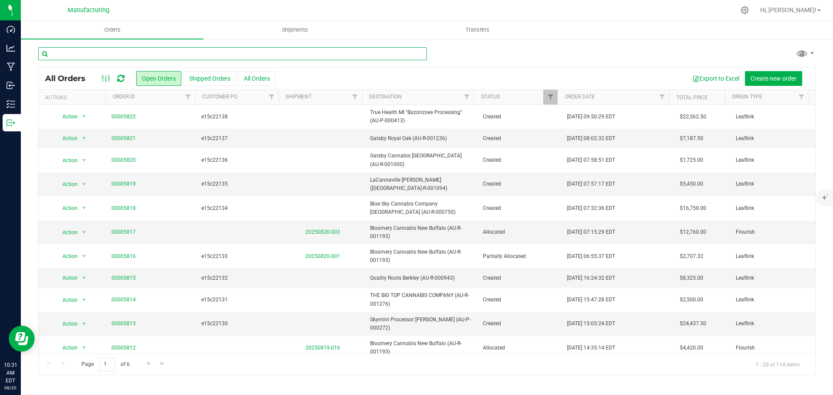
click at [177, 49] on input "text" at bounding box center [232, 53] width 389 height 13
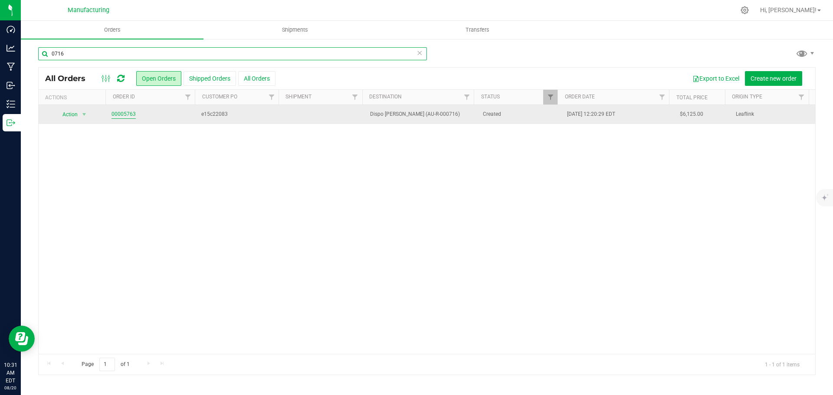
type input "0716"
click at [115, 116] on link "00005763" at bounding box center [124, 114] width 24 height 8
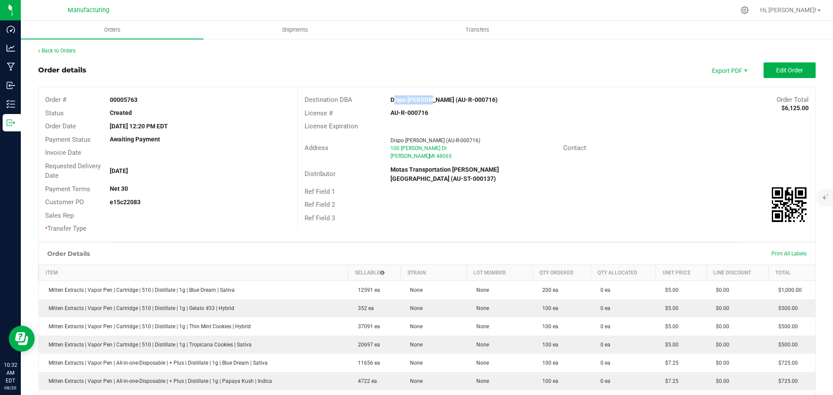
drag, startPoint x: 384, startPoint y: 99, endPoint x: 426, endPoint y: 96, distance: 42.6
click at [426, 96] on div "Dispo [PERSON_NAME] (AU-R-000716)" at bounding box center [492, 99] width 216 height 9
copy strong "Dispo [PERSON_NAME]"
click at [623, 135] on div "Address Dispo [PERSON_NAME] (AU-R-000716) [STREET_ADDRESS][PERSON_NAME][PERSON_…" at bounding box center [556, 148] width 517 height 30
click at [795, 68] on span "Edit Order" at bounding box center [789, 70] width 27 height 7
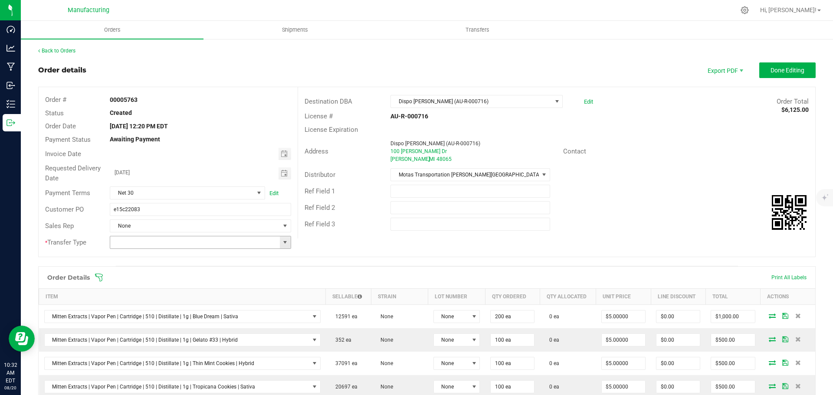
click at [286, 244] on span at bounding box center [285, 242] width 7 height 7
click at [149, 315] on li "Wholesale Transfer" at bounding box center [199, 315] width 179 height 15
type input "Wholesale Transfer"
click at [99, 277] on icon at bounding box center [99, 278] width 8 height 8
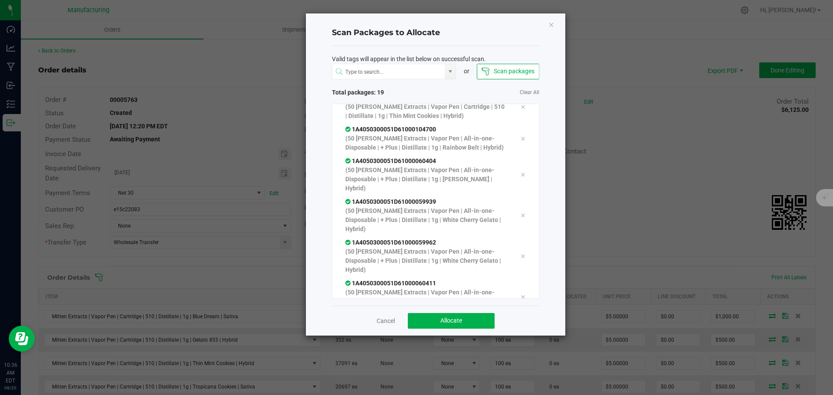
scroll to position [457, 0]
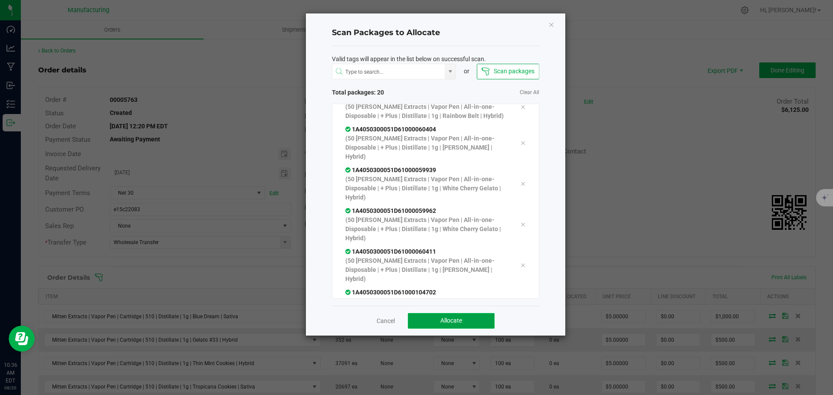
click at [454, 321] on span "Allocate" at bounding box center [451, 320] width 22 height 7
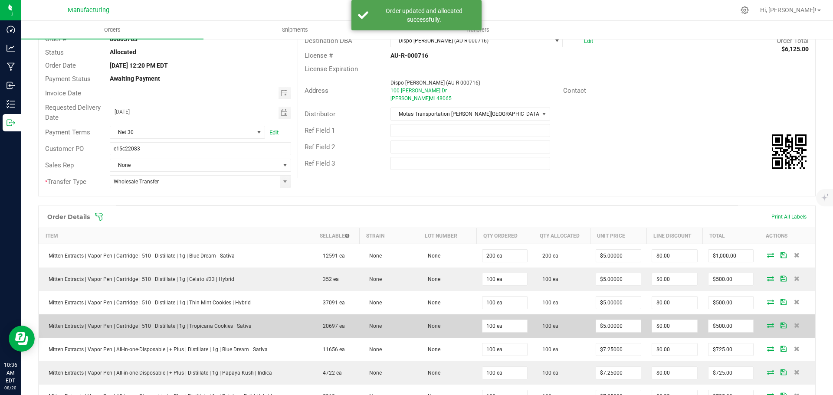
scroll to position [0, 0]
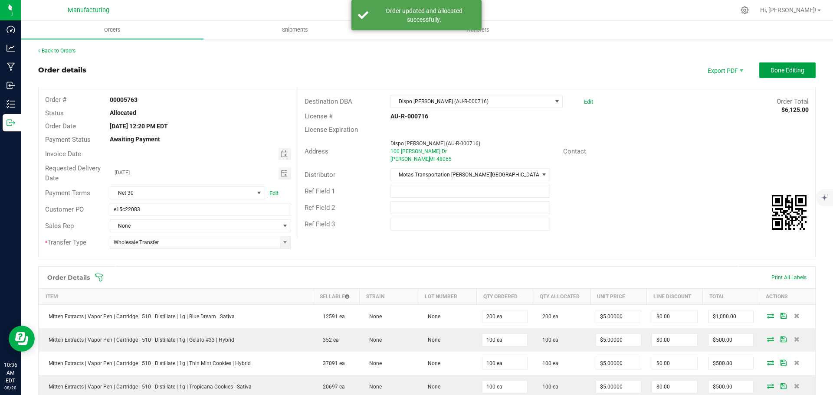
click at [795, 65] on button "Done Editing" at bounding box center [787, 70] width 56 height 16
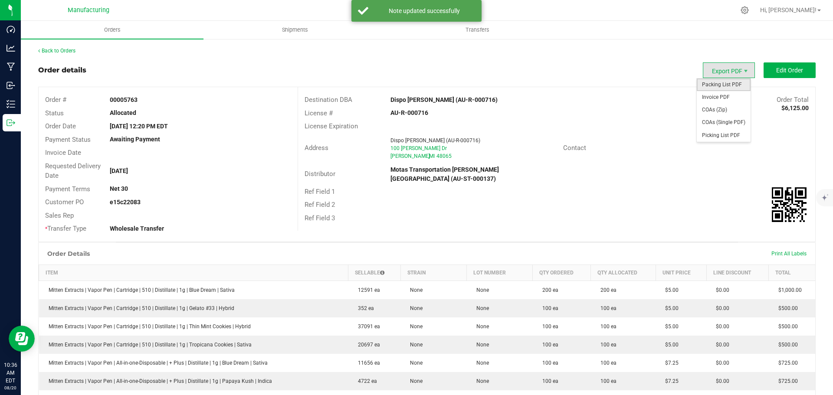
click at [732, 85] on span "Packing List PDF" at bounding box center [724, 85] width 54 height 13
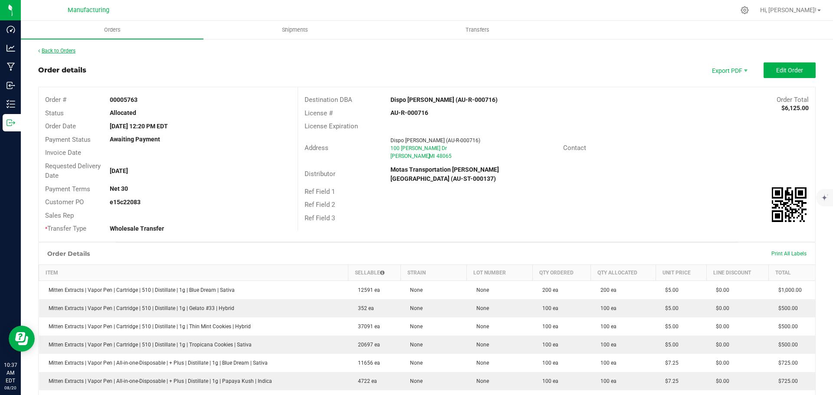
click at [68, 50] on link "Back to Orders" at bounding box center [56, 51] width 37 height 6
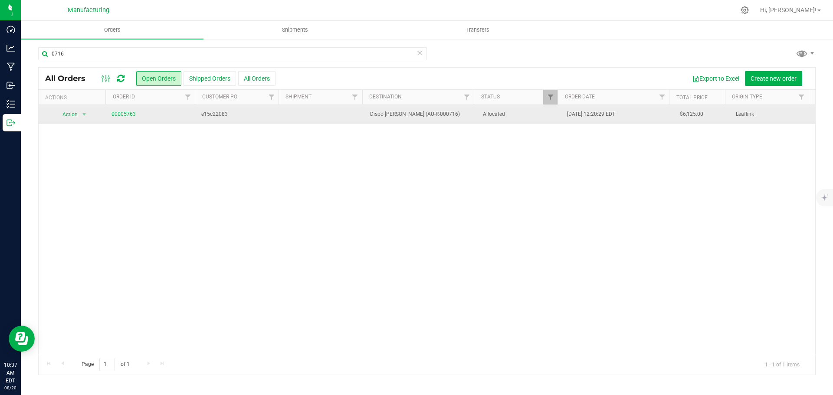
click at [528, 118] on span "Allocated" at bounding box center [520, 114] width 74 height 8
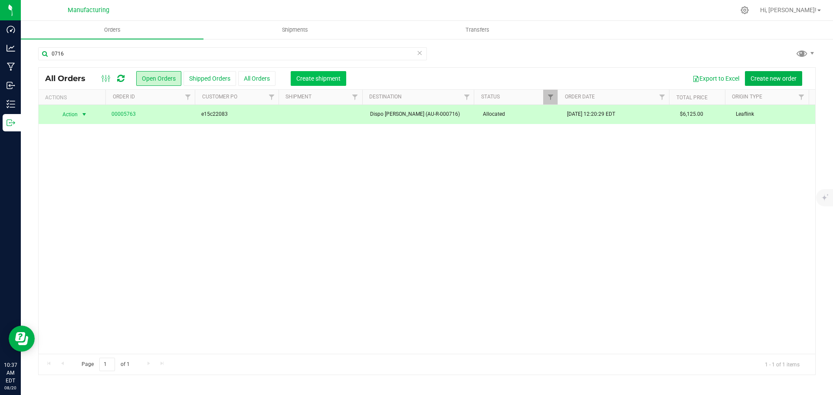
click at [327, 80] on span "Create shipment" at bounding box center [318, 78] width 44 height 7
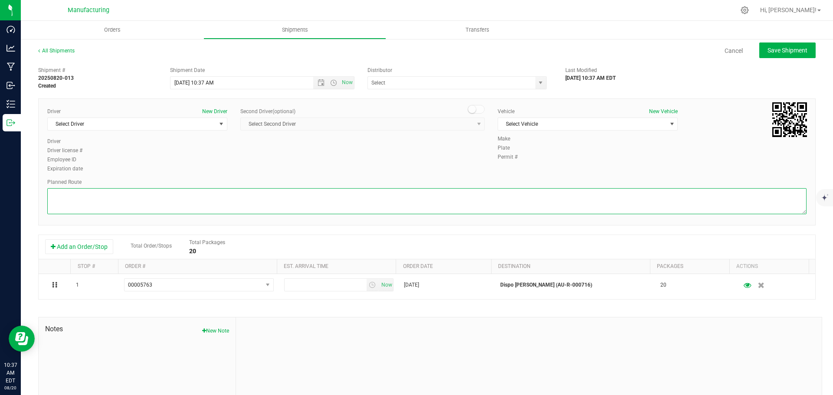
click at [378, 199] on textarea at bounding box center [426, 201] width 759 height 26
paste textarea "Mitten Distro Dimondale To Motas -- Head south 246 ft -- Turn right 325 ft -- T…"
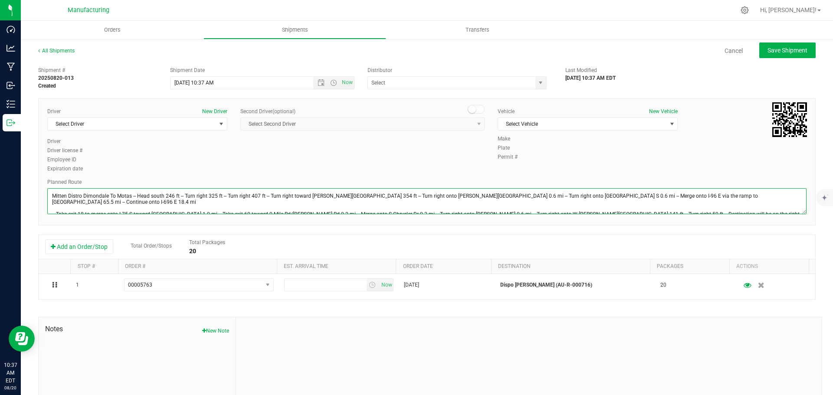
type textarea "Mitten Distro Dimondale To Motas -- Head south 246 ft -- Turn right 325 ft -- T…"
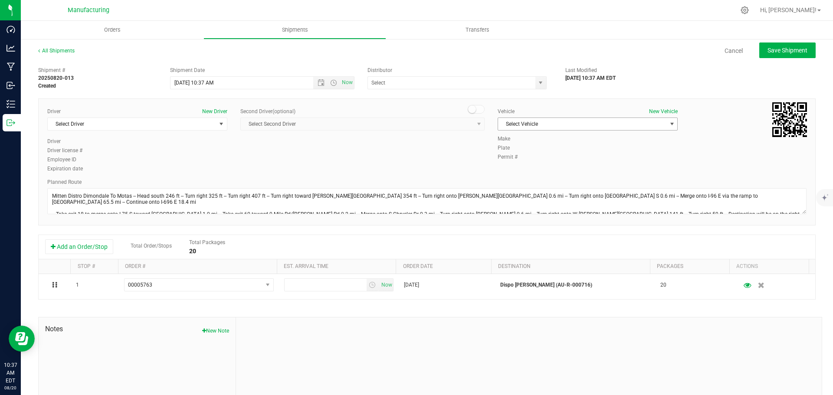
drag, startPoint x: 539, startPoint y: 121, endPoint x: 536, endPoint y: 125, distance: 5.1
click at [539, 121] on span "Select Vehicle" at bounding box center [582, 124] width 168 height 12
click at [504, 161] on li "[MEDICAL_DATA]" at bounding box center [583, 164] width 177 height 13
click at [538, 84] on span "select" at bounding box center [540, 82] width 7 height 7
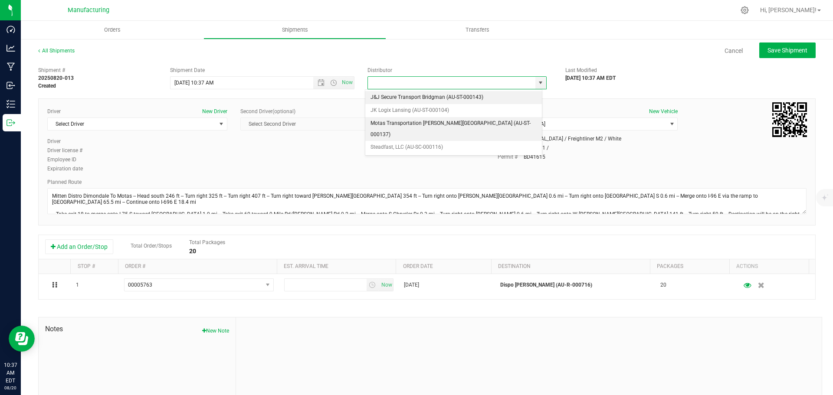
click at [387, 119] on li "Motas Transportation [PERSON_NAME][GEOGRAPHIC_DATA] (AU-ST-000137)" at bounding box center [453, 129] width 177 height 24
type input "Motas Transportation [PERSON_NAME][GEOGRAPHIC_DATA] (AU-ST-000137)"
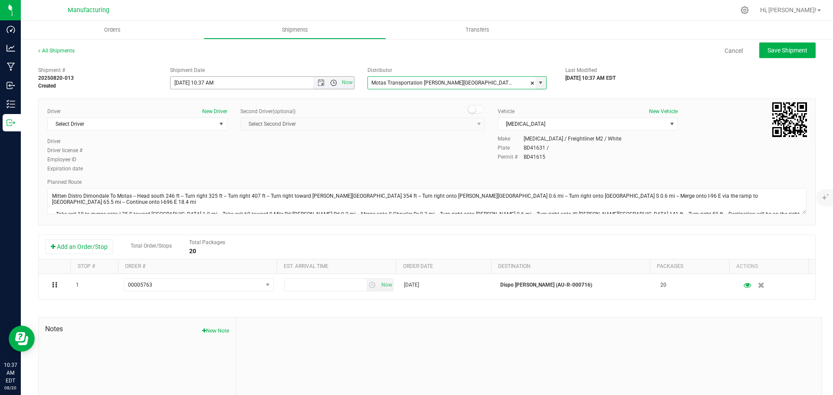
click at [332, 82] on span "Open the time view" at bounding box center [333, 82] width 7 height 7
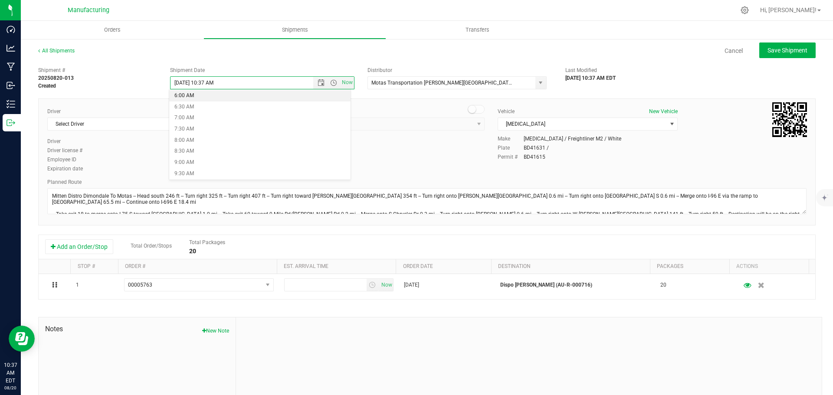
scroll to position [174, 0]
click at [204, 175] on li "11:30 AM" at bounding box center [259, 179] width 181 height 11
click at [134, 122] on span "Select Driver" at bounding box center [132, 124] width 168 height 12
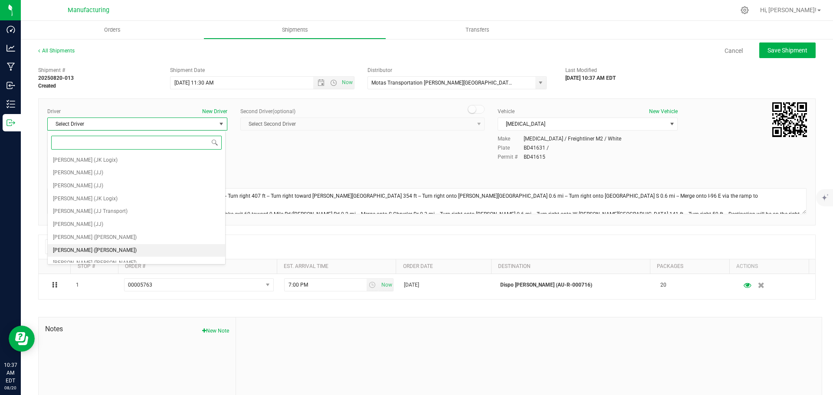
click at [62, 249] on span "[PERSON_NAME] ([PERSON_NAME])" at bounding box center [95, 250] width 84 height 11
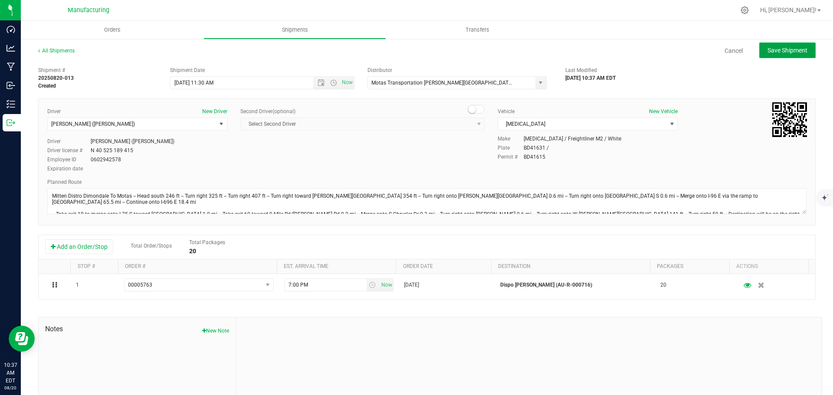
click at [770, 48] on span "Save Shipment" at bounding box center [788, 50] width 40 height 7
type input "[DATE] 3:30 PM"
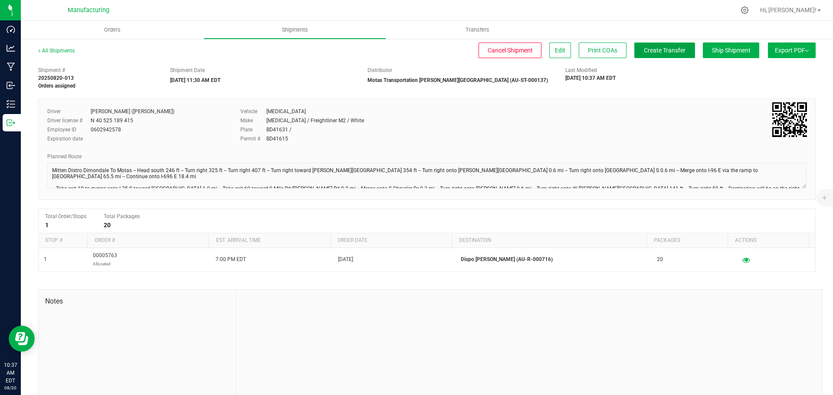
click at [634, 51] on button "Create Transfer" at bounding box center [664, 51] width 61 height 16
click at [112, 30] on span "Orders" at bounding box center [112, 30] width 40 height 8
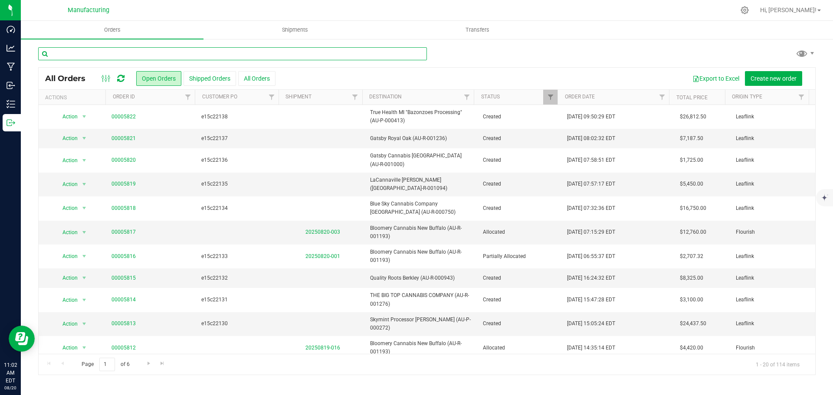
click at [181, 49] on input "text" at bounding box center [232, 53] width 389 height 13
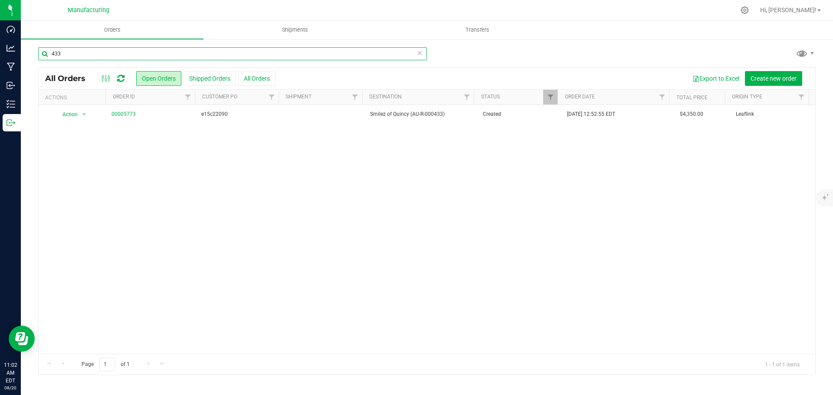
type input "433"
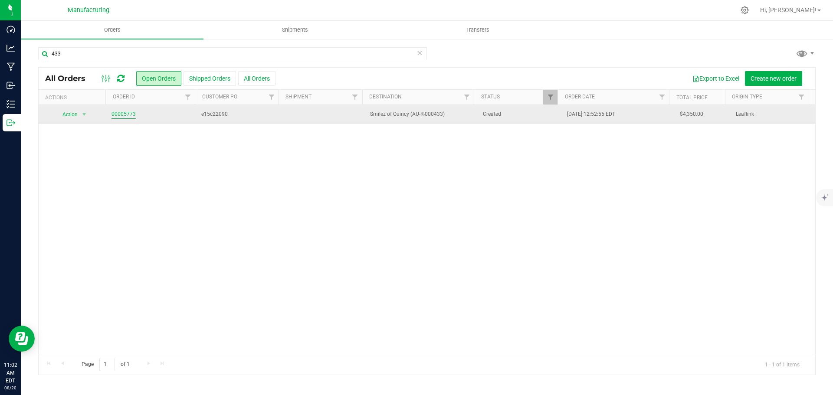
click at [130, 115] on link "00005773" at bounding box center [124, 114] width 24 height 8
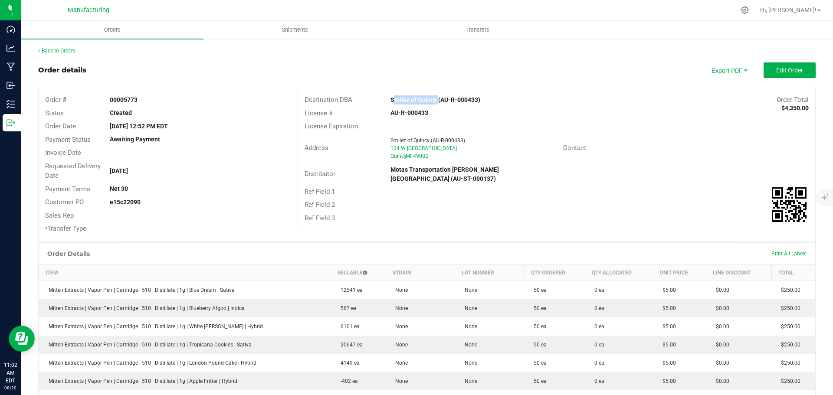
drag, startPoint x: 388, startPoint y: 99, endPoint x: 434, endPoint y: 105, distance: 46.9
click at [434, 105] on div "Destination DBA Smilez of Quincy (AU-R-000433) Order Total $4,350.00" at bounding box center [556, 99] width 517 height 13
copy strong "Smilez of Quincy"
click at [593, 157] on div "Address Smilez of Quincy (AU-R-000433) [STREET_ADDRESS] Contact" at bounding box center [556, 148] width 517 height 30
click at [783, 66] on button "Edit Order" at bounding box center [790, 70] width 52 height 16
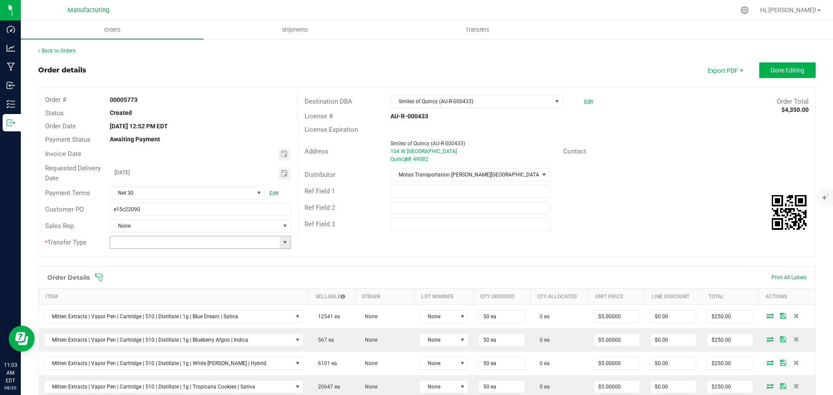
click at [282, 241] on span at bounding box center [285, 242] width 7 height 7
click at [167, 315] on li "Wholesale Transfer" at bounding box center [199, 315] width 179 height 15
type input "Wholesale Transfer"
click at [97, 273] on icon at bounding box center [99, 277] width 9 height 9
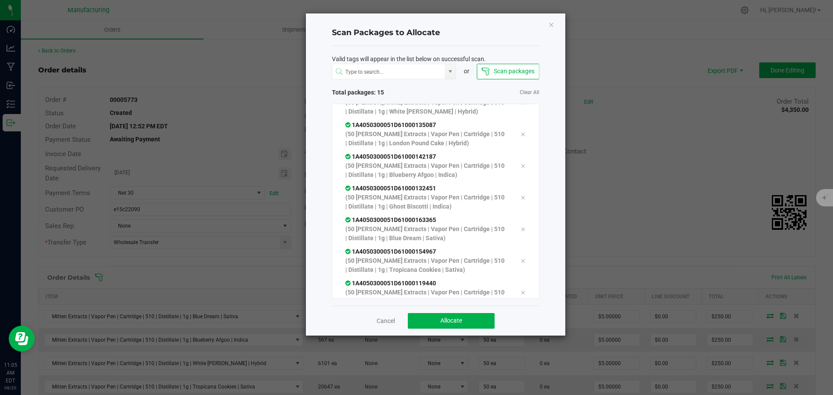
scroll to position [302, 0]
click at [436, 320] on button "Allocate" at bounding box center [451, 321] width 87 height 16
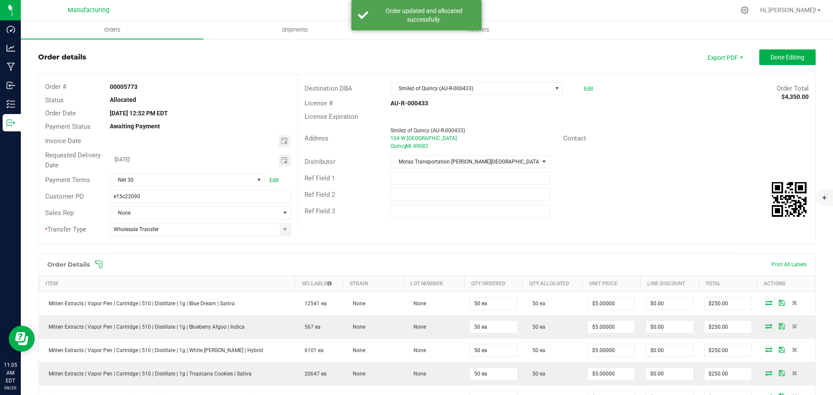
scroll to position [0, 0]
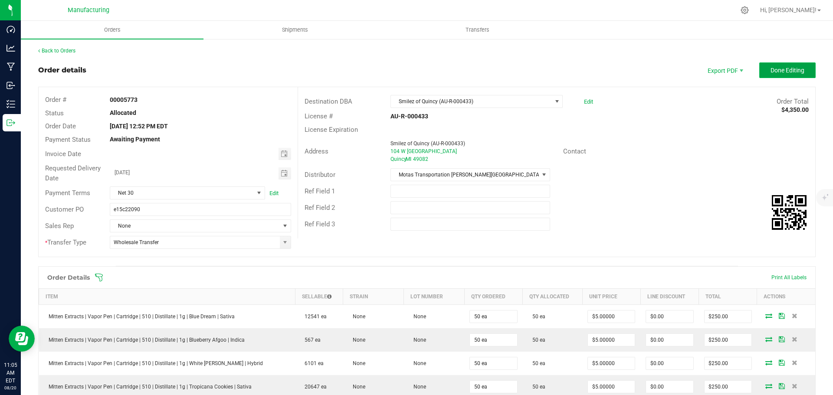
click at [774, 71] on span "Done Editing" at bounding box center [788, 70] width 34 height 7
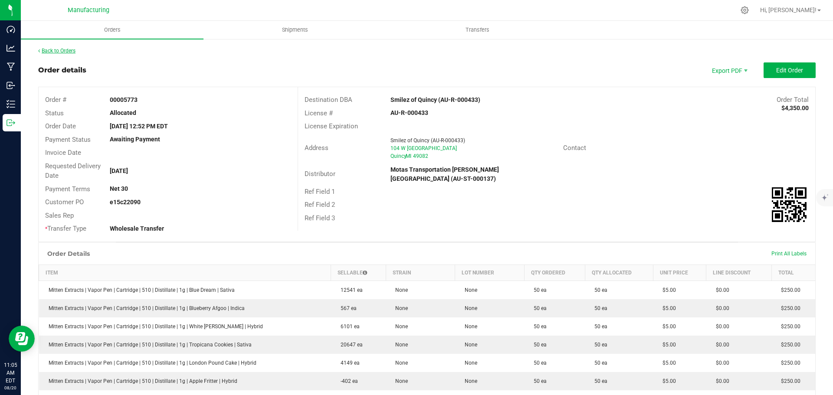
click at [60, 50] on link "Back to Orders" at bounding box center [56, 51] width 37 height 6
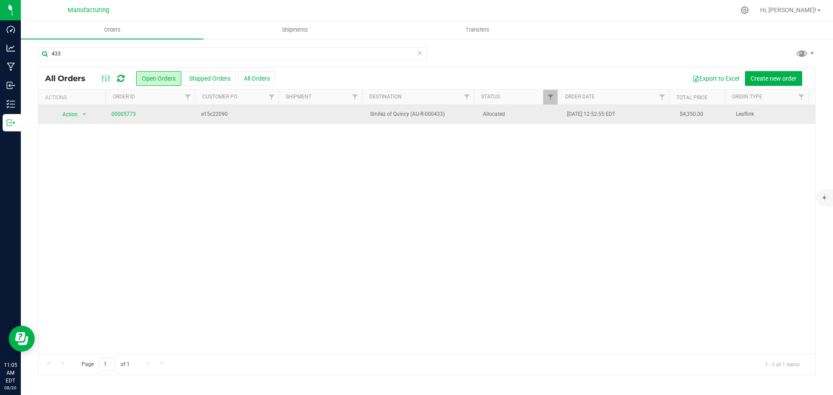
click at [511, 118] on span "Allocated" at bounding box center [520, 114] width 74 height 8
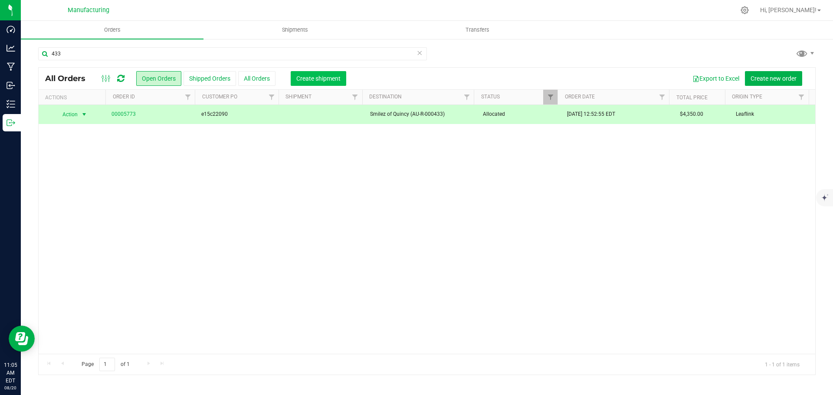
click at [321, 78] on span "Create shipment" at bounding box center [318, 78] width 44 height 7
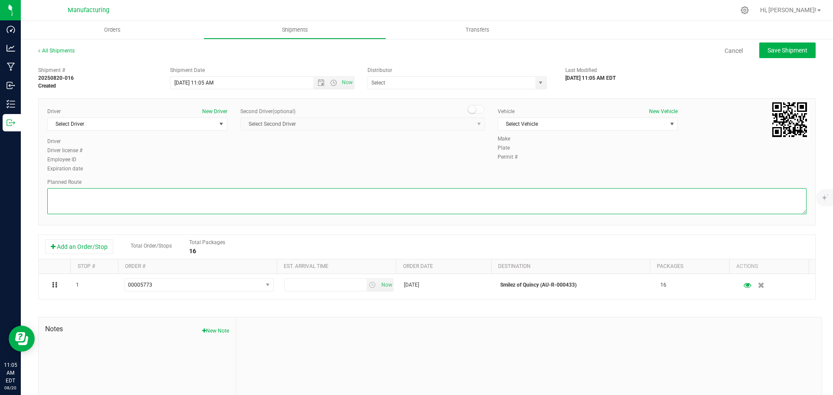
click at [366, 195] on textarea at bounding box center [426, 201] width 759 height 26
paste textarea "Mitten Distro Dimondale To Motas -- Head south 246 ft -- Turn right 325 ft -- T…"
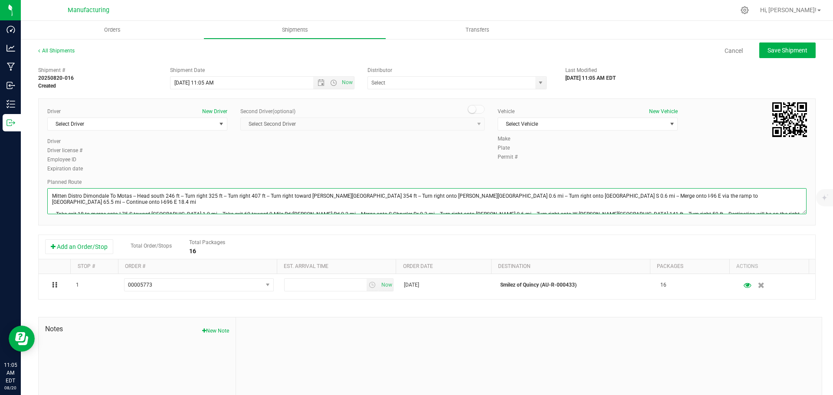
paste textarea "Mitten Distro Dimondale To Motas -- Head south 246 ft -- Turn right 325 ft -- T…"
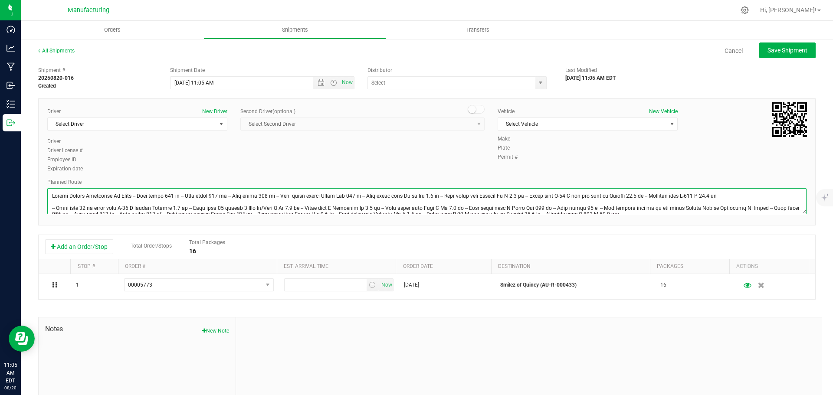
scroll to position [16, 0]
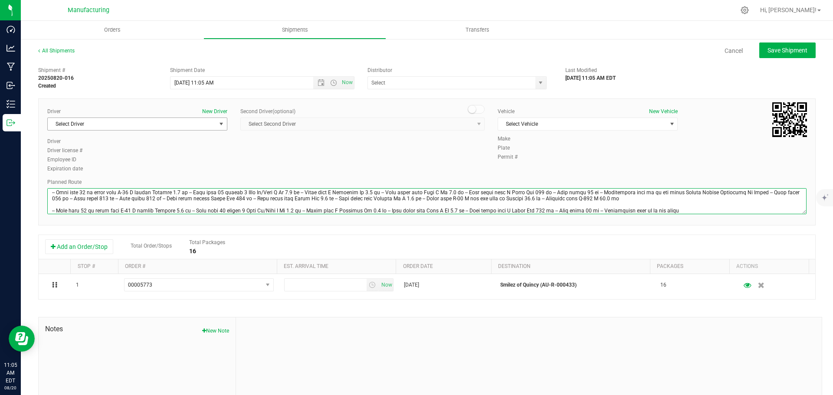
type textarea "Mitten Distro Dimondale To Motas -- Head south 246 ft -- Turn right 325 ft -- T…"
click at [218, 121] on span "select" at bounding box center [221, 124] width 7 height 7
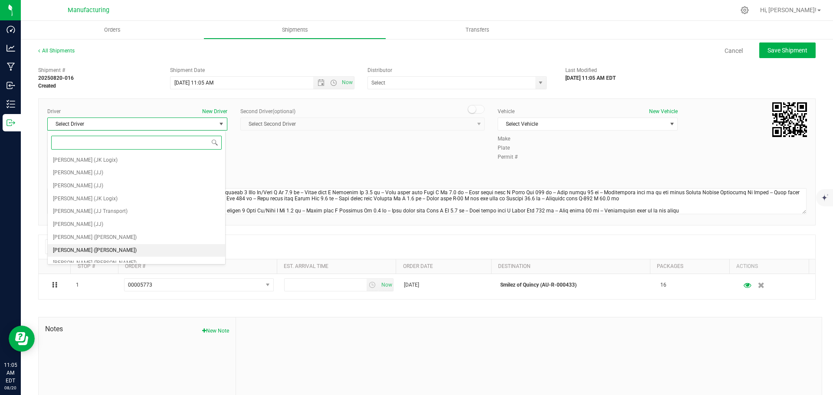
click at [81, 248] on span "[PERSON_NAME] ([PERSON_NAME])" at bounding box center [95, 250] width 84 height 11
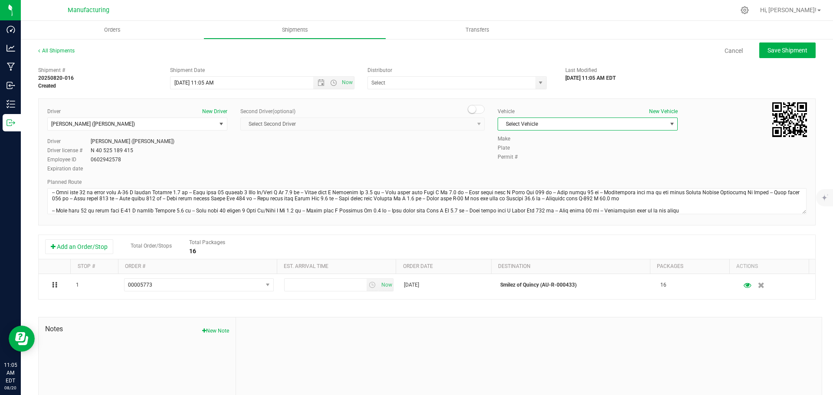
click at [529, 122] on span "Select Vehicle" at bounding box center [582, 124] width 168 height 12
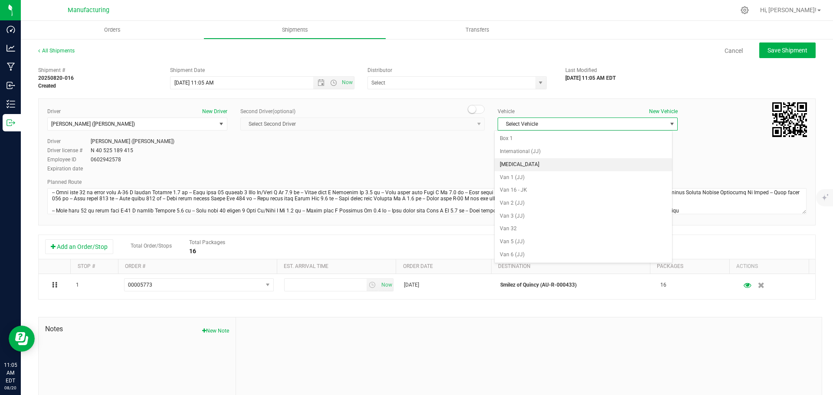
click at [503, 163] on li "[MEDICAL_DATA]" at bounding box center [583, 164] width 177 height 13
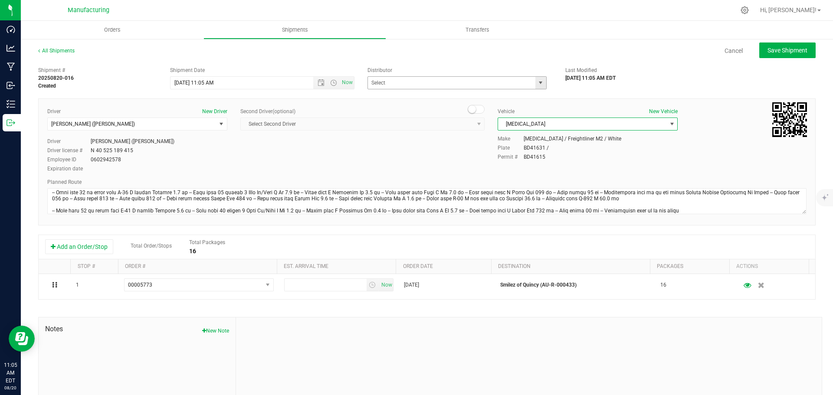
click at [537, 84] on span "select" at bounding box center [540, 82] width 7 height 7
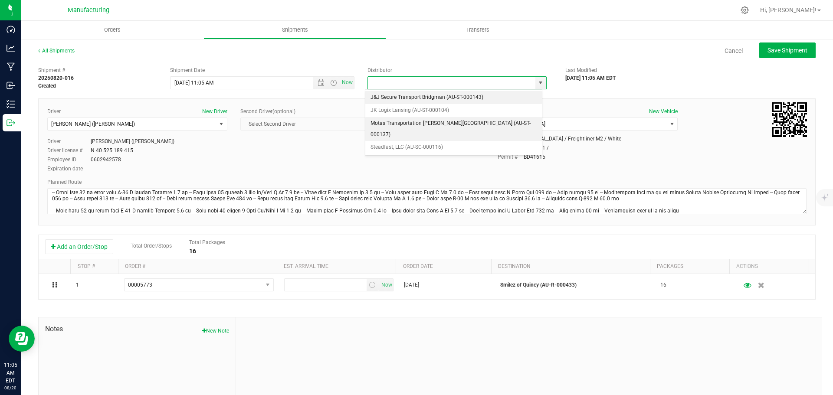
click at [417, 122] on li "Motas Transportation [PERSON_NAME][GEOGRAPHIC_DATA] (AU-ST-000137)" at bounding box center [453, 129] width 177 height 24
type input "Motas Transportation [PERSON_NAME][GEOGRAPHIC_DATA] (AU-ST-000137)"
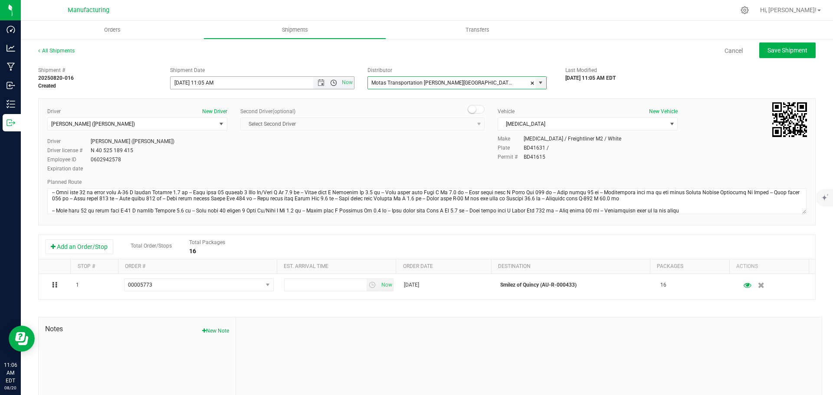
click at [331, 85] on span "Open the time view" at bounding box center [333, 82] width 7 height 7
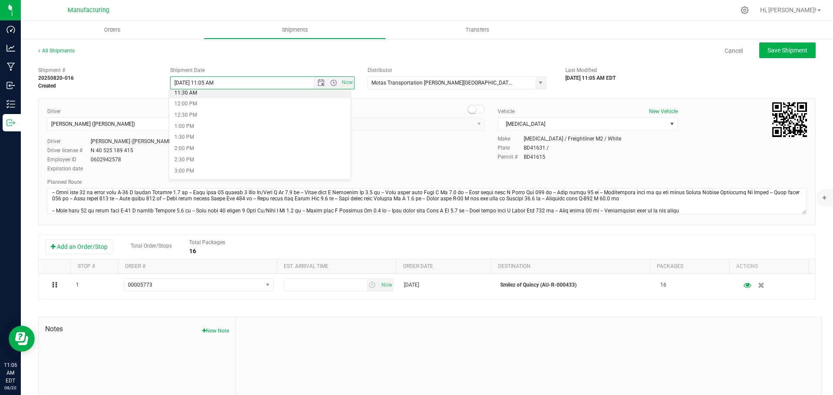
click at [187, 95] on li "11:30 AM" at bounding box center [259, 93] width 181 height 11
click at [801, 47] on span "Save Shipment" at bounding box center [788, 50] width 40 height 7
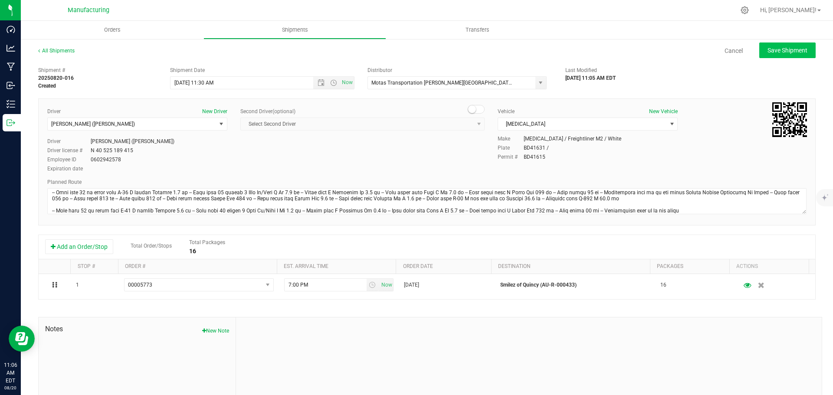
type input "[DATE] 3:30 PM"
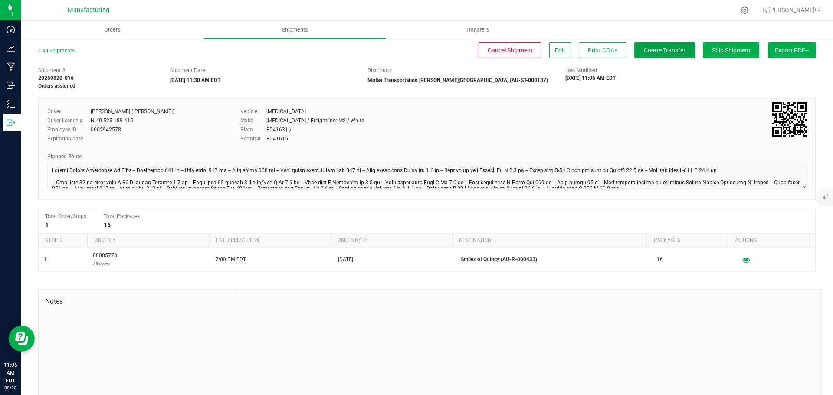
click at [640, 56] on button "Create Transfer" at bounding box center [664, 51] width 61 height 16
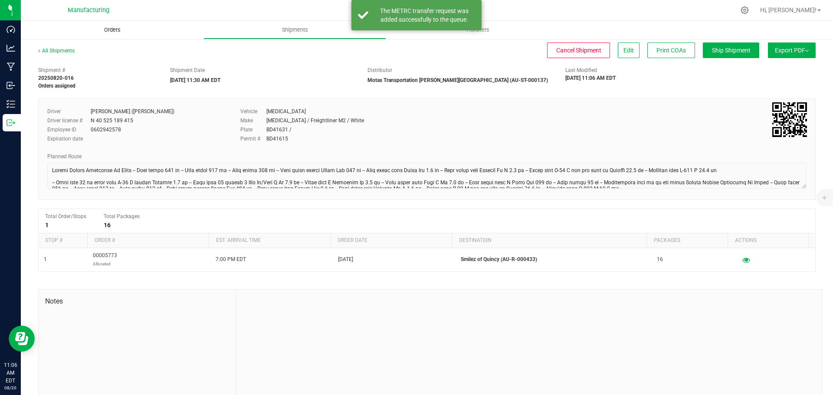
click at [106, 27] on span "Orders" at bounding box center [112, 30] width 40 height 8
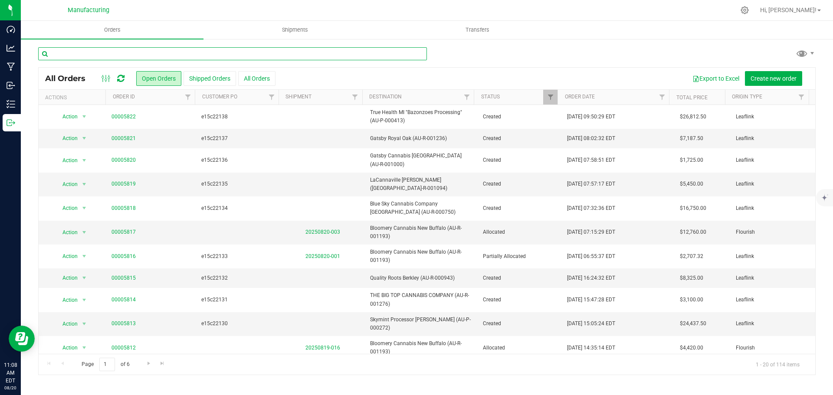
drag, startPoint x: 171, startPoint y: 49, endPoint x: 176, endPoint y: 44, distance: 6.8
click at [171, 49] on input "text" at bounding box center [232, 53] width 389 height 13
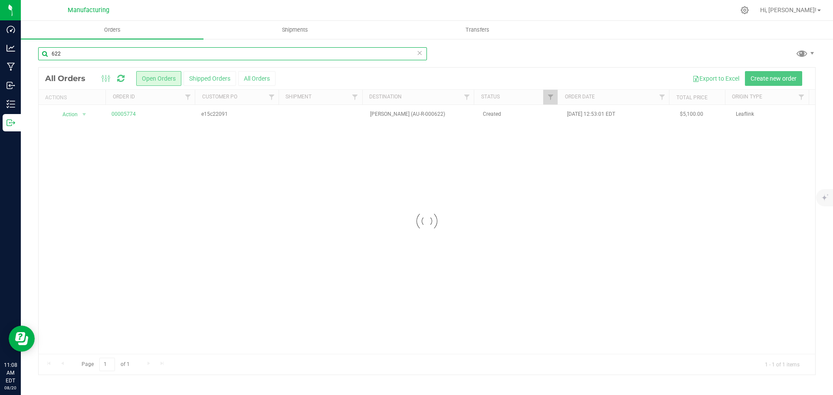
type input "622"
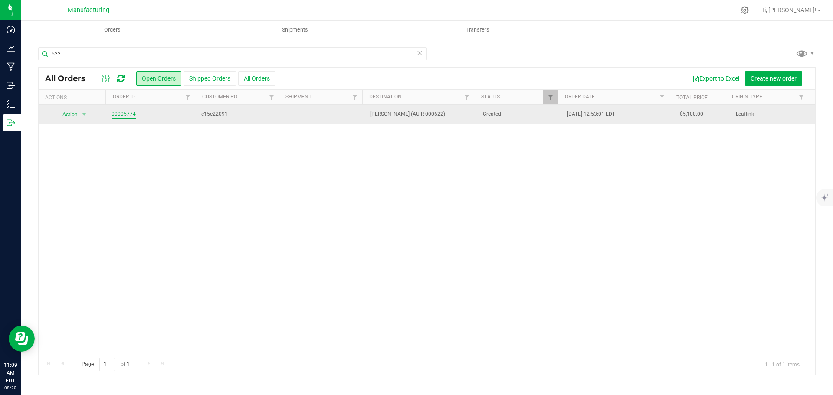
click at [125, 116] on link "00005774" at bounding box center [124, 114] width 24 height 8
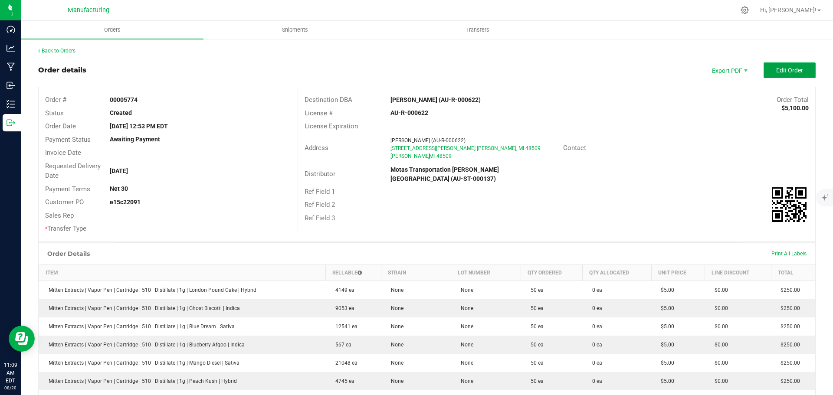
click at [764, 72] on button "Edit Order" at bounding box center [790, 70] width 52 height 16
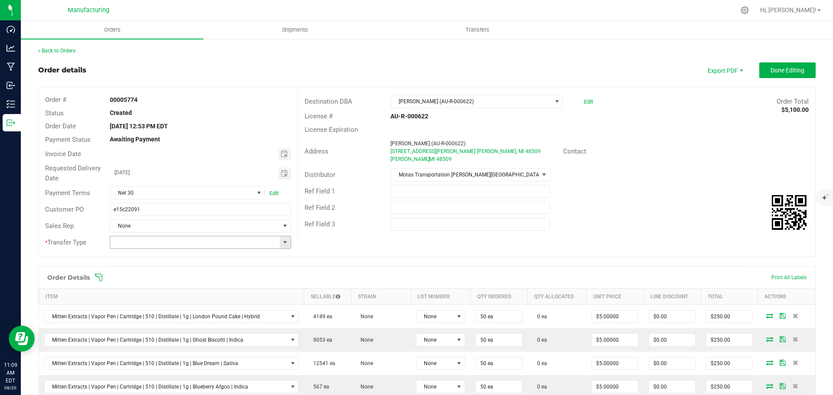
click at [282, 245] on span at bounding box center [285, 242] width 7 height 7
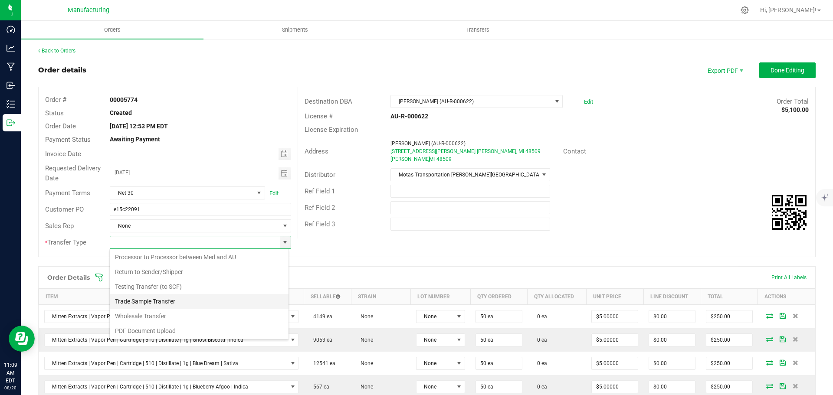
scroll to position [61, 0]
click at [146, 312] on li "Wholesale Transfer" at bounding box center [199, 315] width 179 height 15
type input "Wholesale Transfer"
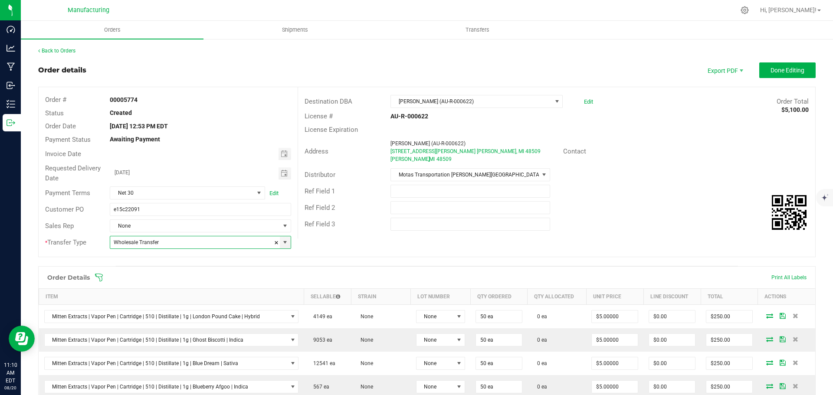
click at [98, 276] on icon at bounding box center [99, 277] width 9 height 9
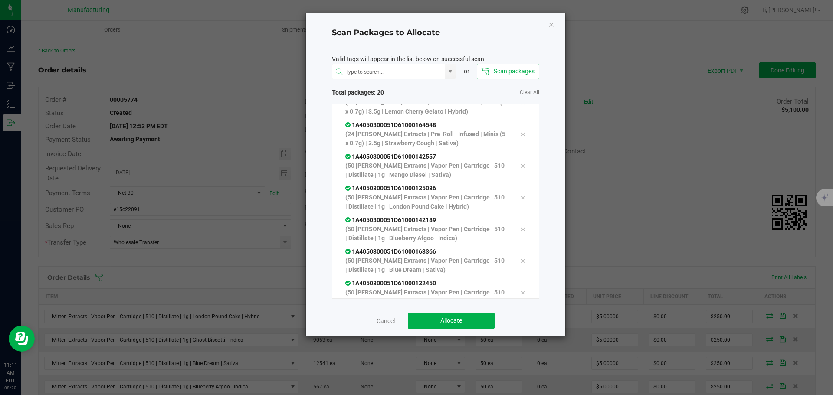
scroll to position [461, 0]
click at [471, 320] on button "Allocate" at bounding box center [451, 321] width 87 height 16
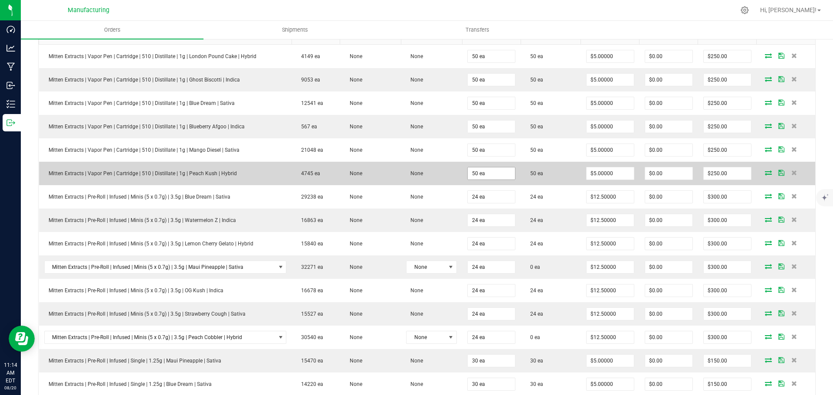
scroll to position [87, 0]
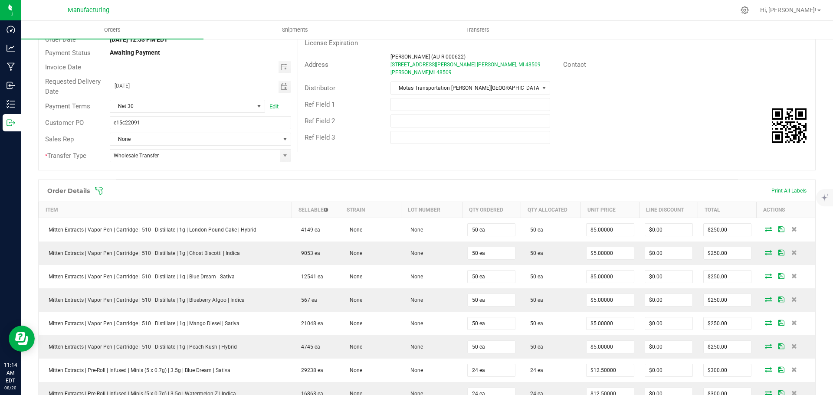
click at [99, 191] on icon at bounding box center [99, 191] width 9 height 9
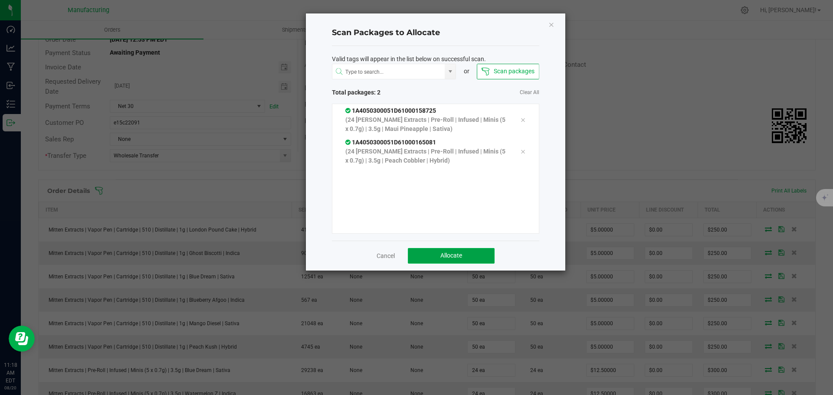
click at [477, 259] on button "Allocate" at bounding box center [451, 256] width 87 height 16
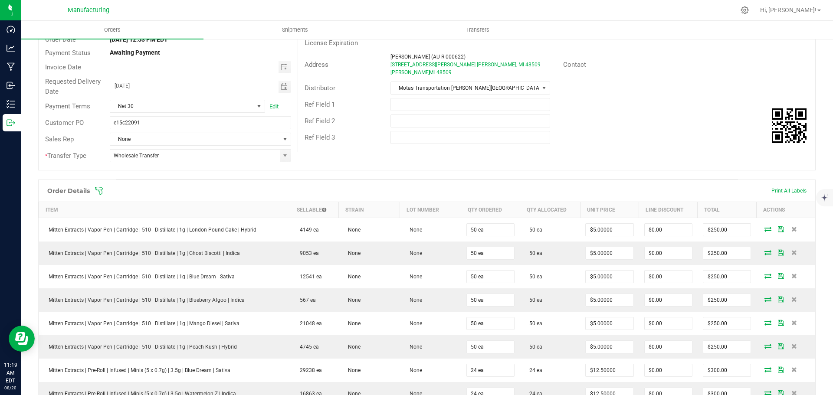
scroll to position [0, 0]
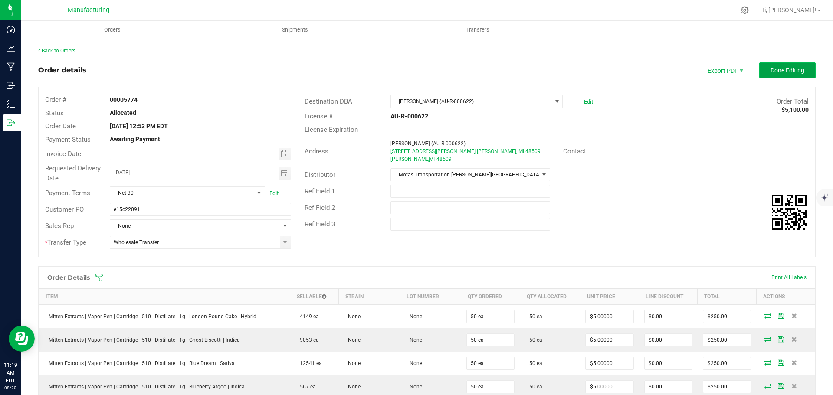
click at [771, 67] on span "Done Editing" at bounding box center [788, 70] width 34 height 7
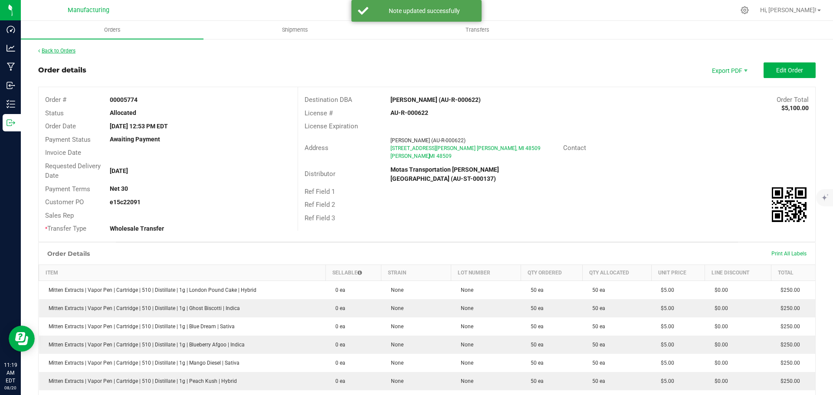
click at [56, 50] on link "Back to Orders" at bounding box center [56, 51] width 37 height 6
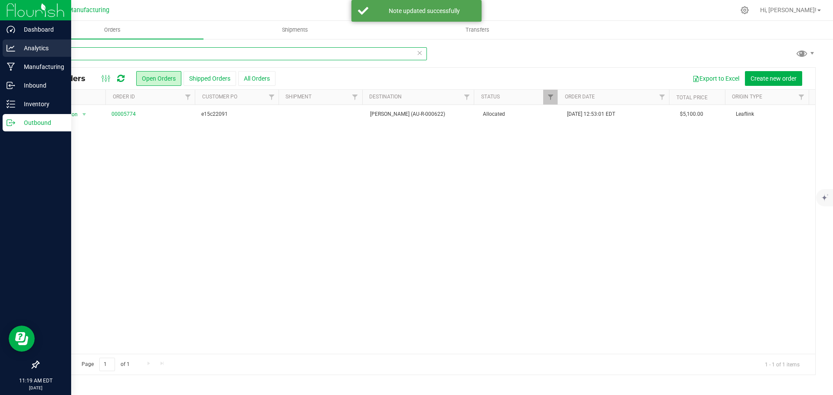
drag, startPoint x: 76, startPoint y: 49, endPoint x: 10, endPoint y: 49, distance: 65.5
click at [10, 49] on div "Dashboard Analytics Manufacturing Inbound Inventory Outbound 11:19 AM EDT [DATE…" at bounding box center [416, 197] width 833 height 395
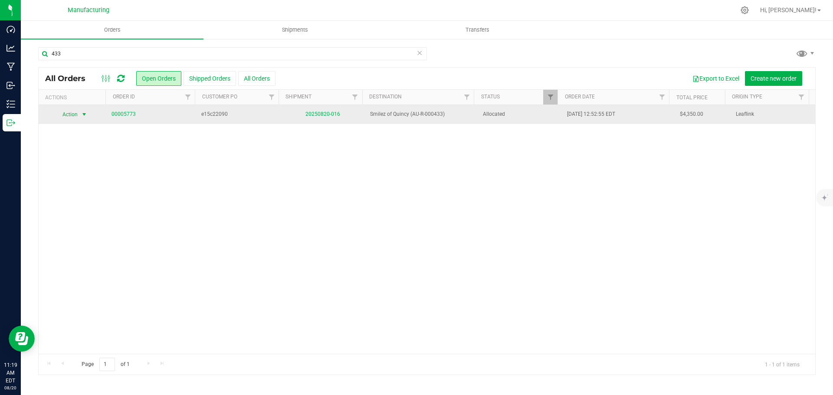
click at [79, 114] on span "select" at bounding box center [84, 114] width 11 height 12
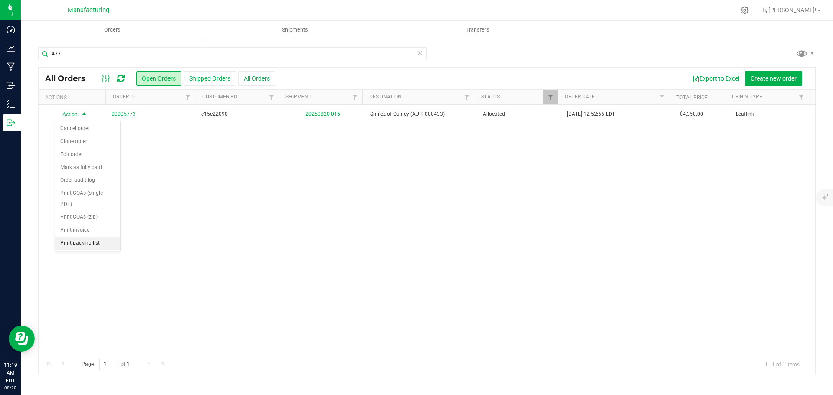
click at [80, 243] on li "Print packing list" at bounding box center [87, 243] width 65 height 13
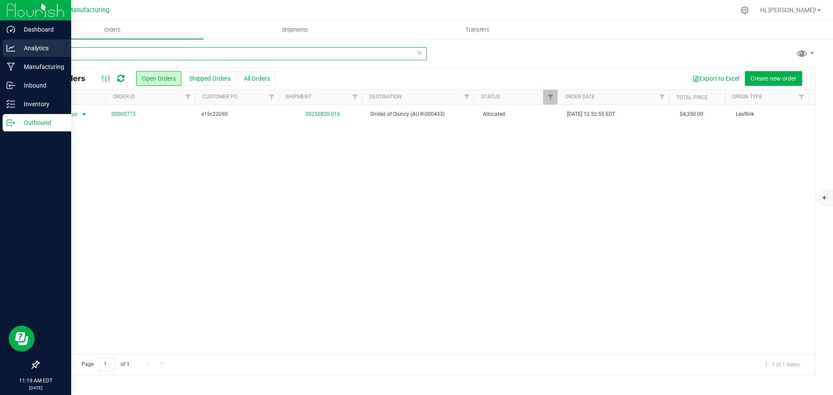
drag, startPoint x: 35, startPoint y: 52, endPoint x: 4, endPoint y: 51, distance: 30.8
click at [4, 51] on div "Dashboard Analytics Manufacturing Inbound Inventory Outbound 11:19 AM EDT [DATE…" at bounding box center [416, 197] width 833 height 395
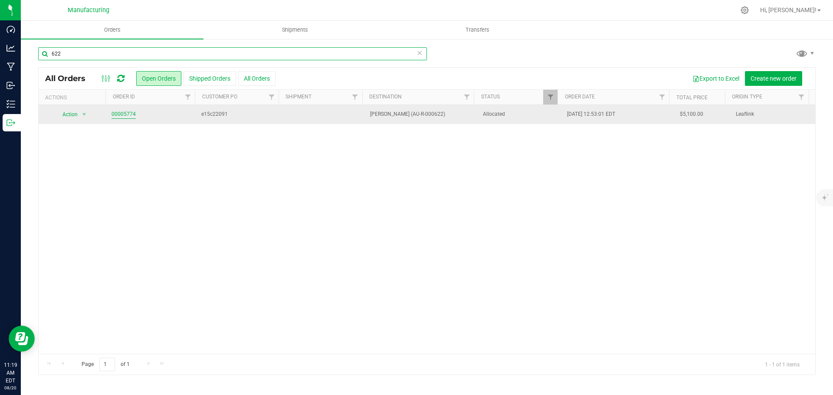
type input "622"
click at [119, 112] on link "00005774" at bounding box center [124, 114] width 24 height 8
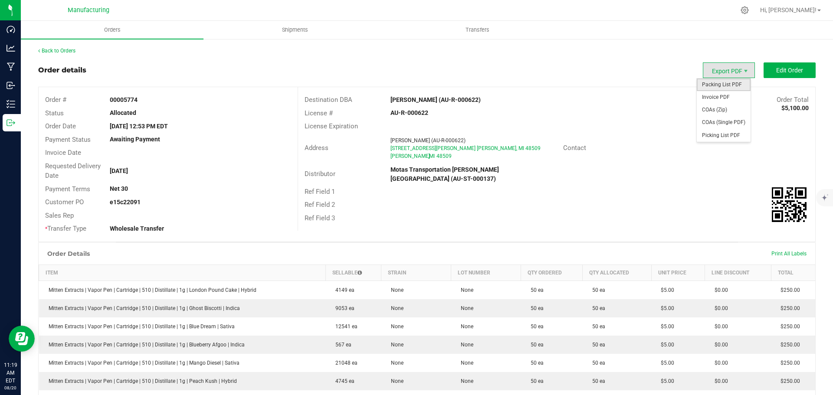
click at [726, 85] on span "Packing List PDF" at bounding box center [724, 85] width 54 height 13
click at [67, 48] on link "Back to Orders" at bounding box center [56, 51] width 37 height 6
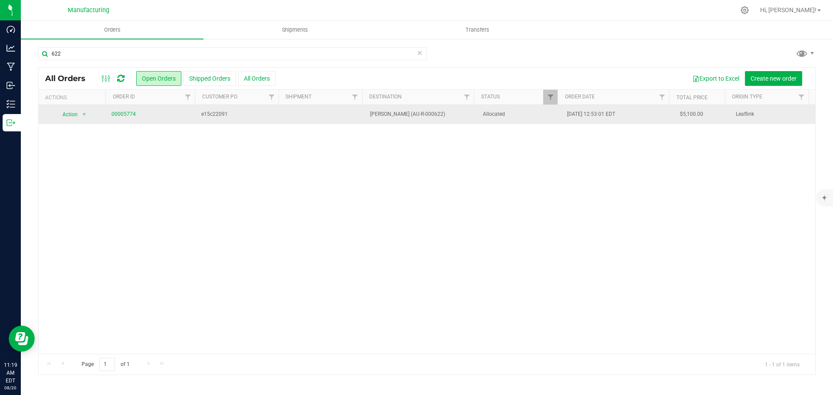
click at [522, 110] on td "Allocated" at bounding box center [520, 114] width 85 height 19
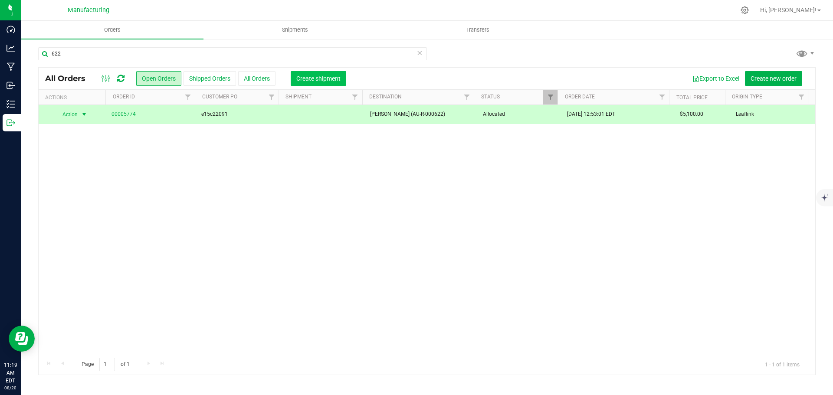
click at [323, 78] on span "Create shipment" at bounding box center [318, 78] width 44 height 7
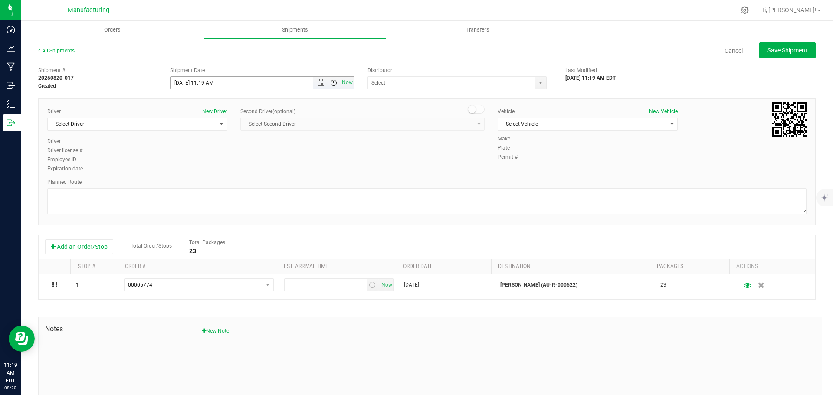
click at [334, 81] on span "Open the time view" at bounding box center [333, 82] width 7 height 7
click at [194, 138] on li "11:30 AM" at bounding box center [259, 136] width 181 height 11
type input "[DATE] 11:30 AM"
click at [669, 122] on span "select" at bounding box center [672, 124] width 7 height 7
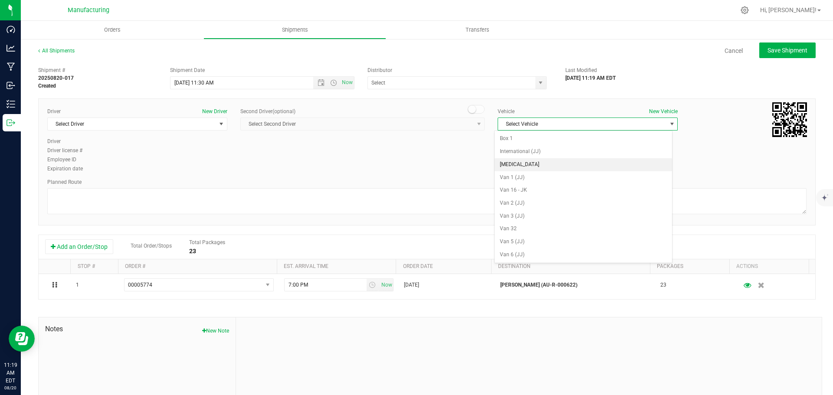
click at [502, 164] on li "[MEDICAL_DATA]" at bounding box center [583, 164] width 177 height 13
click at [218, 127] on span "select" at bounding box center [221, 124] width 7 height 7
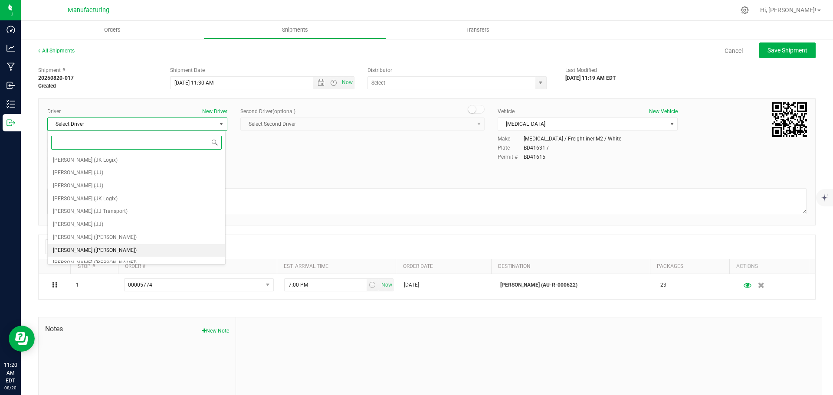
click at [89, 249] on span "[PERSON_NAME] ([PERSON_NAME])" at bounding box center [95, 250] width 84 height 11
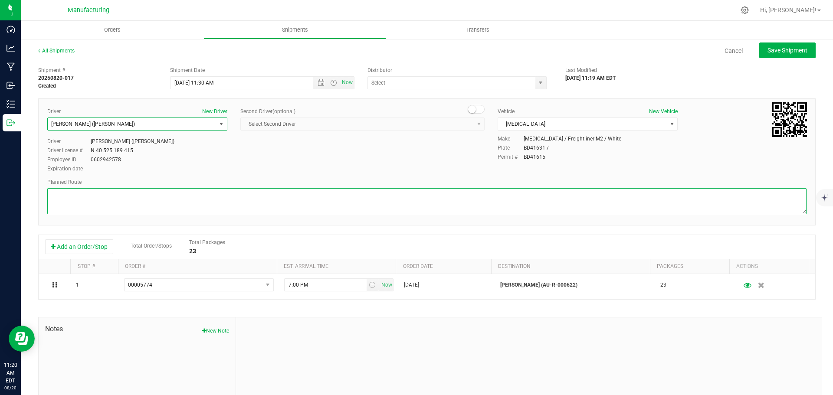
click at [131, 204] on textarea at bounding box center [426, 201] width 759 height 26
click at [236, 200] on textarea at bounding box center [426, 201] width 759 height 26
paste textarea "Mitten Distro Dimondale To Motas -- Head south 246 ft -- Turn right 325 ft -- T…"
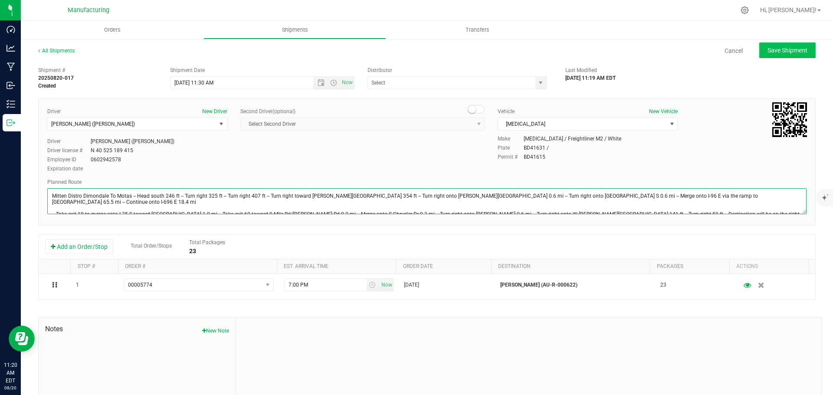
type textarea "Mitten Distro Dimondale To Motas -- Head south 246 ft -- Turn right 325 ft -- T…"
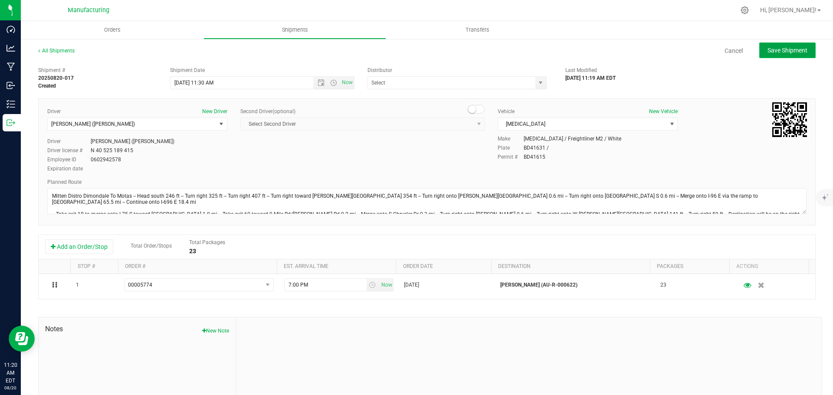
click at [786, 50] on span "Save Shipment" at bounding box center [788, 50] width 40 height 7
type input "[DATE] 3:30 PM"
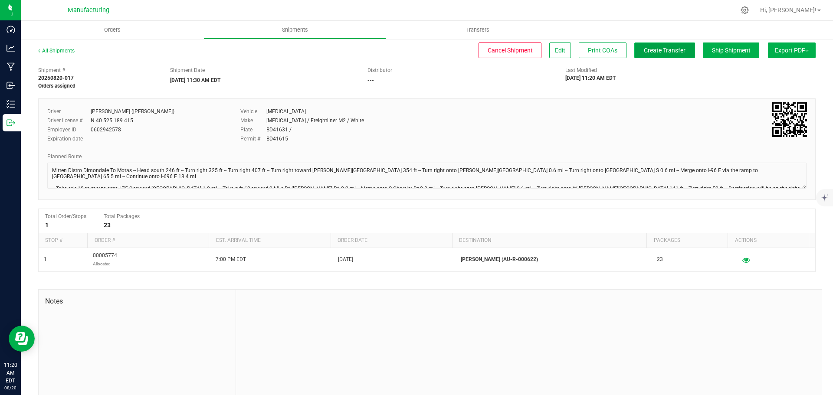
click at [635, 53] on button "Create Transfer" at bounding box center [664, 51] width 61 height 16
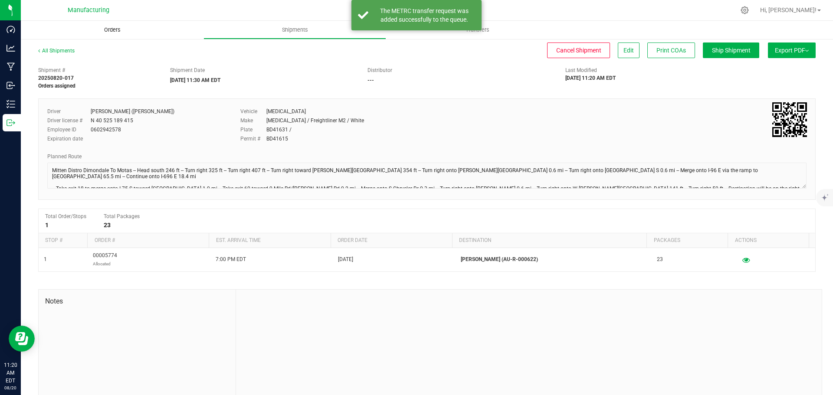
click at [108, 32] on span "Orders" at bounding box center [112, 30] width 40 height 8
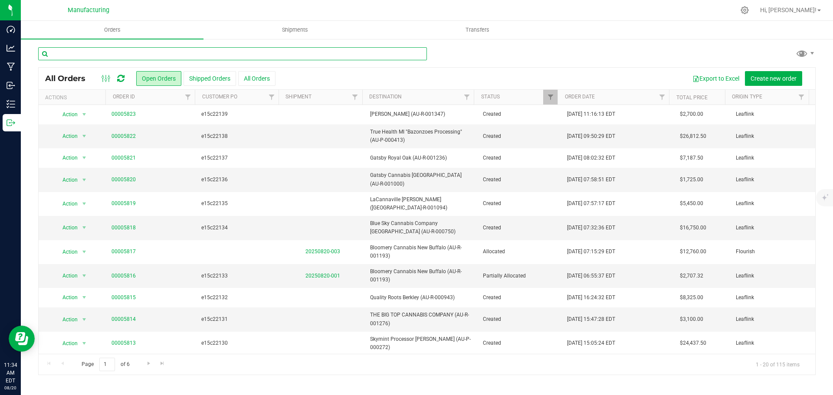
click at [129, 49] on input "text" at bounding box center [232, 53] width 389 height 13
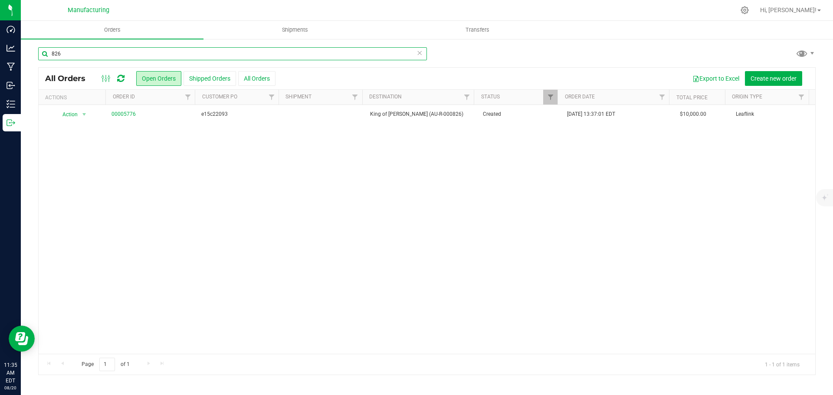
type input "826"
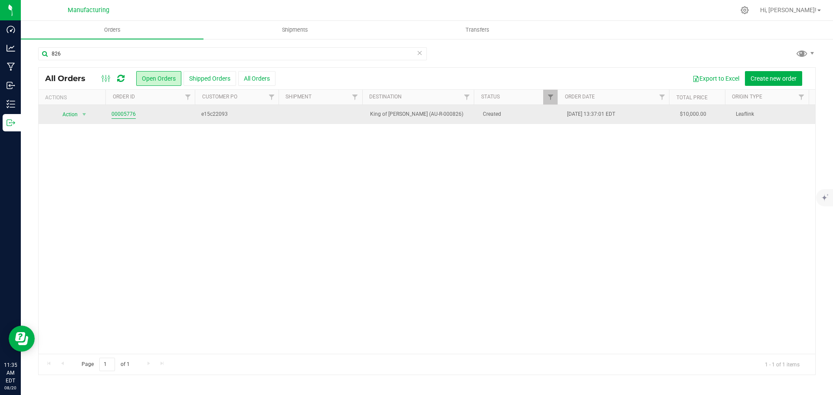
click at [125, 114] on link "00005776" at bounding box center [124, 114] width 24 height 8
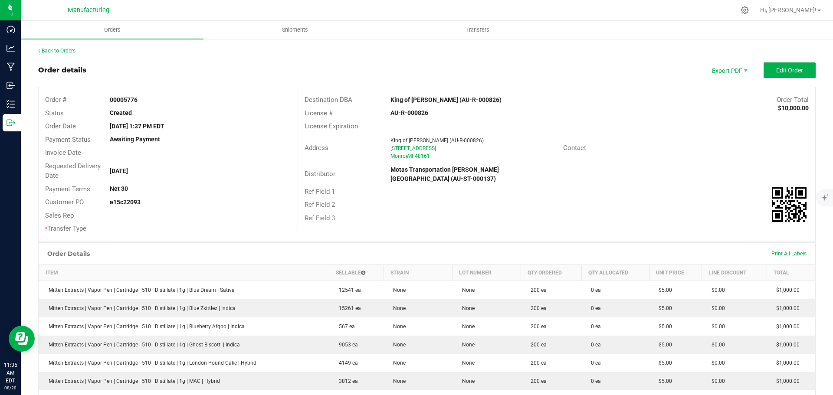
drag, startPoint x: 380, startPoint y: 95, endPoint x: 445, endPoint y: 96, distance: 65.1
click at [445, 96] on div "Destination DBA King of [PERSON_NAME] (AU-R-000826) Order Total $10,000.00" at bounding box center [556, 99] width 517 height 13
copy div "King of [PERSON_NAME]"
click at [449, 89] on div "Destination DBA King of [PERSON_NAME] (AU-R-000826) Order Total $10,000.00 Lice…" at bounding box center [557, 159] width 518 height 144
drag, startPoint x: 421, startPoint y: 97, endPoint x: 446, endPoint y: 97, distance: 24.3
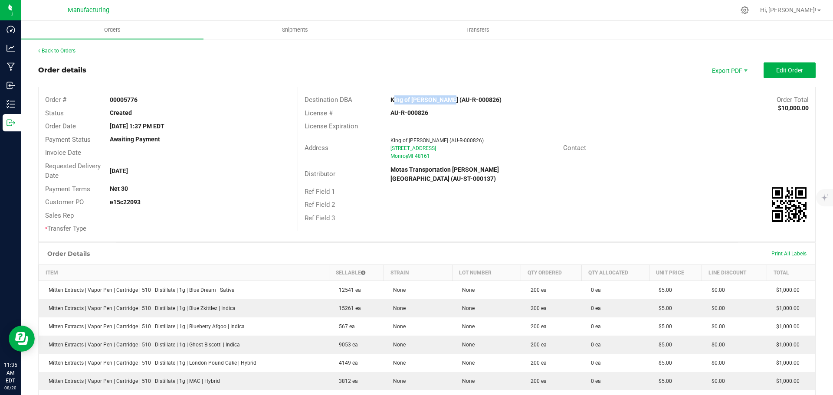
click at [446, 97] on div "King of [PERSON_NAME] (AU-R-000826)" at bounding box center [492, 99] width 216 height 9
drag, startPoint x: 556, startPoint y: 118, endPoint x: 598, endPoint y: 115, distance: 41.4
click at [557, 116] on div "License # AU-R-000826" at bounding box center [556, 113] width 517 height 13
click at [796, 72] on span "Edit Order" at bounding box center [789, 70] width 27 height 7
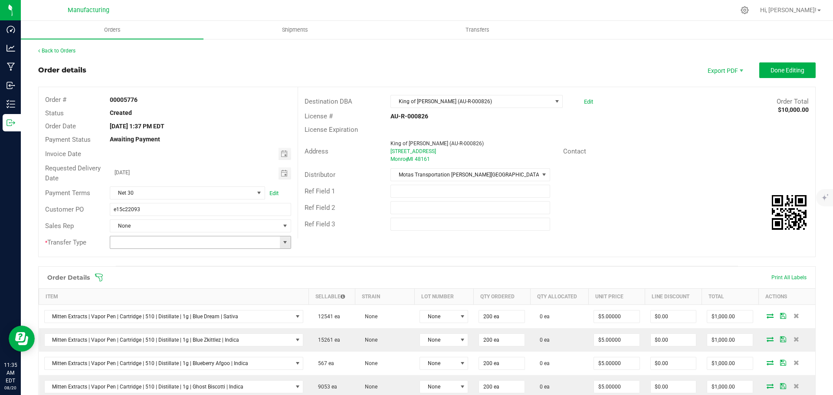
click at [284, 244] on span at bounding box center [285, 242] width 7 height 7
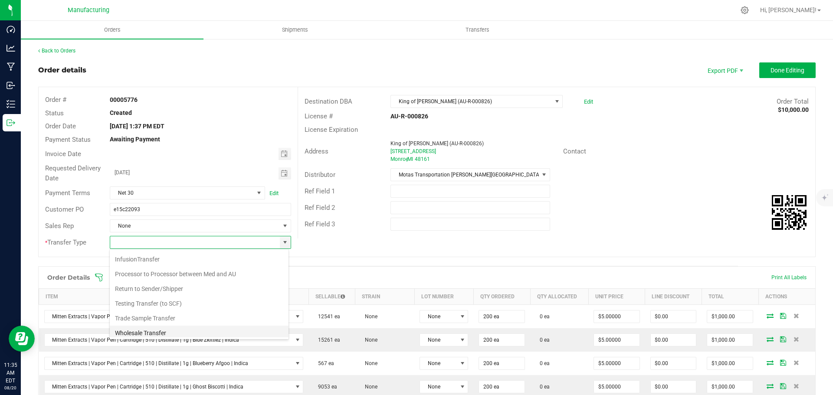
scroll to position [61, 0]
click at [149, 320] on li "Wholesale Transfer" at bounding box center [199, 315] width 179 height 15
type input "Wholesale Transfer"
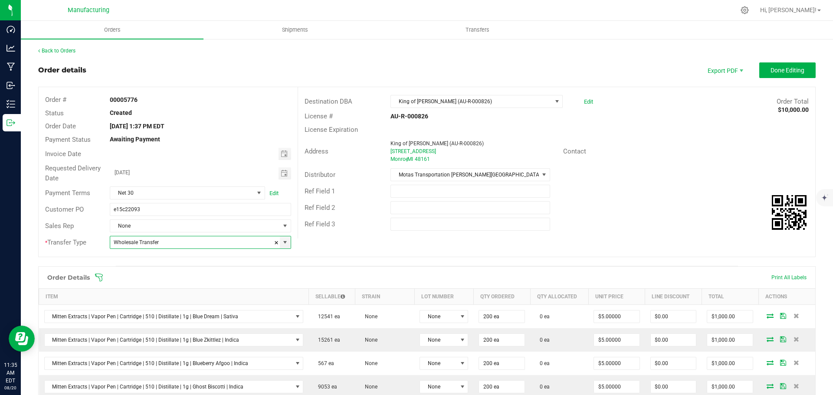
click at [100, 273] on div "Order Details Print All Labels" at bounding box center [427, 278] width 777 height 22
click at [100, 274] on icon at bounding box center [99, 277] width 9 height 9
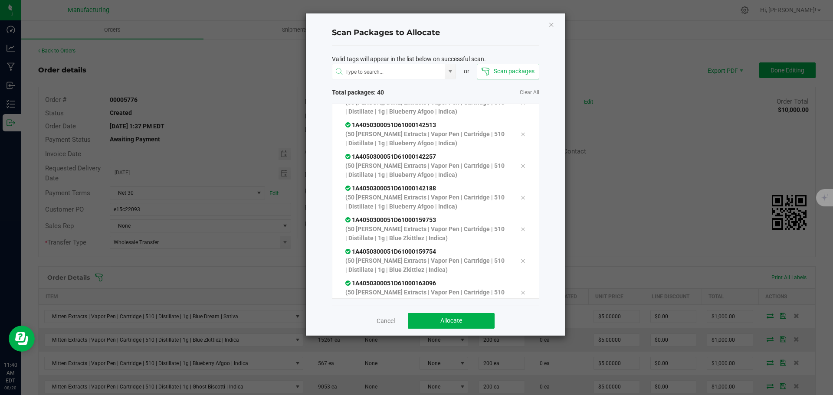
scroll to position [1063, 0]
click at [453, 317] on span "Allocate" at bounding box center [451, 320] width 22 height 7
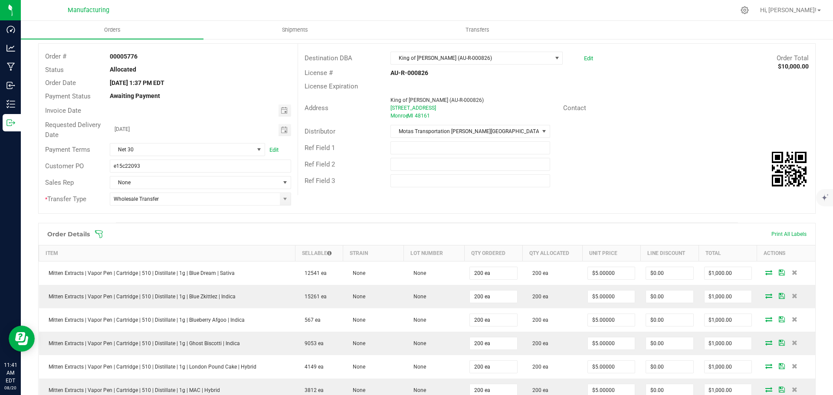
scroll to position [0, 0]
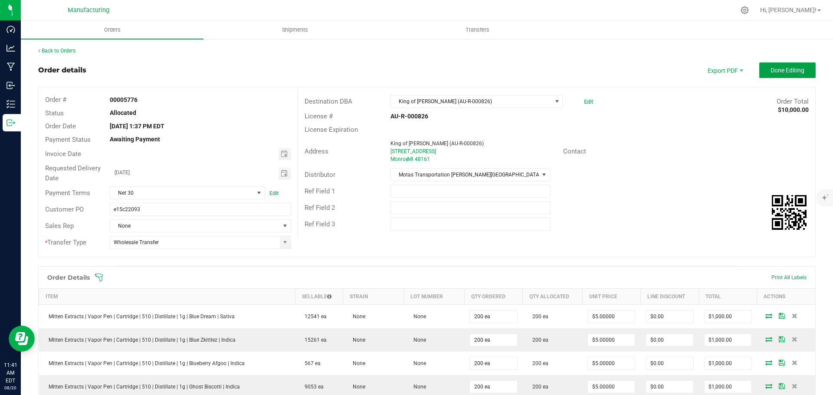
drag, startPoint x: 796, startPoint y: 67, endPoint x: 780, endPoint y: 70, distance: 16.3
click at [796, 67] on span "Done Editing" at bounding box center [788, 70] width 34 height 7
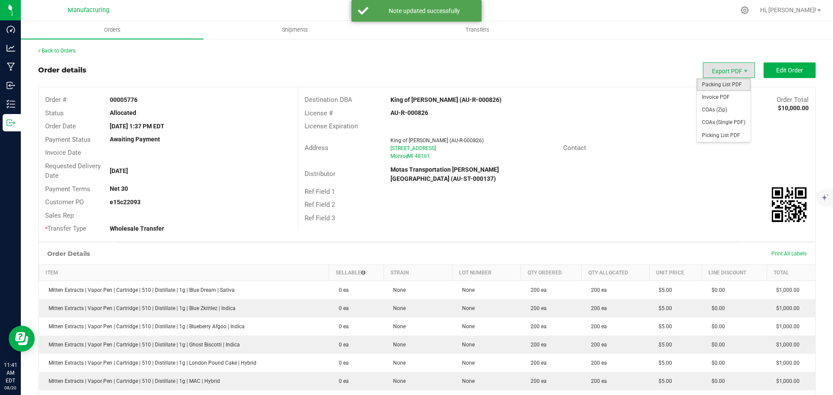
click at [724, 83] on span "Packing List PDF" at bounding box center [724, 85] width 54 height 13
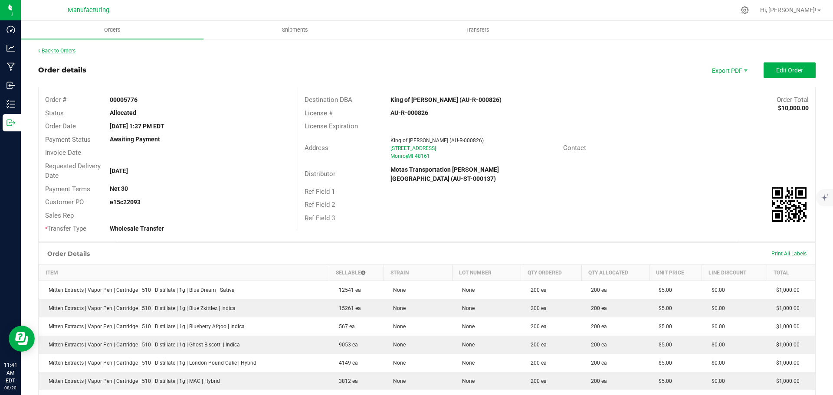
click at [68, 51] on link "Back to Orders" at bounding box center [56, 51] width 37 height 6
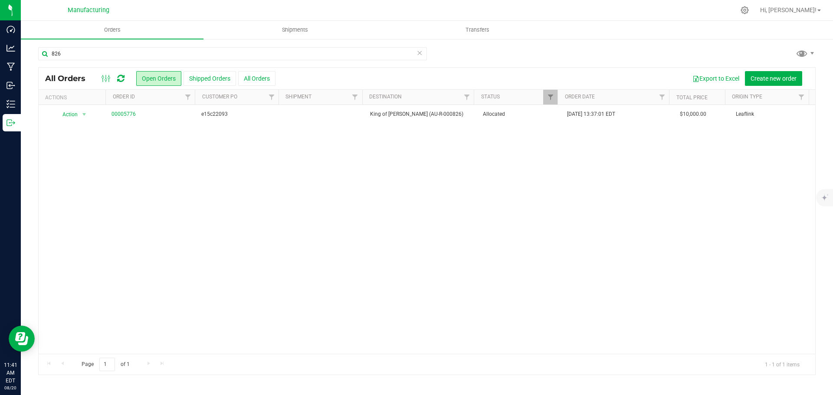
click at [514, 115] on span "Allocated" at bounding box center [520, 114] width 74 height 8
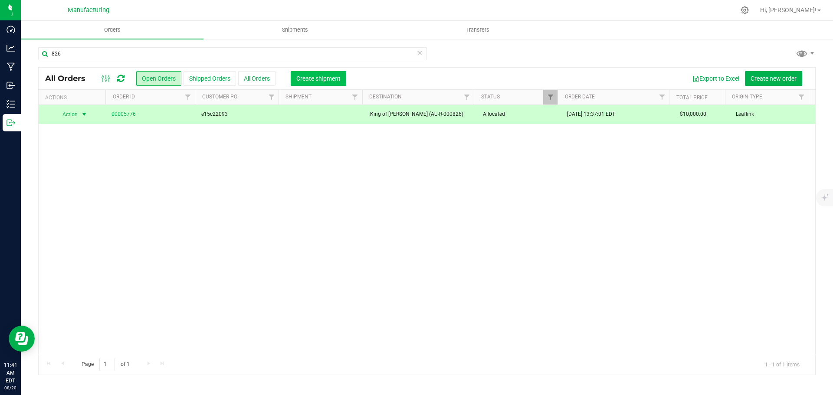
click at [326, 79] on span "Create shipment" at bounding box center [318, 78] width 44 height 7
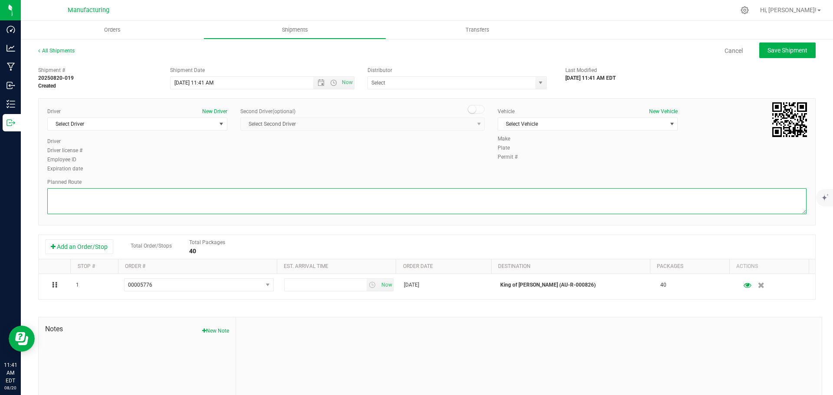
click at [388, 200] on textarea at bounding box center [426, 201] width 759 height 26
paste textarea "Mitten Distro Dimondale To Motas -- Head south 246 ft -- Turn right 325 ft -- T…"
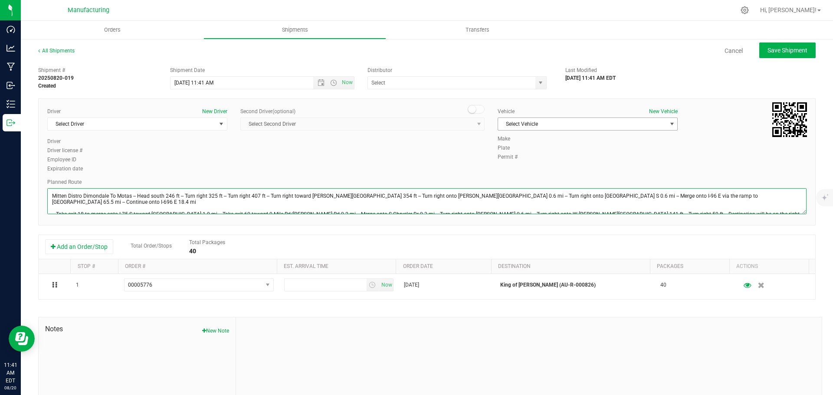
type textarea "Mitten Distro Dimondale To Motas -- Head south 246 ft -- Turn right 325 ft -- T…"
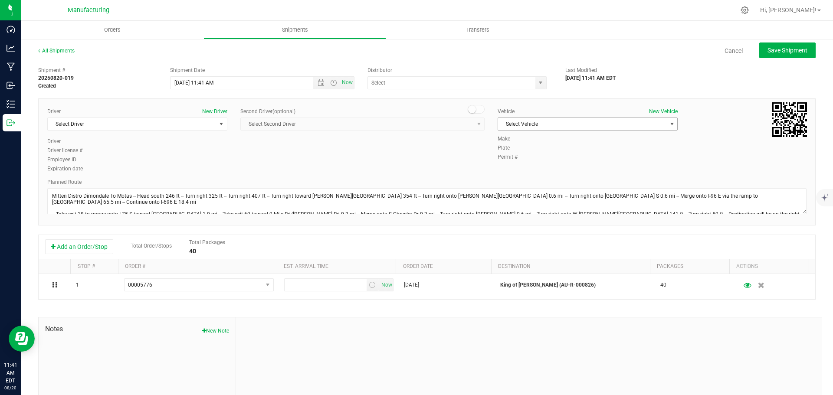
click at [549, 122] on span "Select Vehicle" at bounding box center [582, 124] width 168 height 12
click at [513, 165] on li "[MEDICAL_DATA]" at bounding box center [583, 164] width 177 height 13
click at [536, 88] on span "select" at bounding box center [541, 83] width 11 height 12
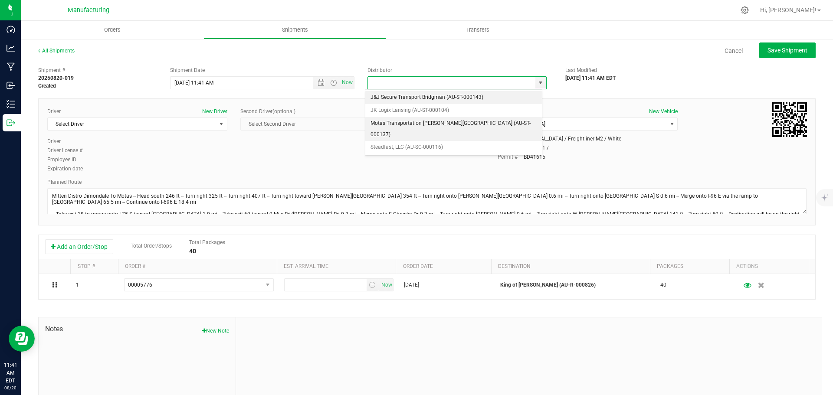
click at [403, 126] on li "Motas Transportation [PERSON_NAME][GEOGRAPHIC_DATA] (AU-ST-000137)" at bounding box center [453, 129] width 177 height 24
type input "Motas Transportation [PERSON_NAME][GEOGRAPHIC_DATA] (AU-ST-000137)"
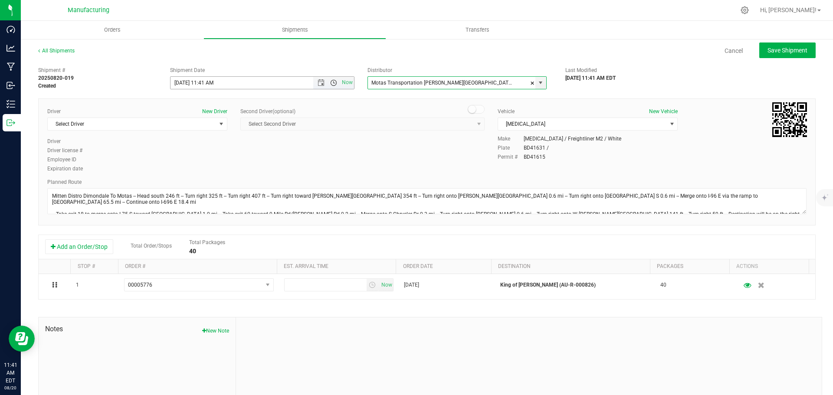
click at [330, 84] on span "Open the time view" at bounding box center [333, 82] width 7 height 7
click at [197, 176] on li "11:30 AM" at bounding box center [259, 179] width 181 height 11
click at [220, 122] on span "select" at bounding box center [221, 124] width 7 height 7
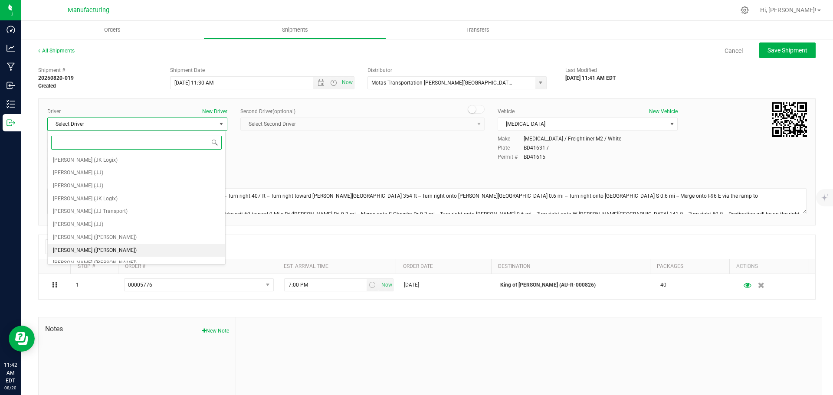
click at [84, 247] on span "[PERSON_NAME] ([PERSON_NAME])" at bounding box center [95, 250] width 84 height 11
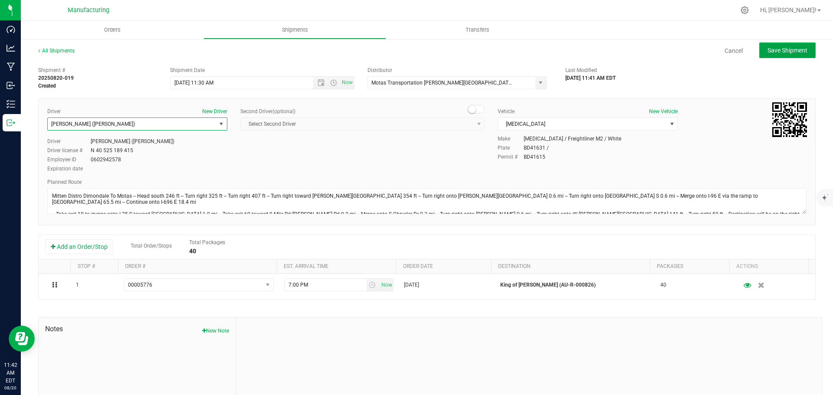
click at [769, 49] on span "Save Shipment" at bounding box center [788, 50] width 40 height 7
type input "[DATE] 3:30 PM"
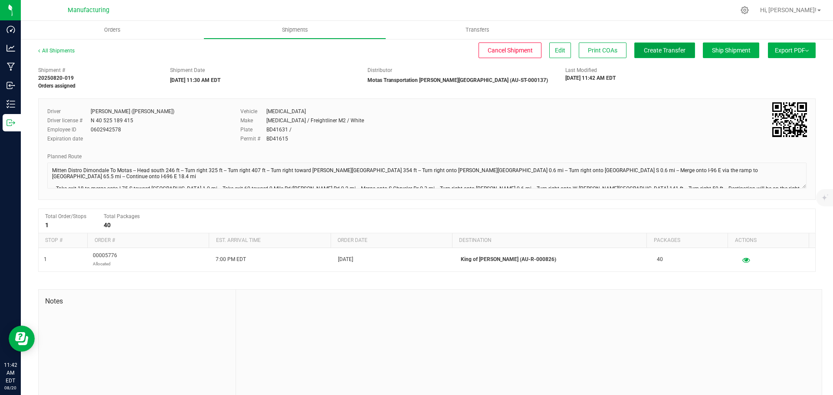
click at [671, 47] on span "Create Transfer" at bounding box center [665, 50] width 42 height 7
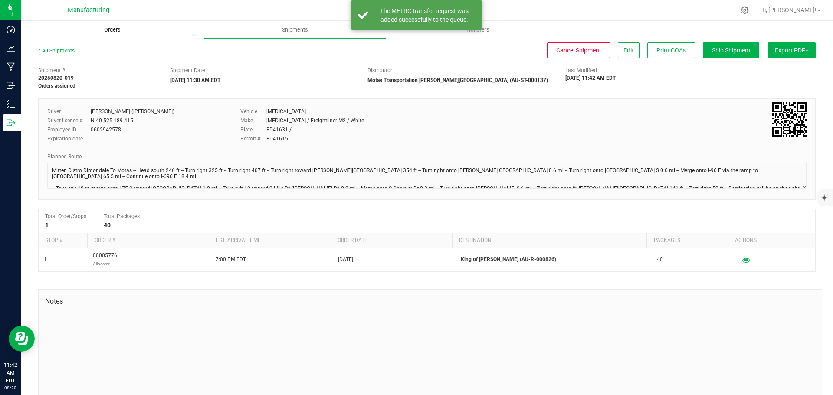
click at [104, 27] on span "Orders" at bounding box center [112, 30] width 40 height 8
